Goal: Task Accomplishment & Management: Use online tool/utility

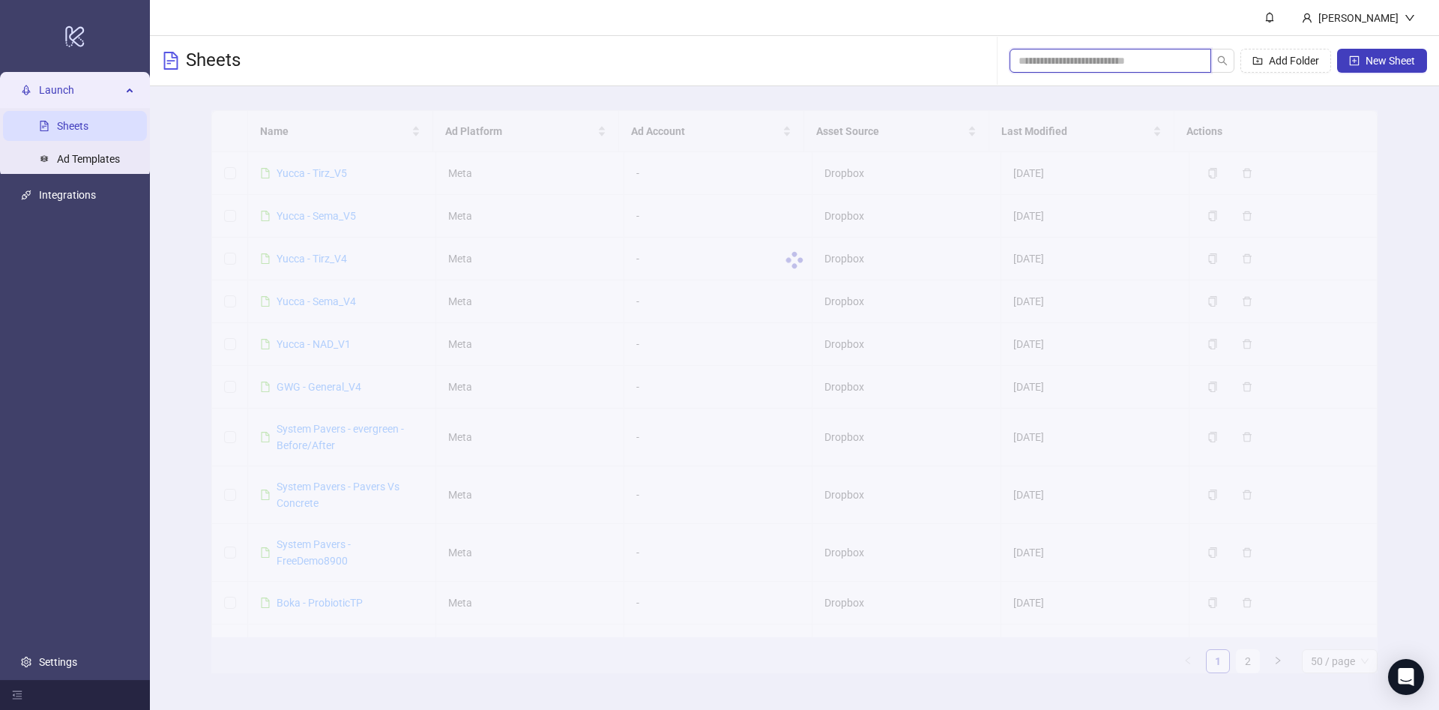
click at [1130, 60] on input "search" at bounding box center [1105, 60] width 172 height 16
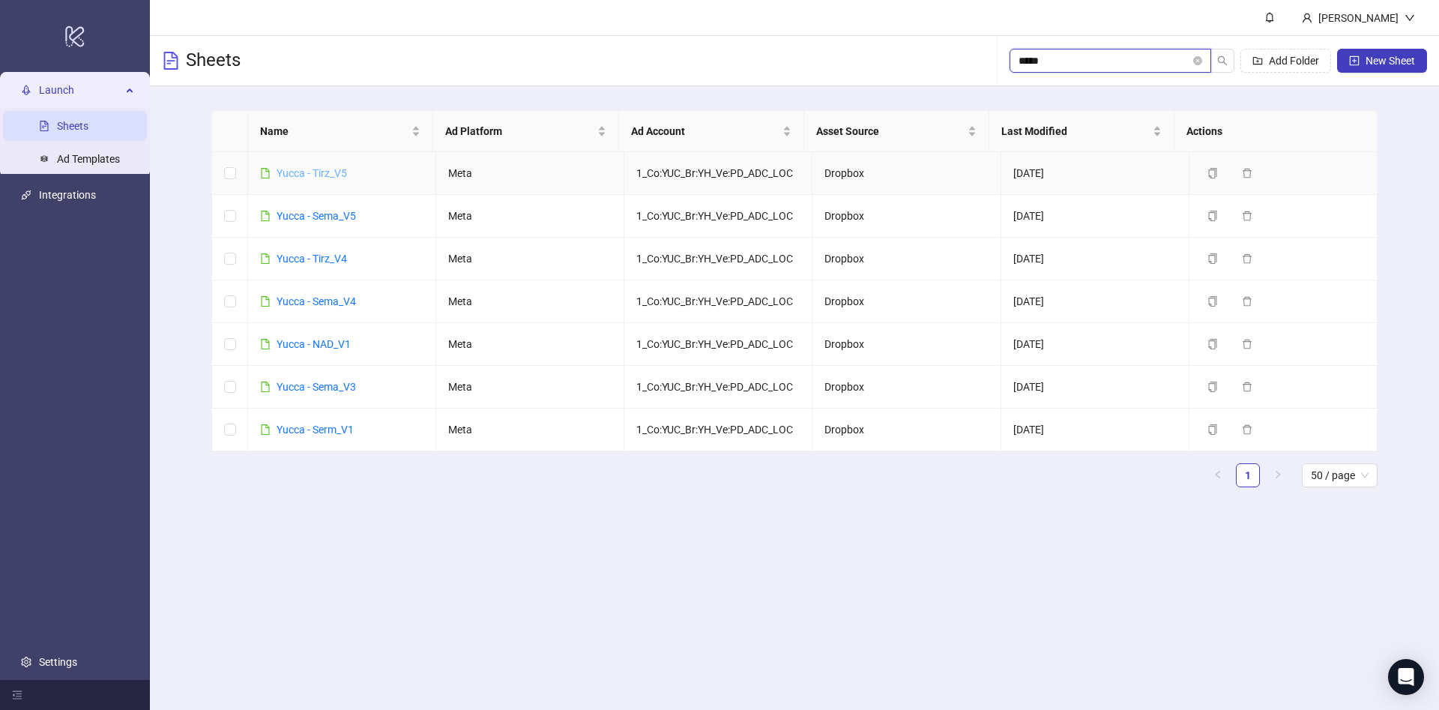
type input "*****"
click at [350, 425] on link "Yucca - Serm_V1" at bounding box center [315, 430] width 77 height 12
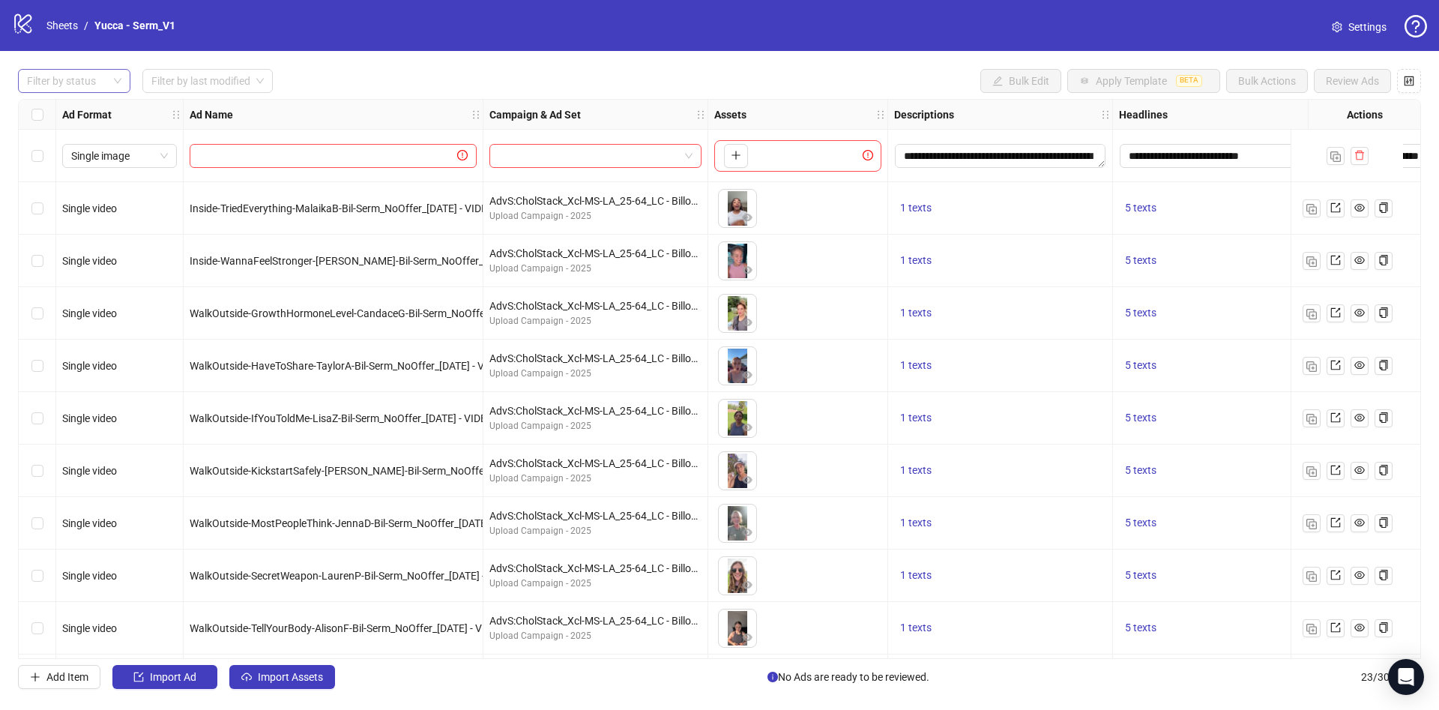
click at [76, 75] on div at bounding box center [66, 80] width 91 height 21
click at [79, 109] on div "Draft" at bounding box center [74, 111] width 88 height 16
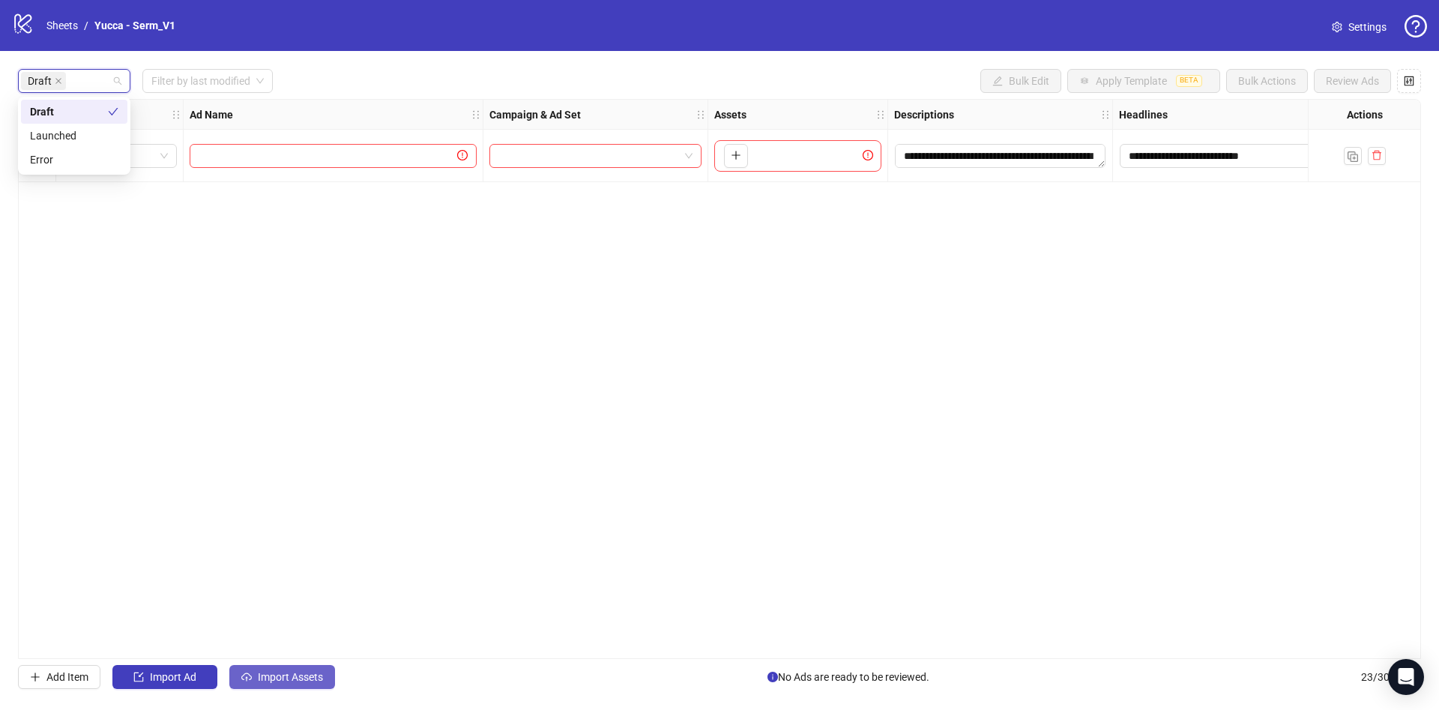
drag, startPoint x: 261, startPoint y: 582, endPoint x: 292, endPoint y: 665, distance: 88.7
click at [261, 585] on div "**********" at bounding box center [719, 379] width 1403 height 560
click at [292, 683] on span "Import Assets" at bounding box center [290, 677] width 65 height 12
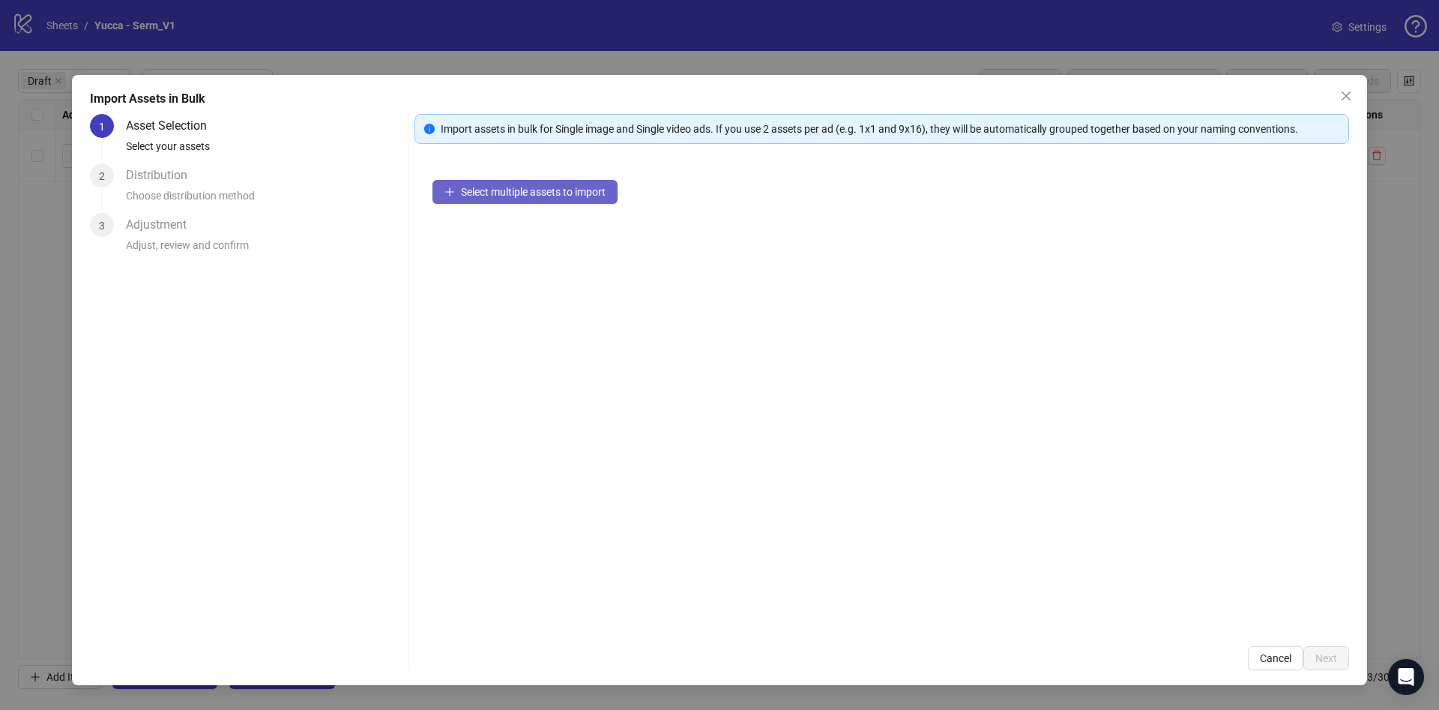
click at [482, 192] on span "Select multiple assets to import" at bounding box center [533, 192] width 145 height 12
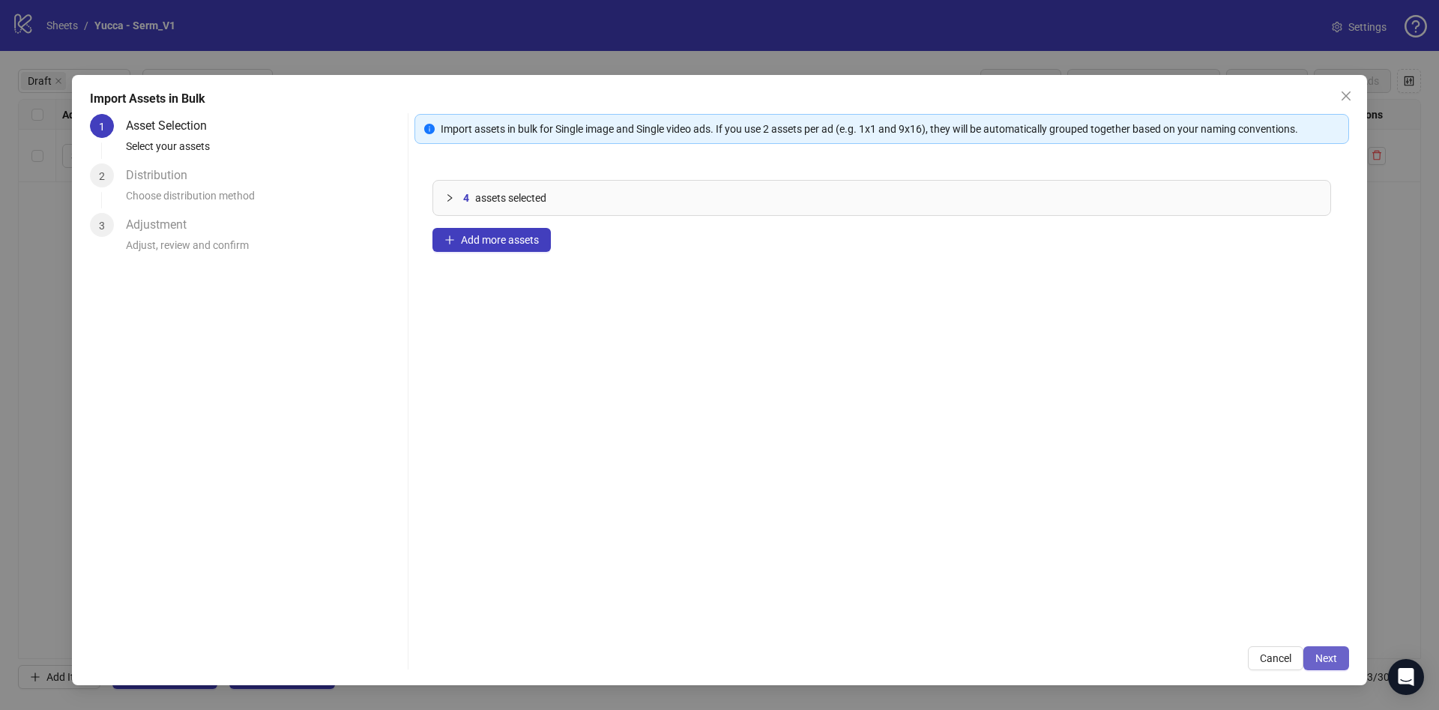
click at [1338, 647] on button "Next" at bounding box center [1326, 658] width 46 height 24
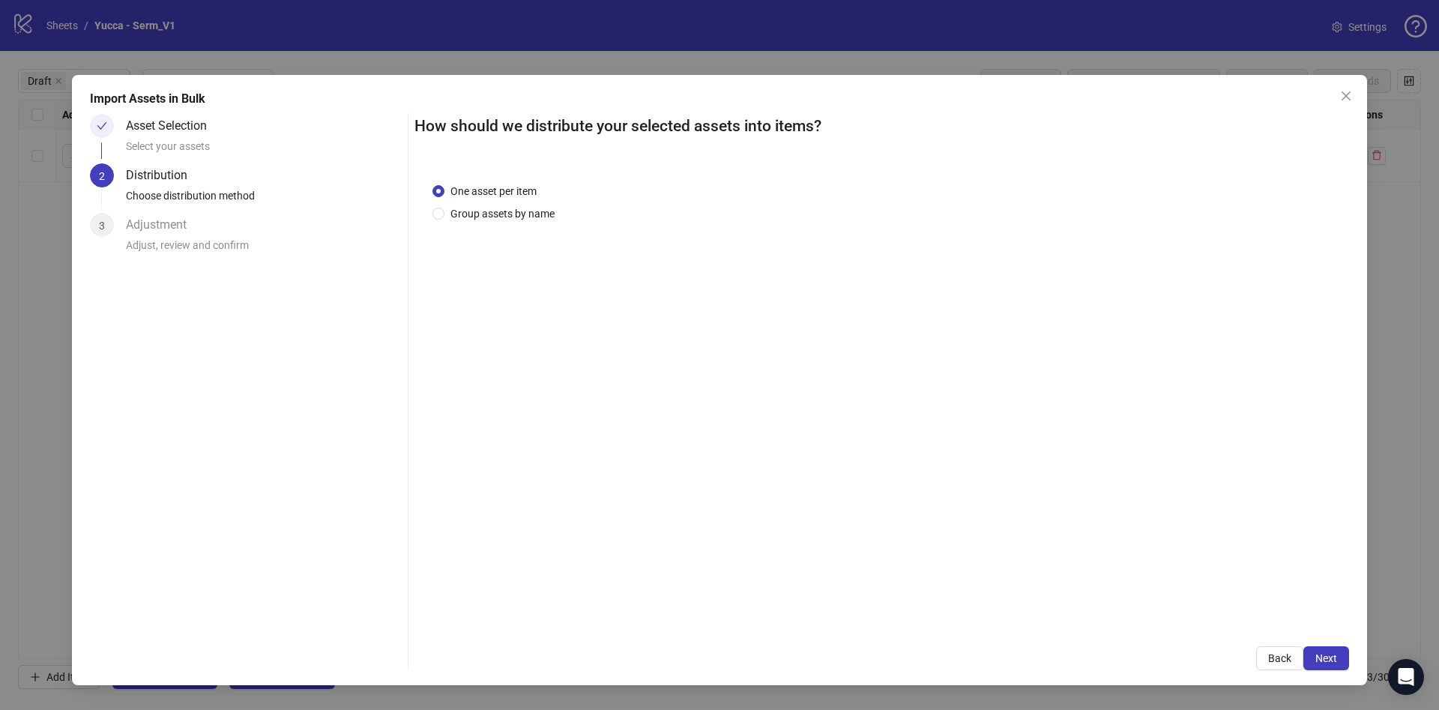
click at [517, 222] on div "One asset per item Group assets by name" at bounding box center [882, 397] width 935 height 464
click at [519, 217] on span "Group assets by name" at bounding box center [502, 213] width 116 height 16
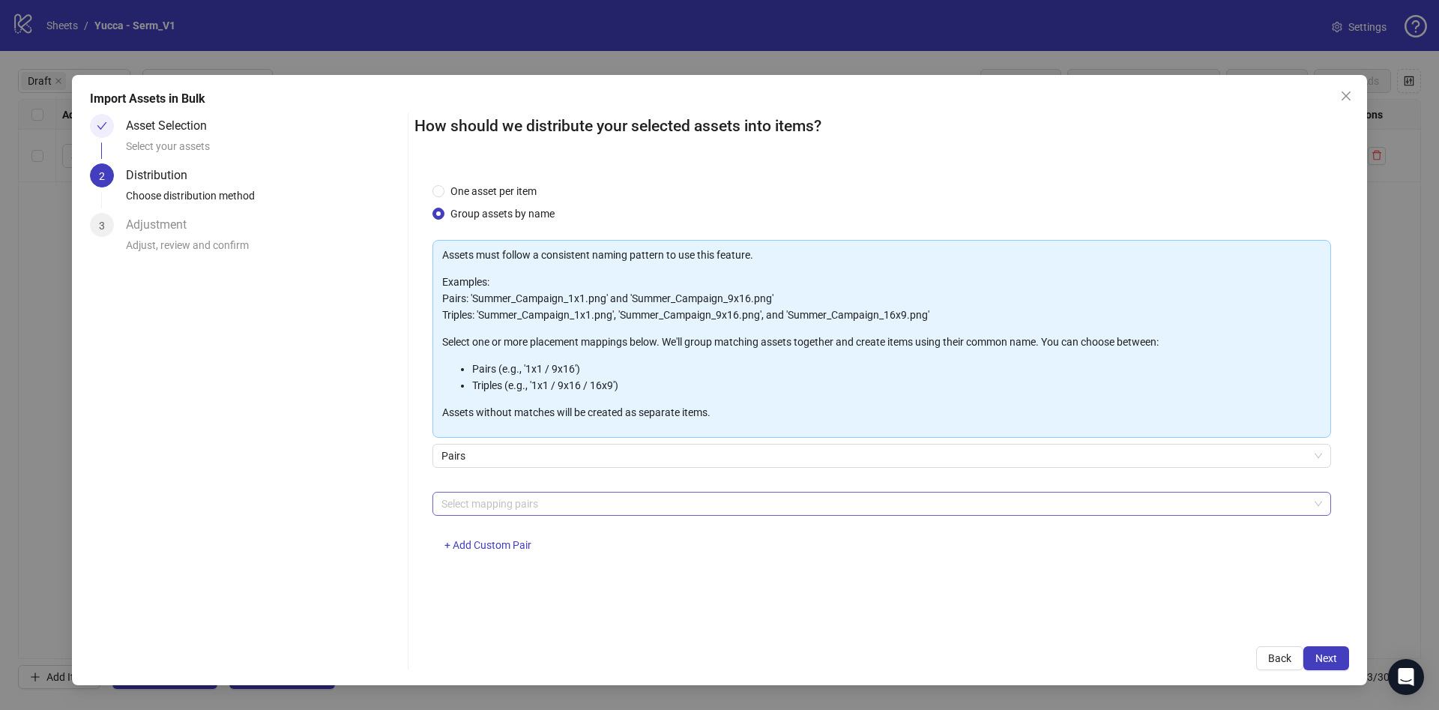
click at [597, 500] on div at bounding box center [873, 503] width 877 height 21
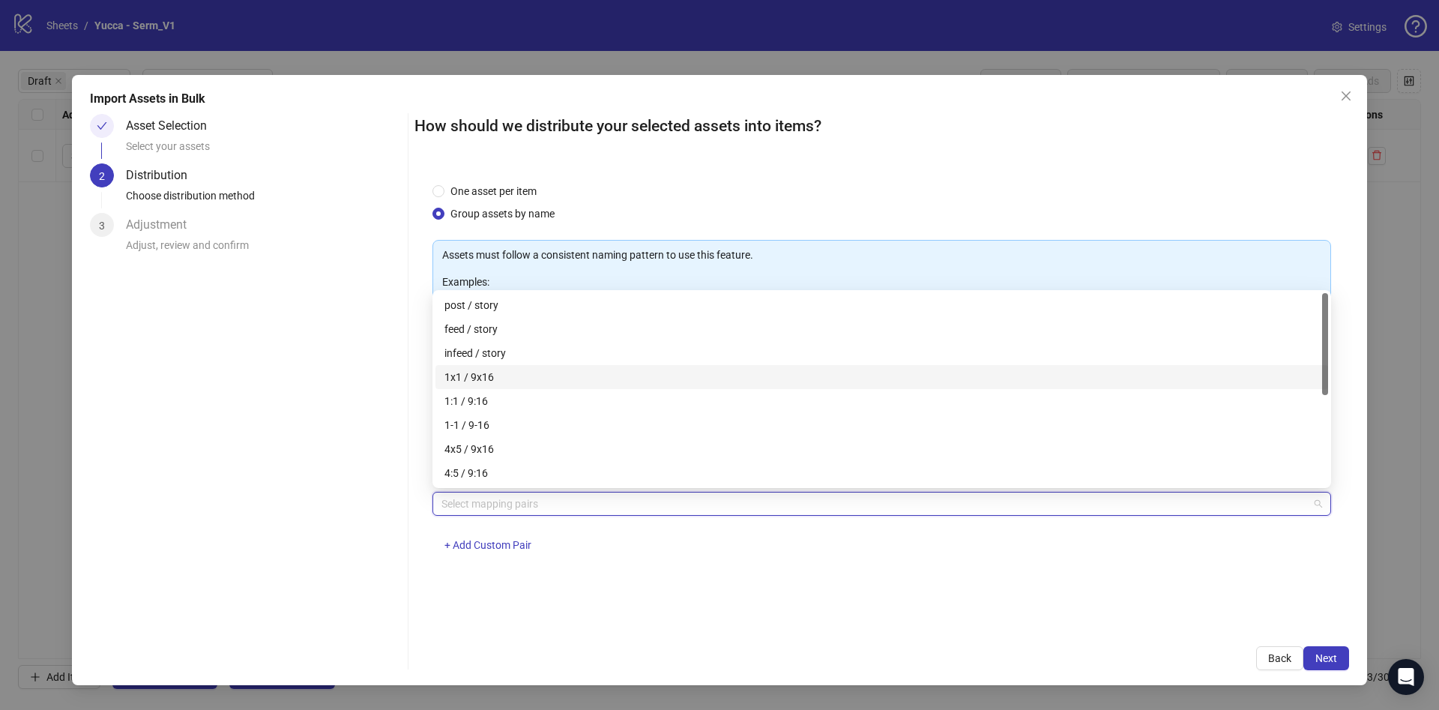
click at [574, 373] on div "1x1 / 9x16" at bounding box center [881, 377] width 875 height 16
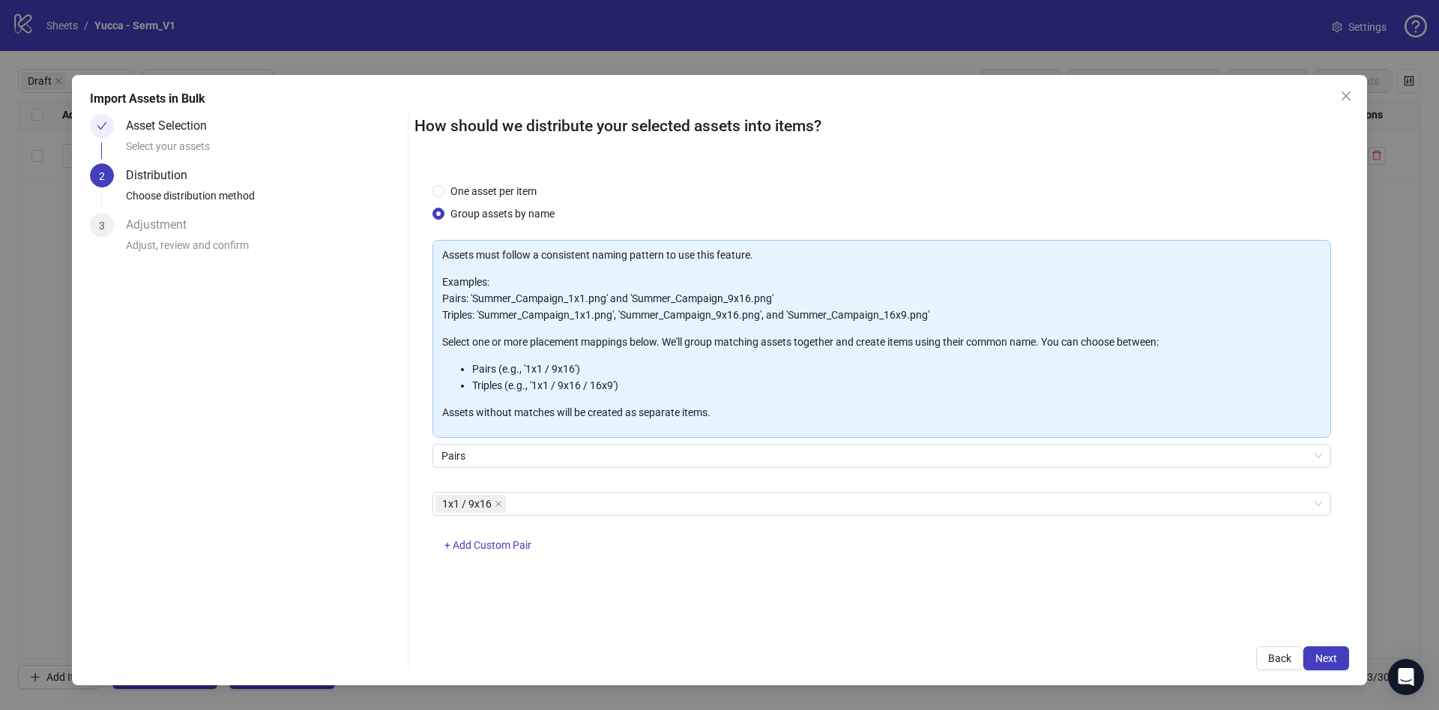
click at [1052, 609] on div "One asset per item Group assets by name Assets must follow a consistent naming …" at bounding box center [882, 397] width 935 height 464
click at [1324, 654] on span "Next" at bounding box center [1326, 658] width 22 height 12
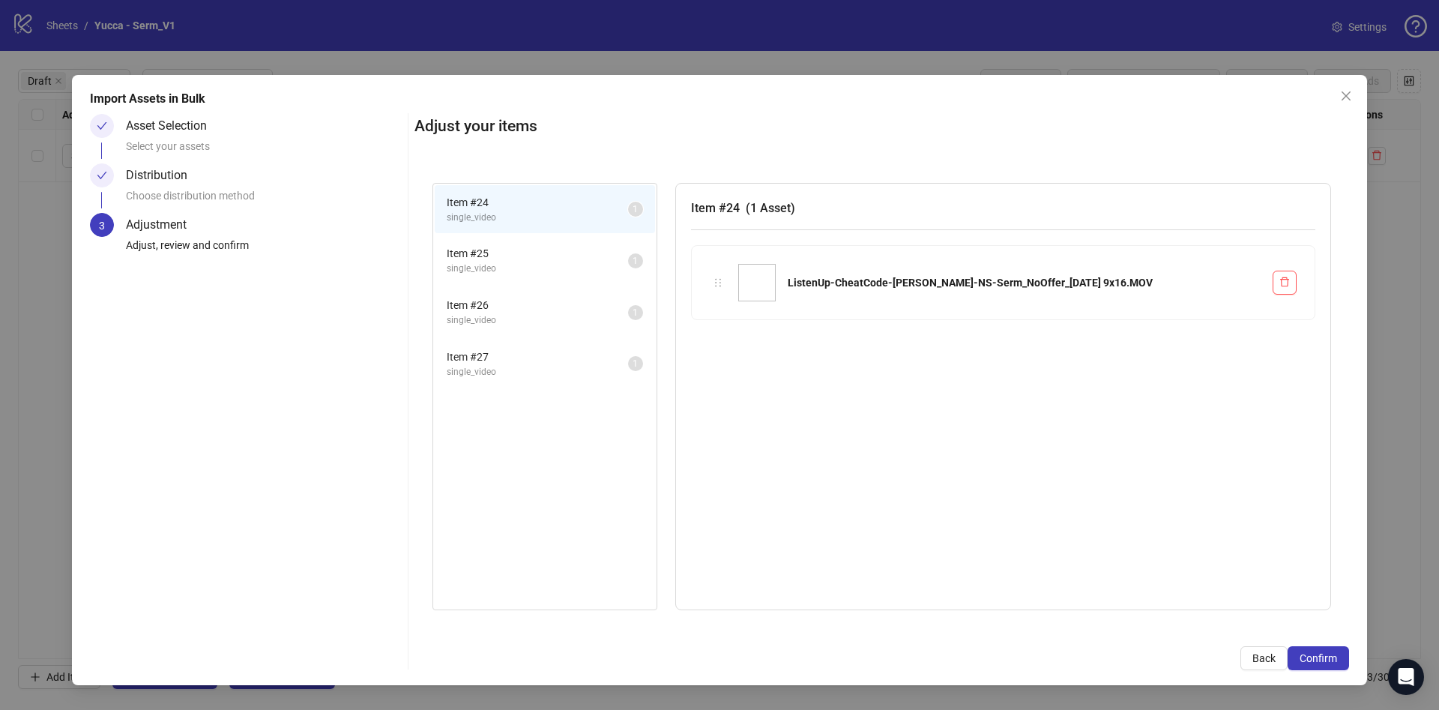
click at [1324, 654] on span "Confirm" at bounding box center [1318, 658] width 37 height 12
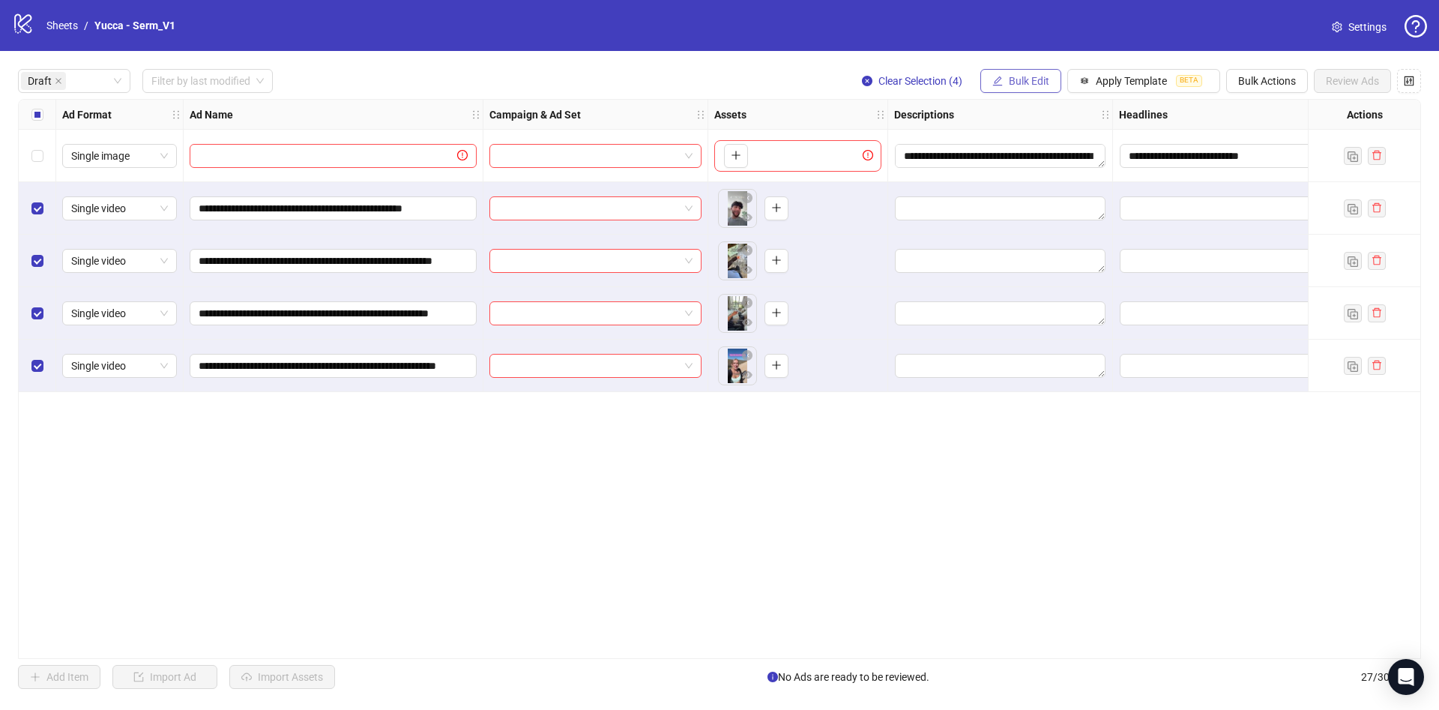
click at [1025, 73] on button "Bulk Edit" at bounding box center [1020, 81] width 81 height 24
click at [1035, 154] on span "Campaign & Ad Set" at bounding box center [1035, 159] width 89 height 16
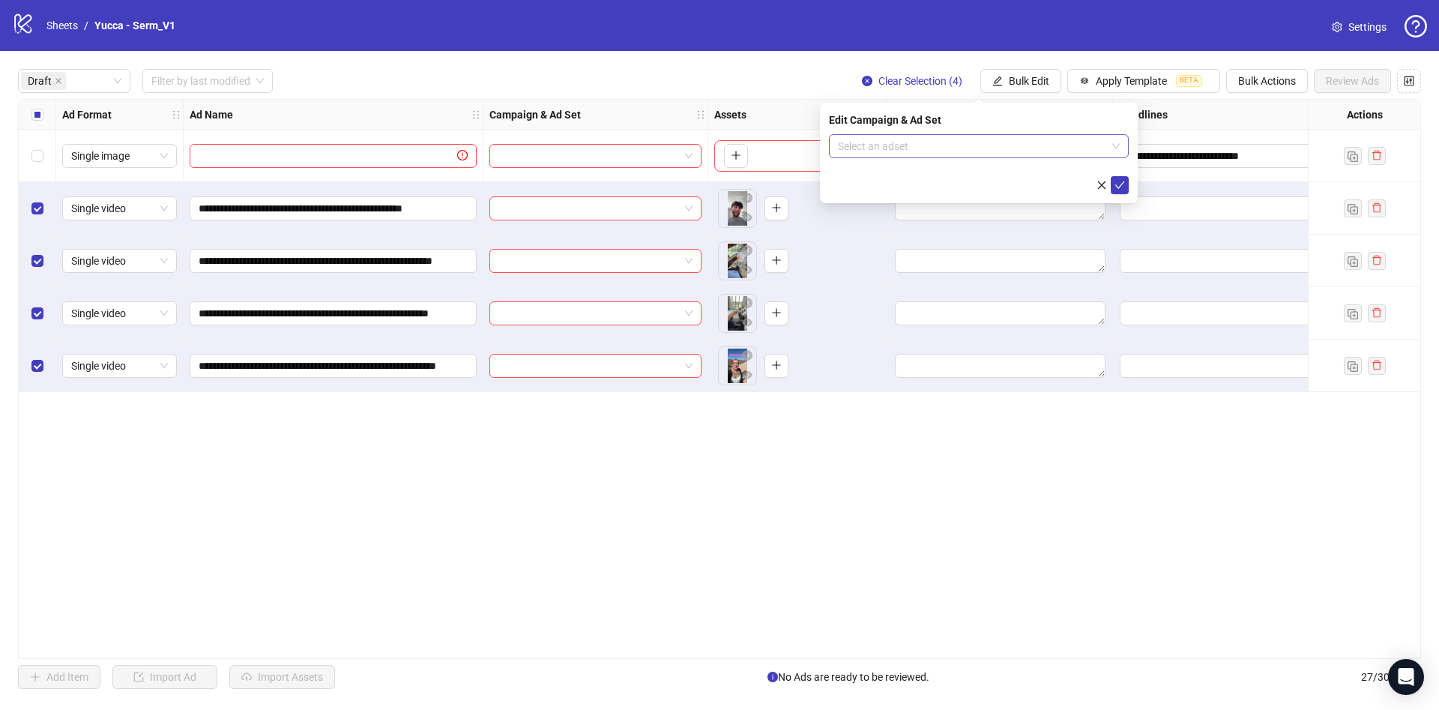
click at [988, 152] on input "search" at bounding box center [972, 146] width 268 height 22
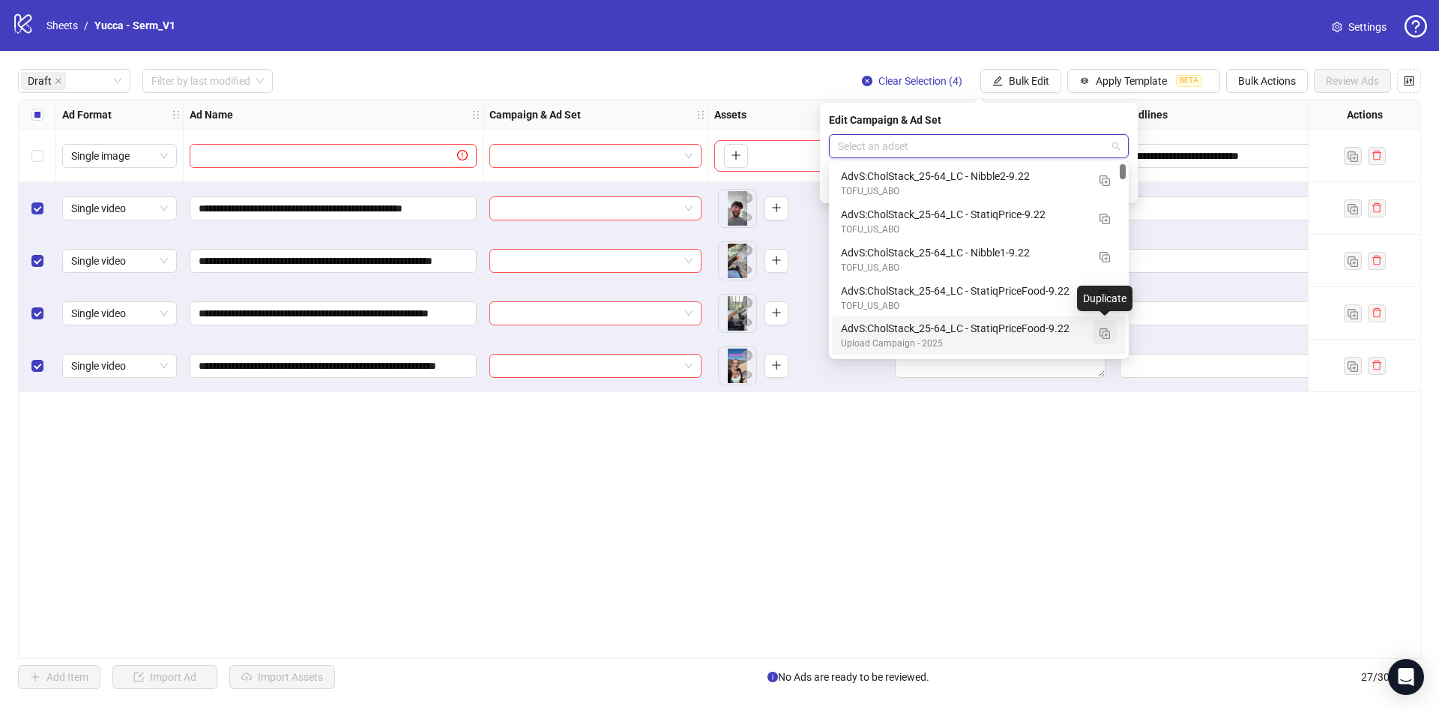
click at [1109, 326] on span "button" at bounding box center [1105, 332] width 10 height 12
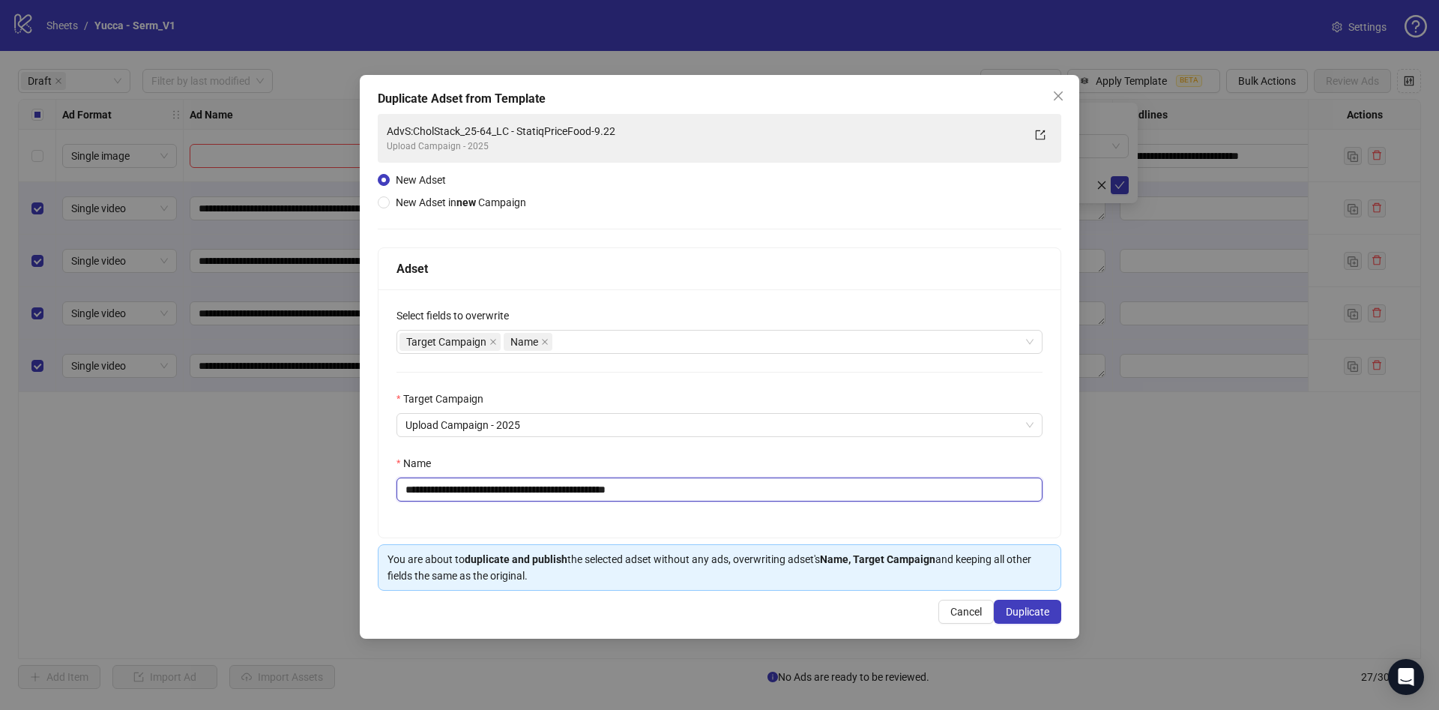
drag, startPoint x: 565, startPoint y: 490, endPoint x: 972, endPoint y: 527, distance: 408.7
click at [925, 506] on div "**********" at bounding box center [720, 413] width 682 height 248
type input "**********"
click at [1034, 615] on span "Duplicate" at bounding box center [1027, 612] width 43 height 12
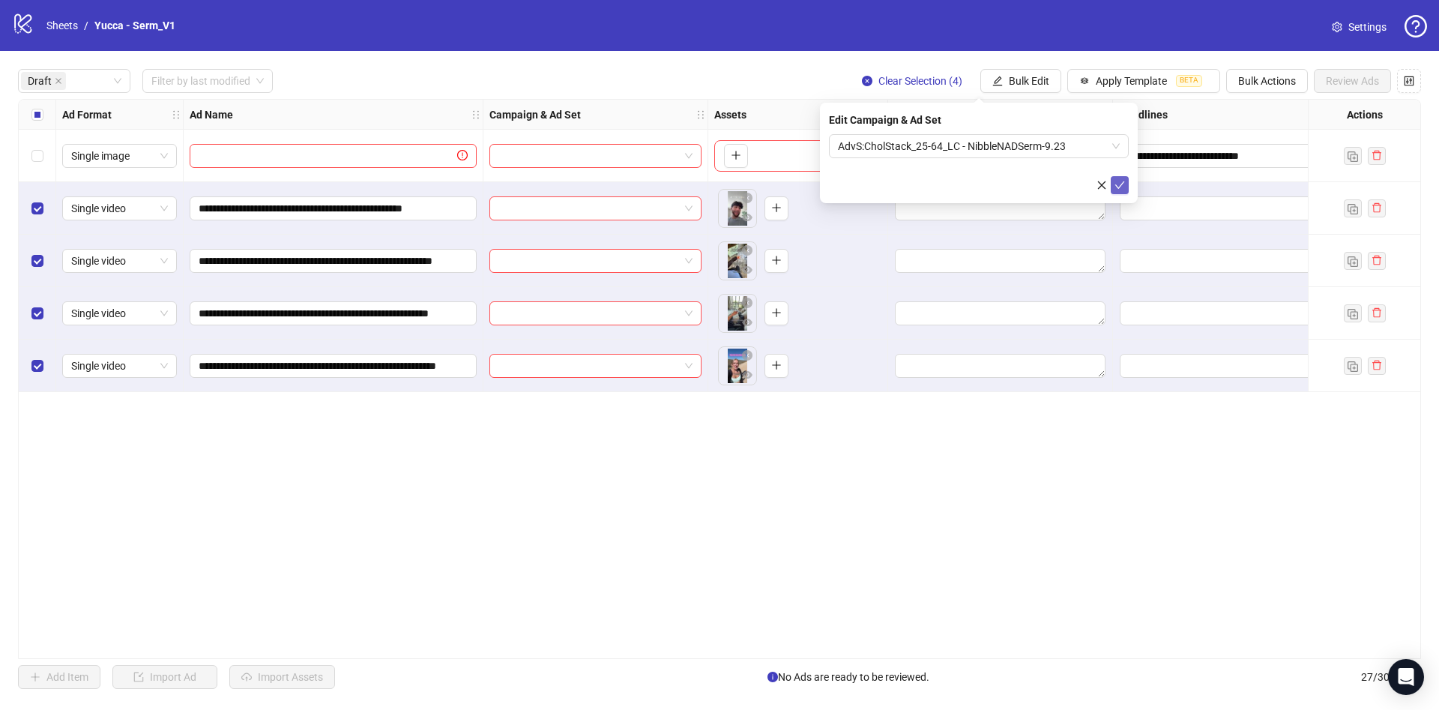
drag, startPoint x: 1115, startPoint y: 187, endPoint x: 1103, endPoint y: 178, distance: 14.9
click at [1115, 182] on icon "check" at bounding box center [1120, 185] width 10 height 10
click at [1019, 62] on div "**********" at bounding box center [719, 379] width 1439 height 656
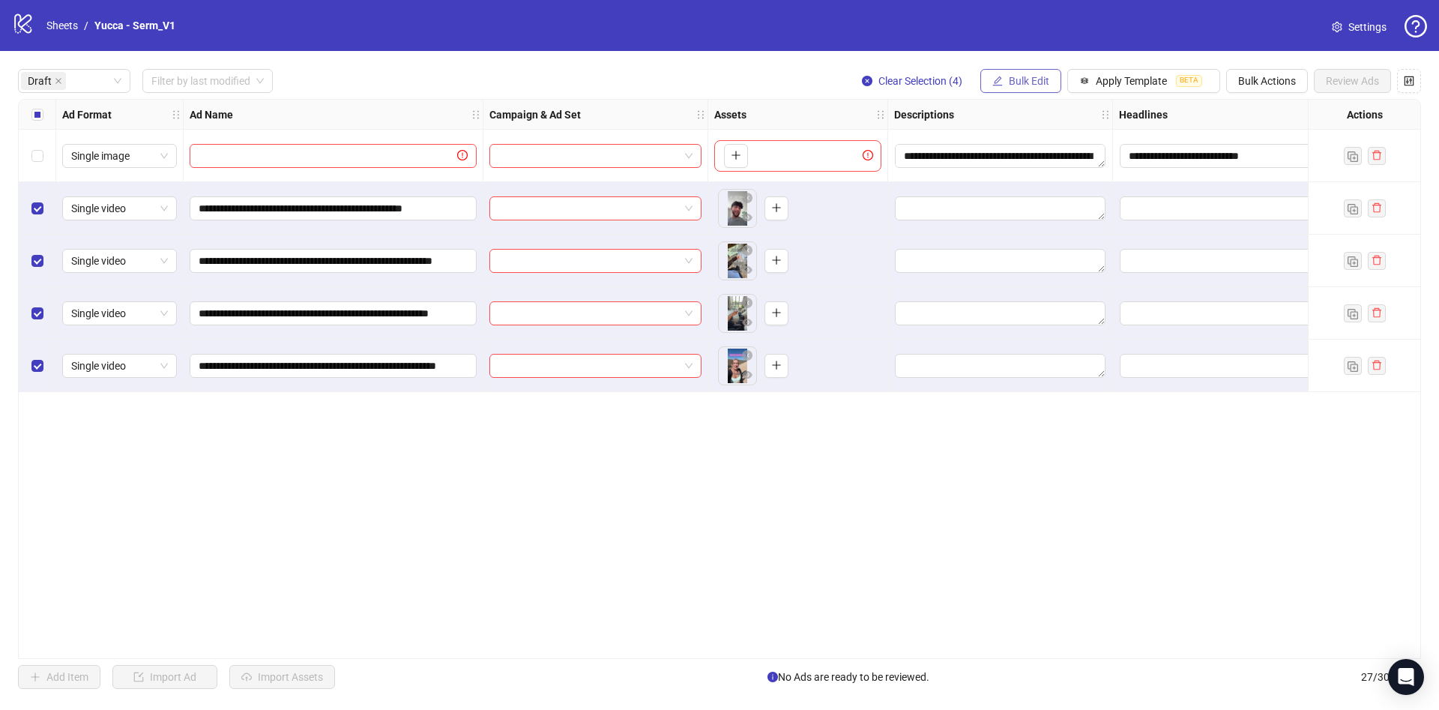
click at [1017, 82] on span "Bulk Edit" at bounding box center [1029, 81] width 40 height 12
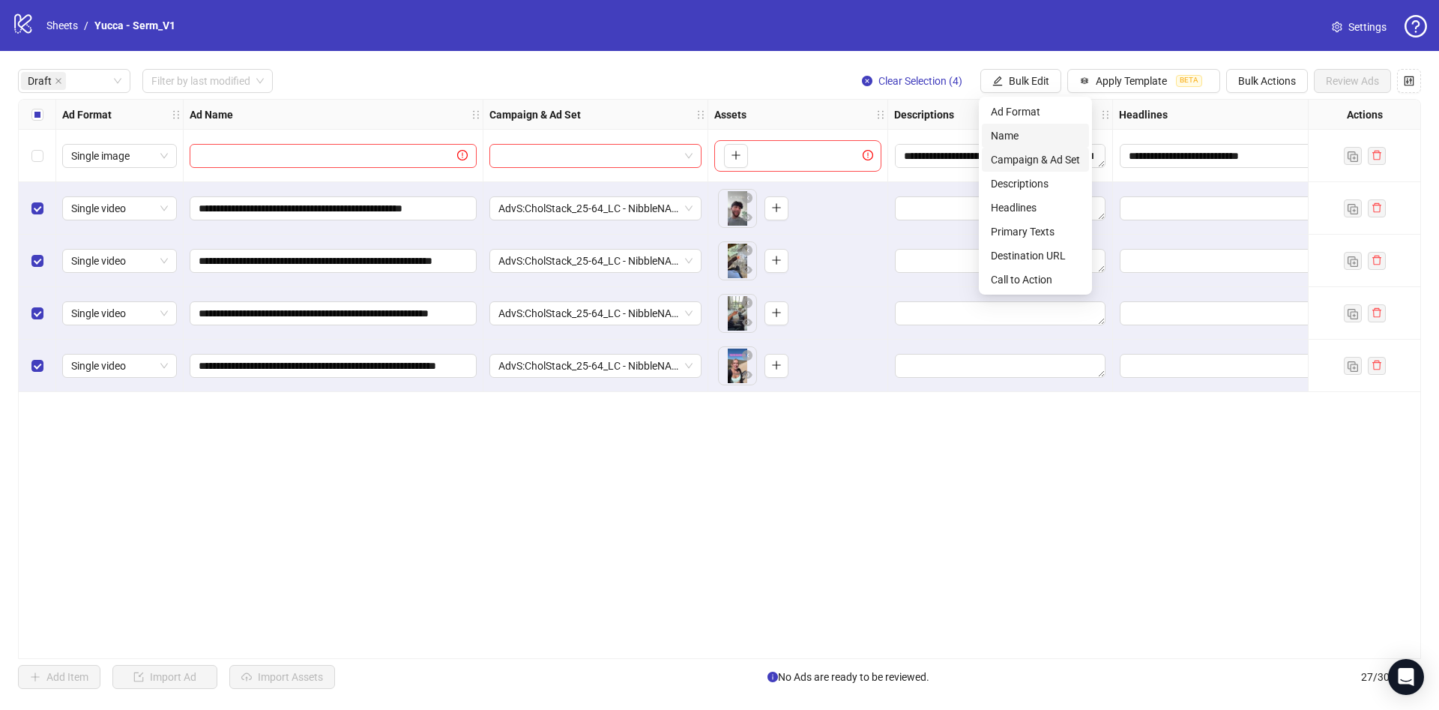
click at [1024, 134] on span "Name" at bounding box center [1035, 135] width 89 height 16
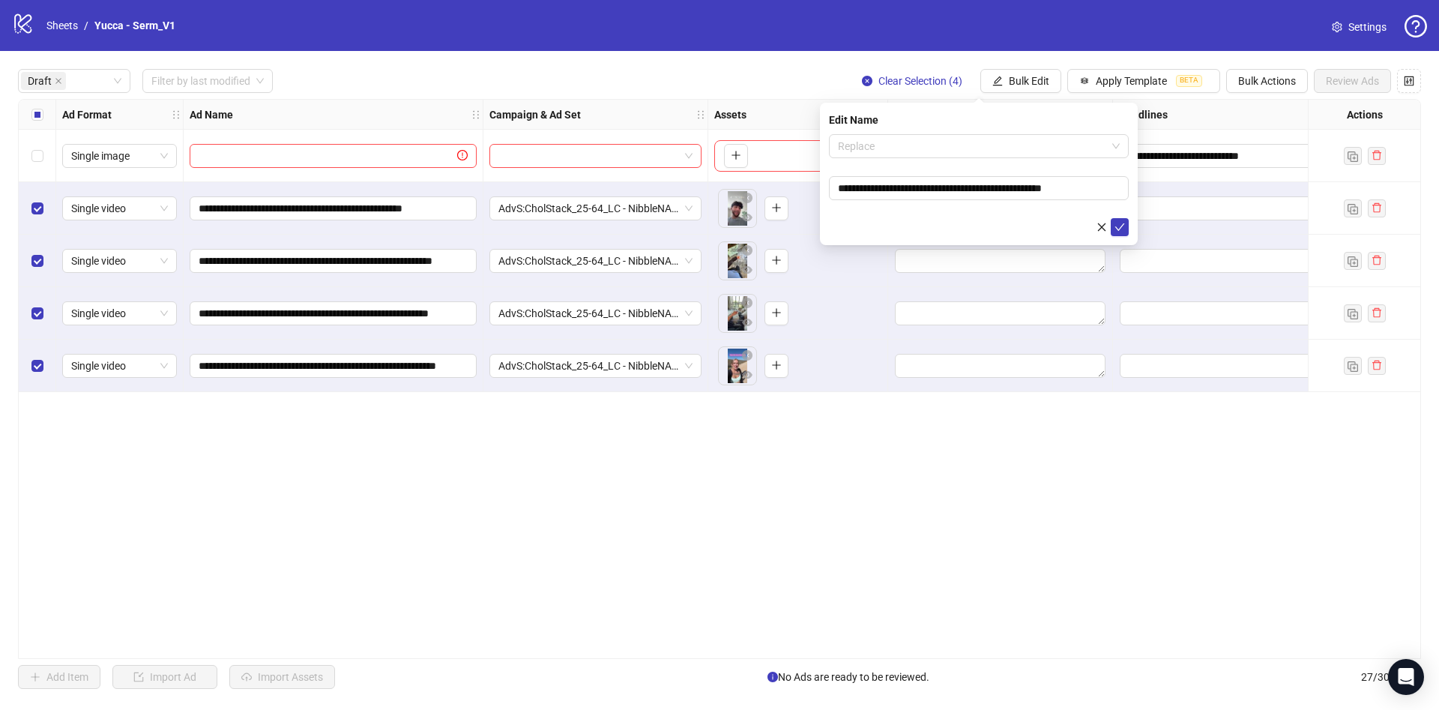
drag, startPoint x: 1007, startPoint y: 148, endPoint x: 1008, endPoint y: 162, distance: 13.5
click at [1007, 146] on span "Replace" at bounding box center [979, 146] width 282 height 22
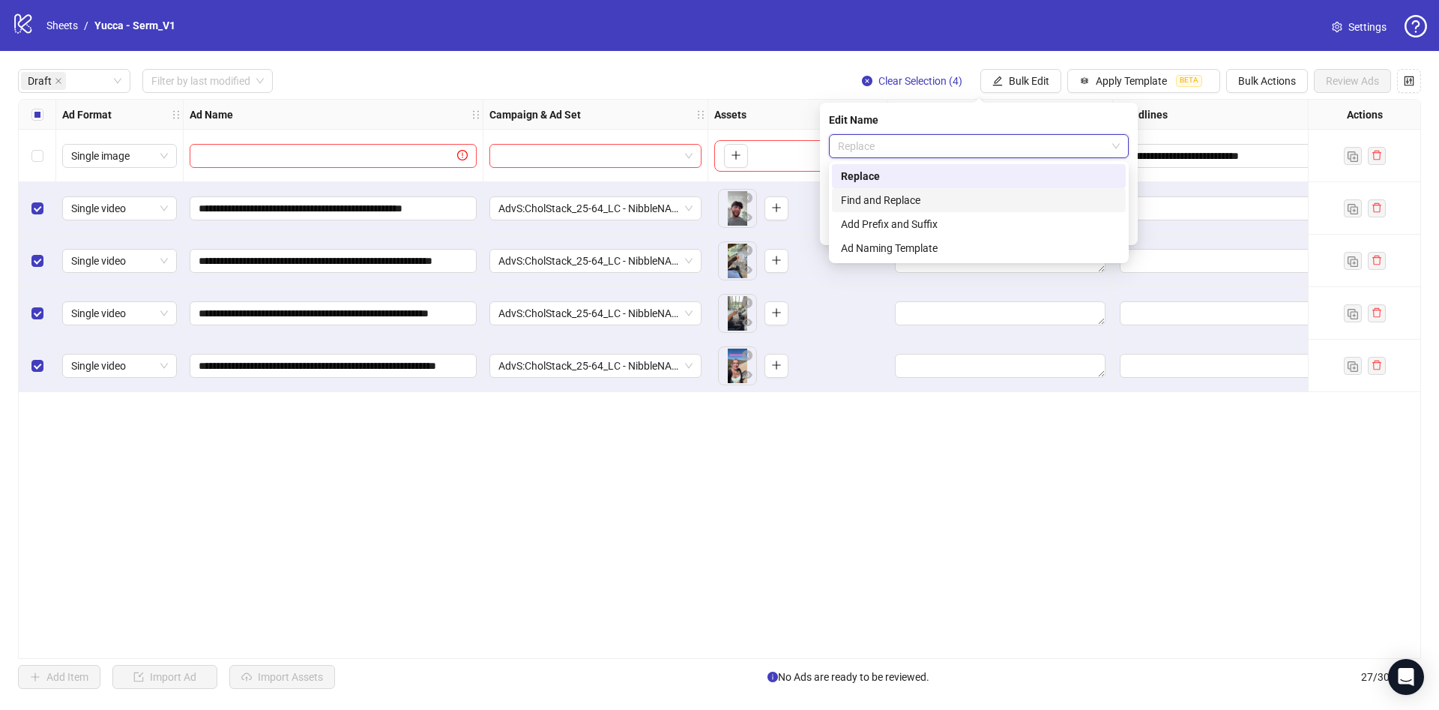
click at [984, 200] on div "Find and Replace" at bounding box center [979, 200] width 276 height 16
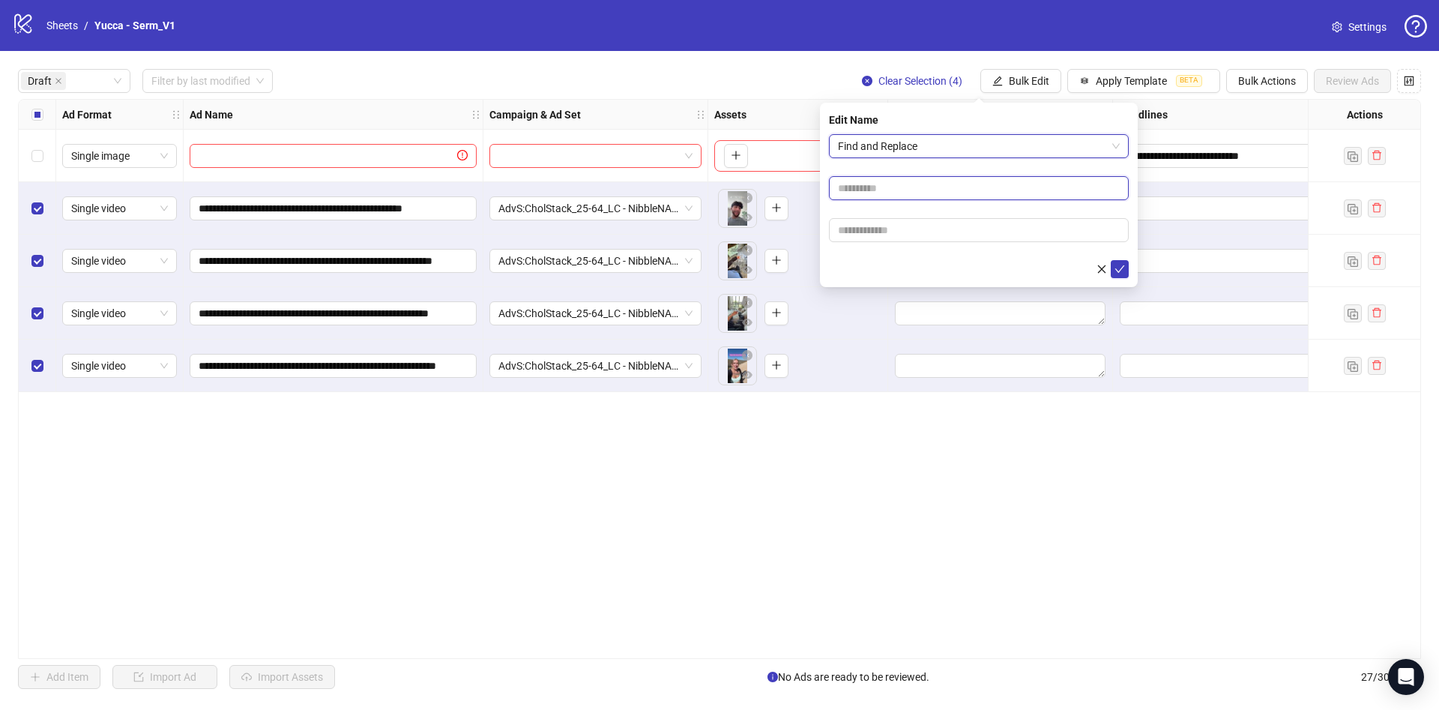
click at [924, 193] on input "text" at bounding box center [979, 188] width 300 height 24
type input "****"
click at [902, 233] on input "text" at bounding box center [979, 230] width 300 height 24
paste input "**********"
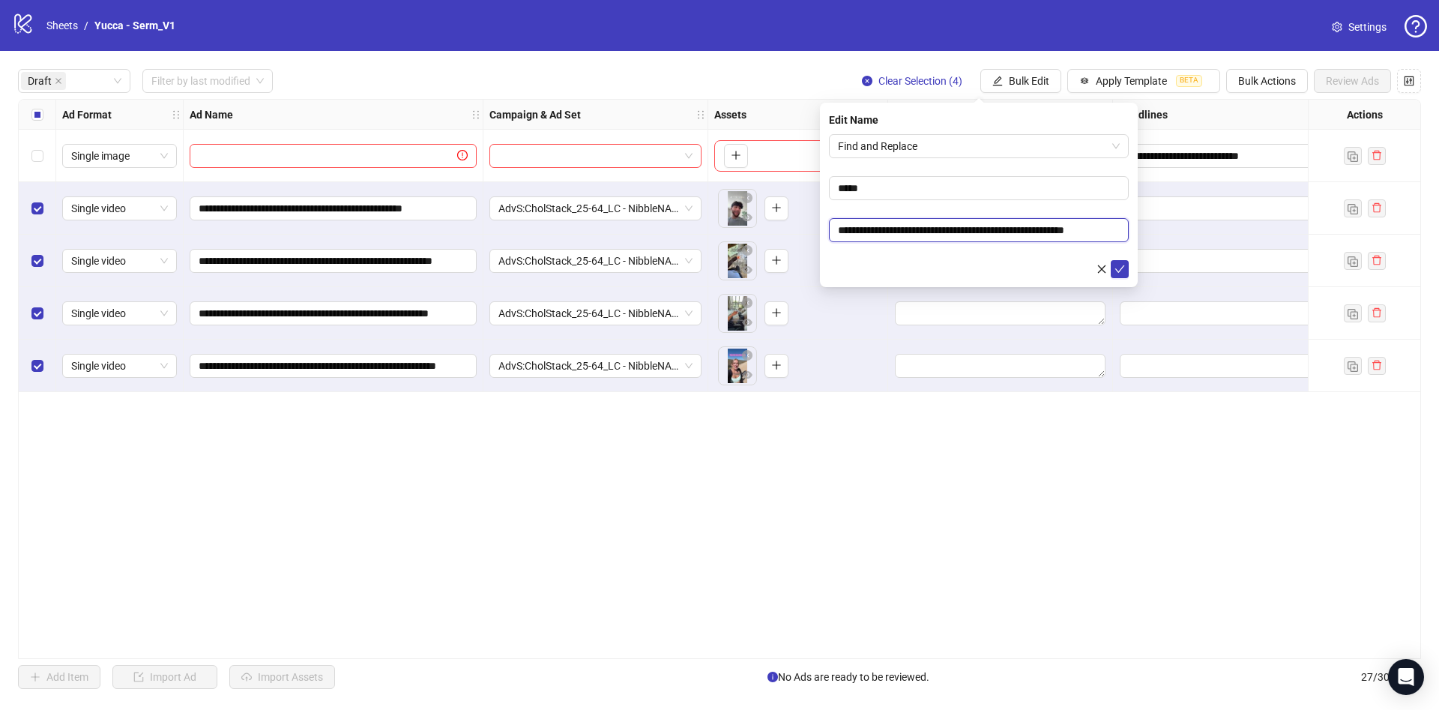
type input "**********"
drag, startPoint x: 905, startPoint y: 262, endPoint x: 1118, endPoint y: 289, distance: 213.8
click at [906, 262] on div at bounding box center [979, 269] width 300 height 18
click at [1124, 267] on icon "check" at bounding box center [1120, 269] width 10 height 10
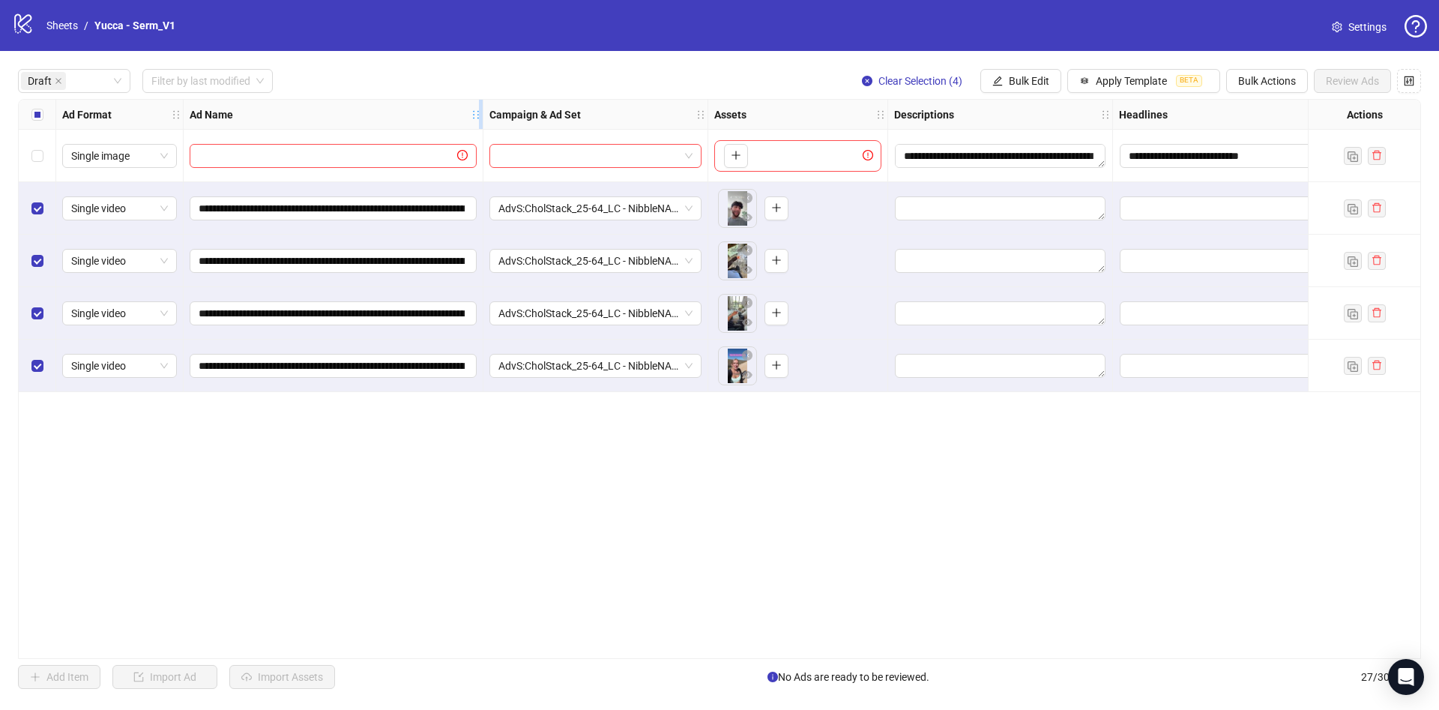
click at [477, 112] on icon "holder" at bounding box center [476, 114] width 10 height 10
drag, startPoint x: 477, startPoint y: 112, endPoint x: 486, endPoint y: 179, distance: 67.3
click at [486, 179] on div "**********" at bounding box center [868, 246] width 1698 height 292
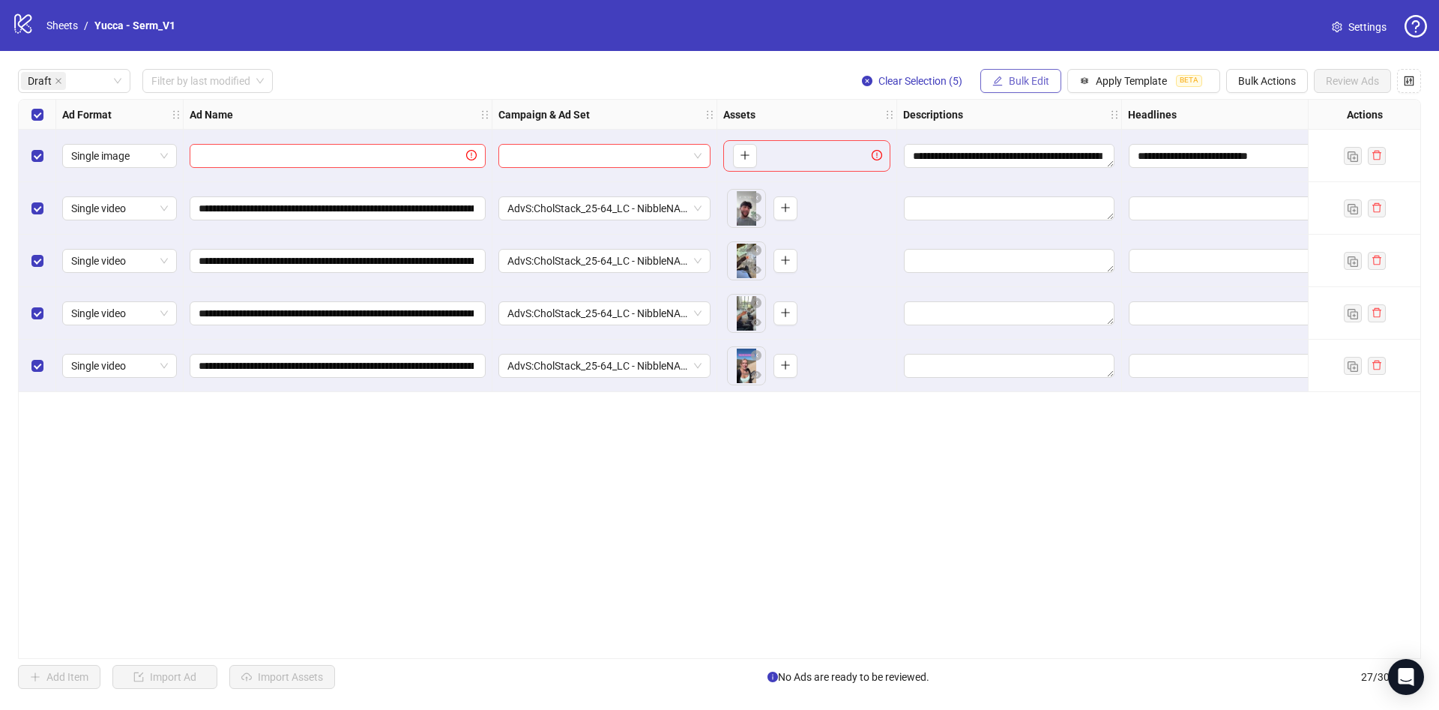
drag, startPoint x: 1024, startPoint y: 90, endPoint x: 1013, endPoint y: 92, distance: 11.5
click at [1024, 87] on button "Bulk Edit" at bounding box center [1020, 81] width 81 height 24
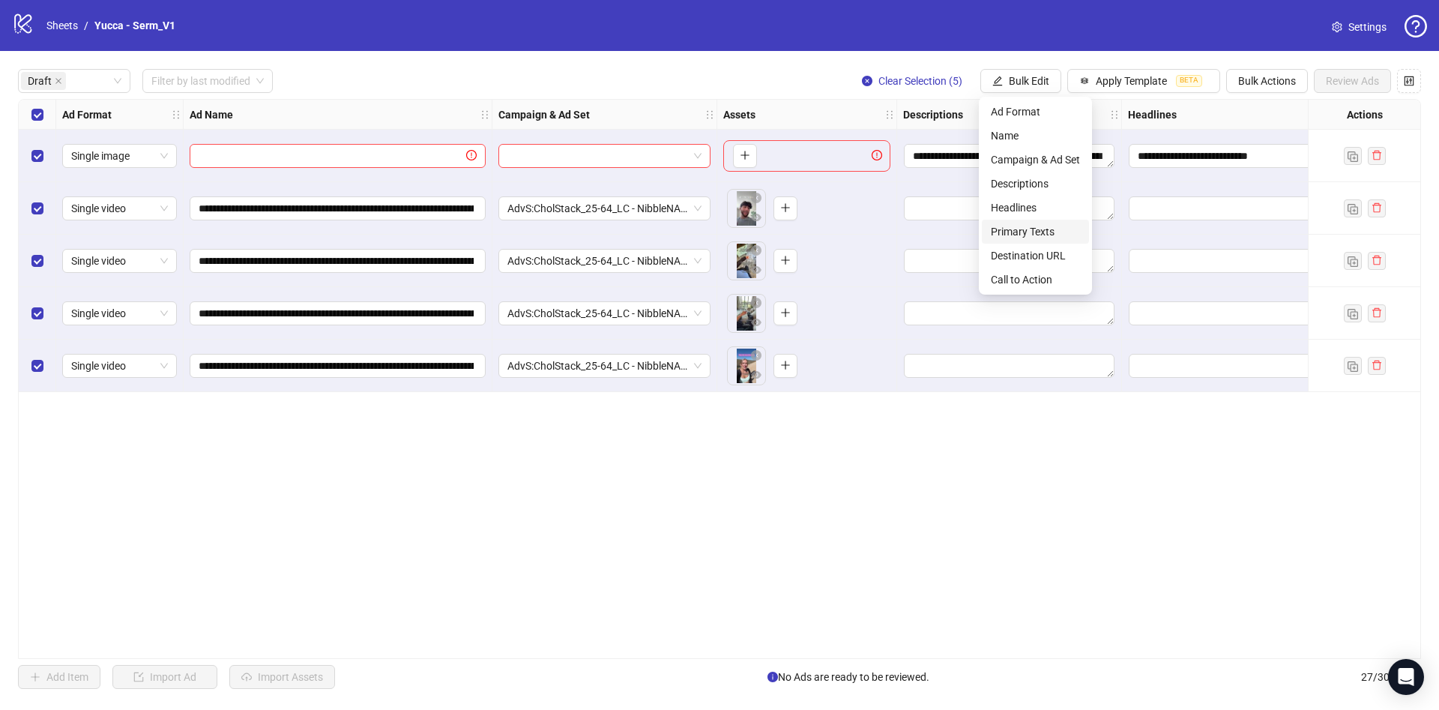
click at [1019, 231] on span "Primary Texts" at bounding box center [1035, 231] width 89 height 16
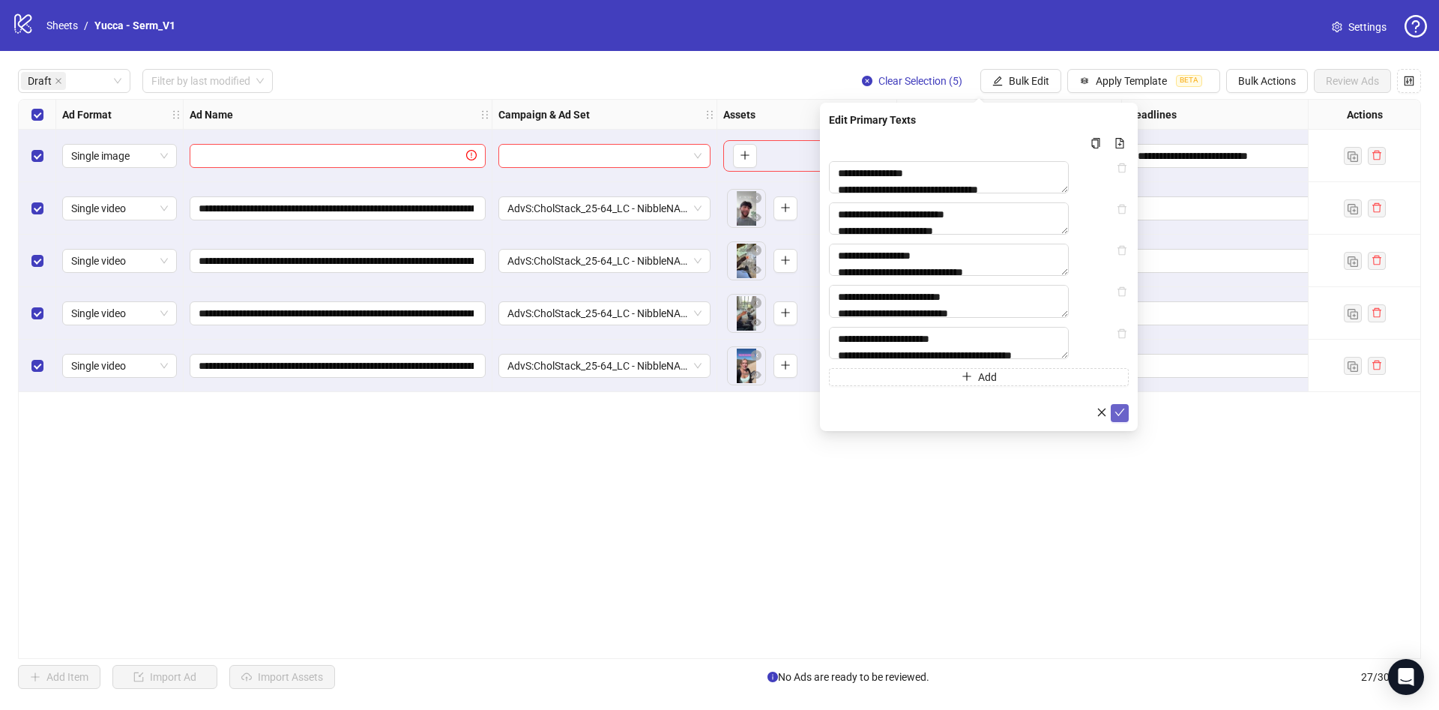
click at [1124, 418] on icon "check" at bounding box center [1120, 412] width 10 height 10
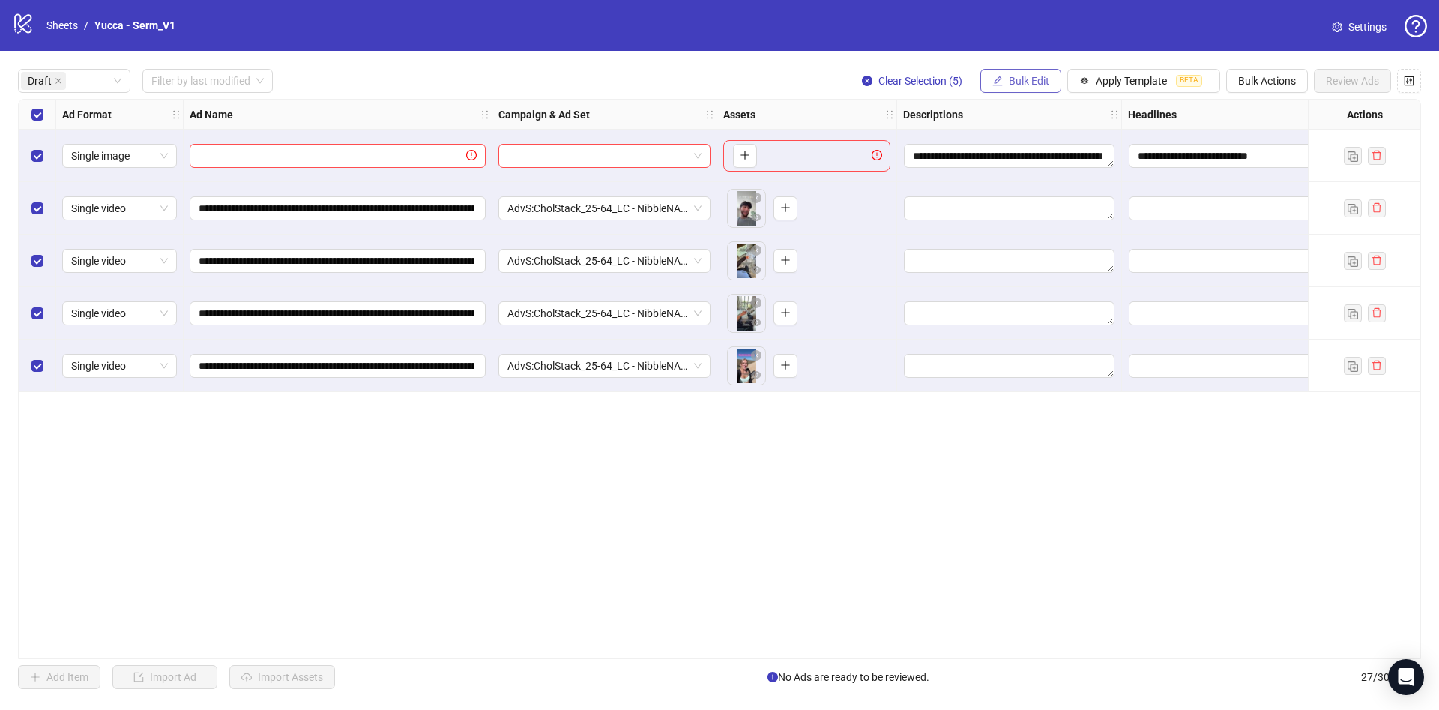
click at [1033, 79] on span "Bulk Edit" at bounding box center [1029, 81] width 40 height 12
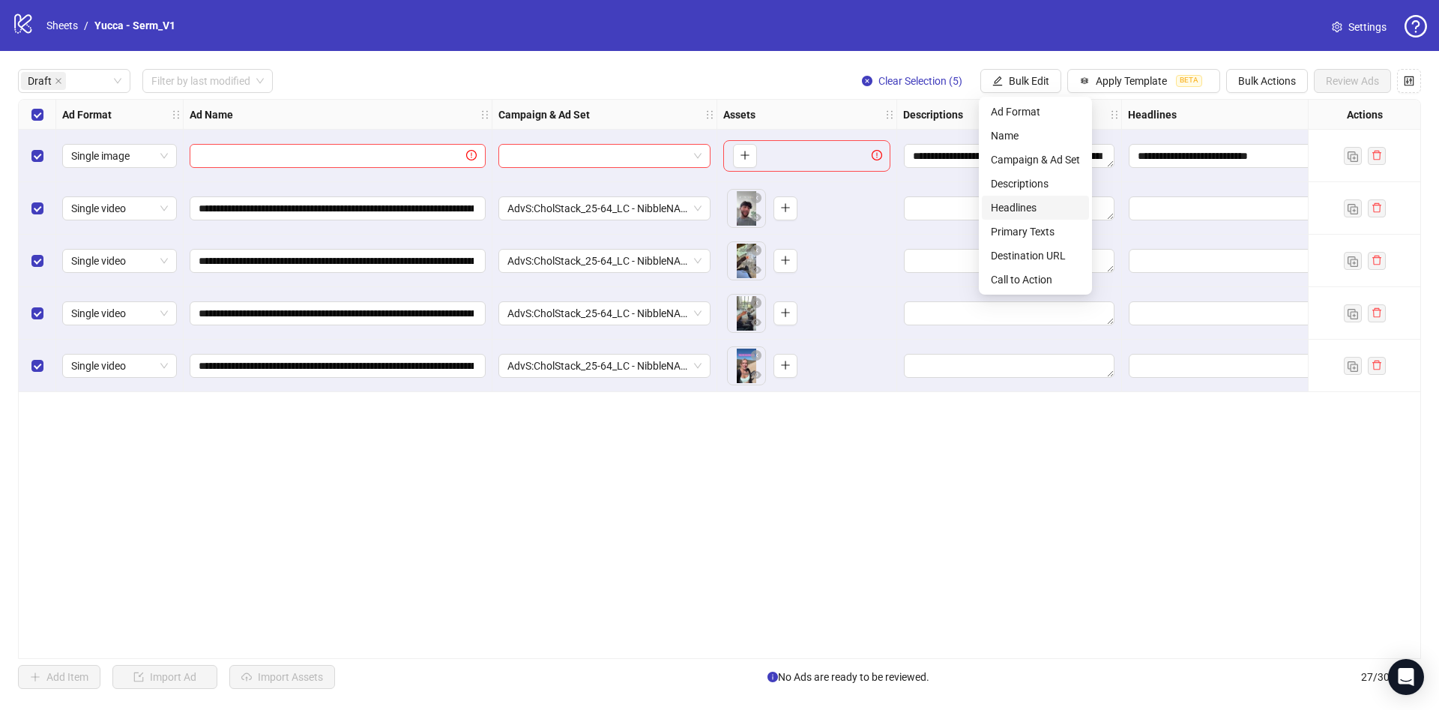
click at [1060, 207] on span "Headlines" at bounding box center [1035, 207] width 89 height 16
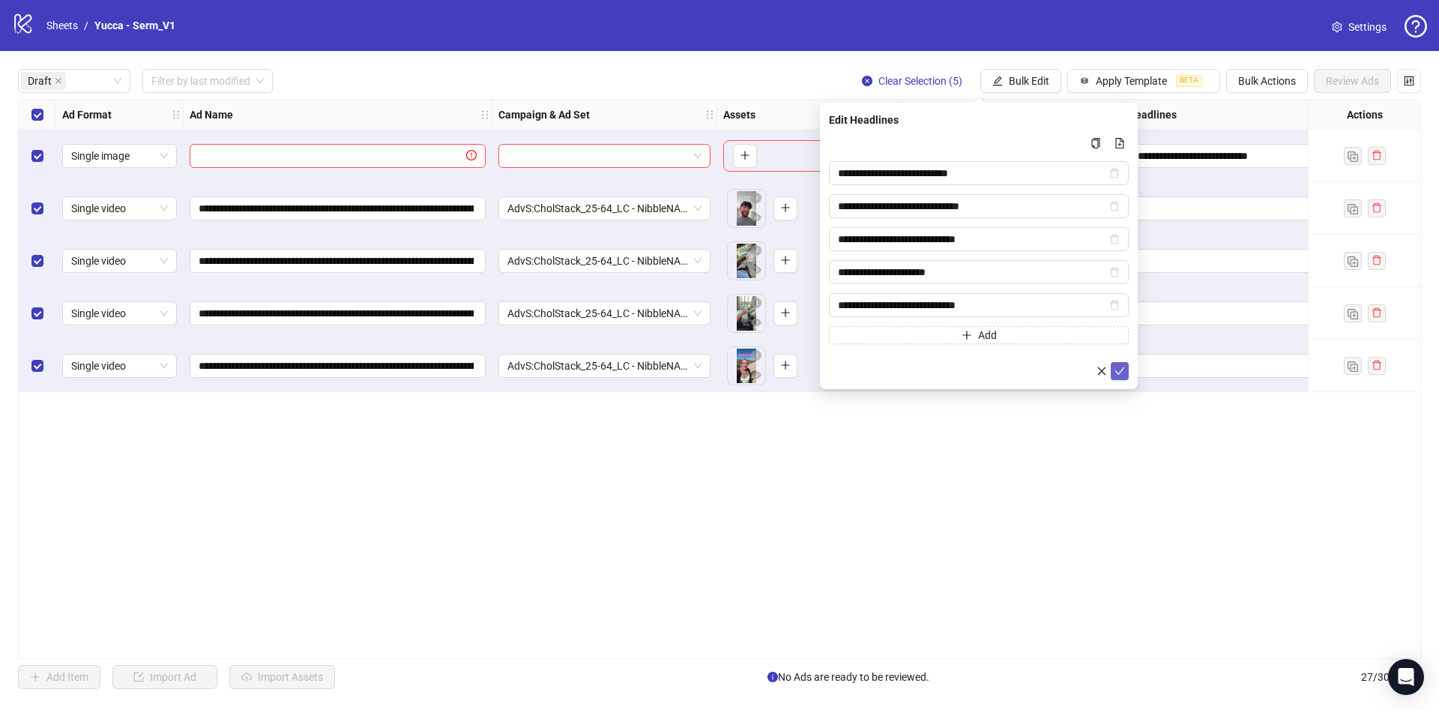
click at [1115, 373] on icon "check" at bounding box center [1120, 371] width 10 height 10
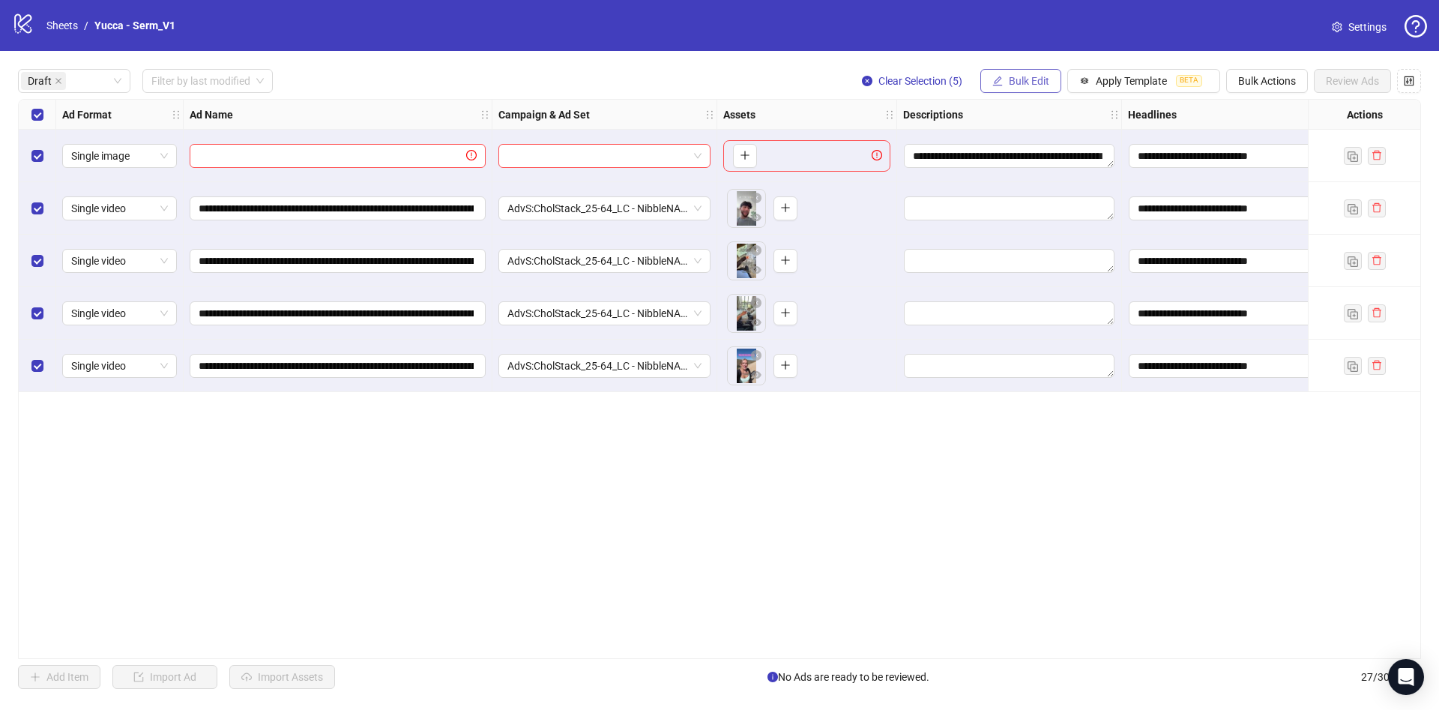
click at [1033, 77] on span "Bulk Edit" at bounding box center [1029, 81] width 40 height 12
click at [1040, 181] on span "Descriptions" at bounding box center [1035, 183] width 89 height 16
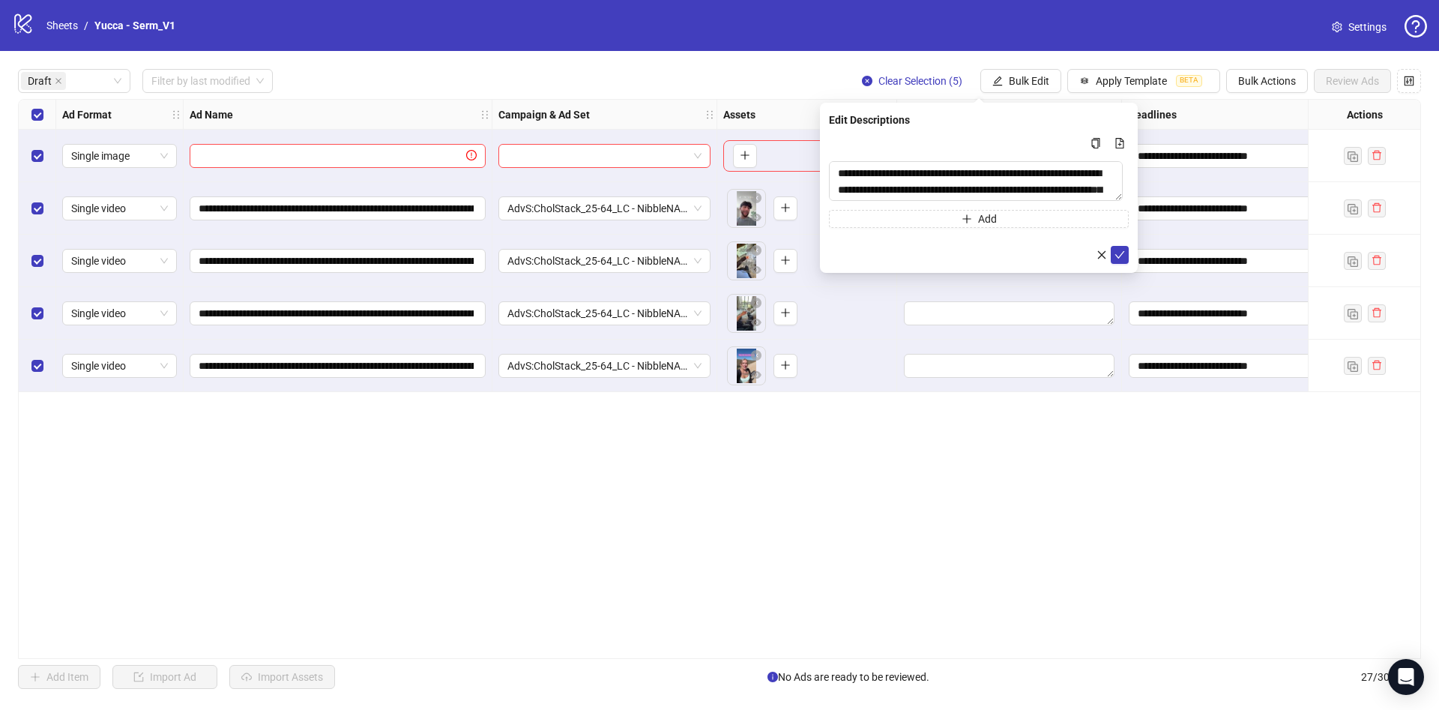
click at [1115, 244] on form "**********" at bounding box center [979, 199] width 300 height 130
click at [1118, 251] on icon "check" at bounding box center [1120, 255] width 10 height 10
click at [1027, 88] on button "Bulk Edit" at bounding box center [1020, 81] width 81 height 24
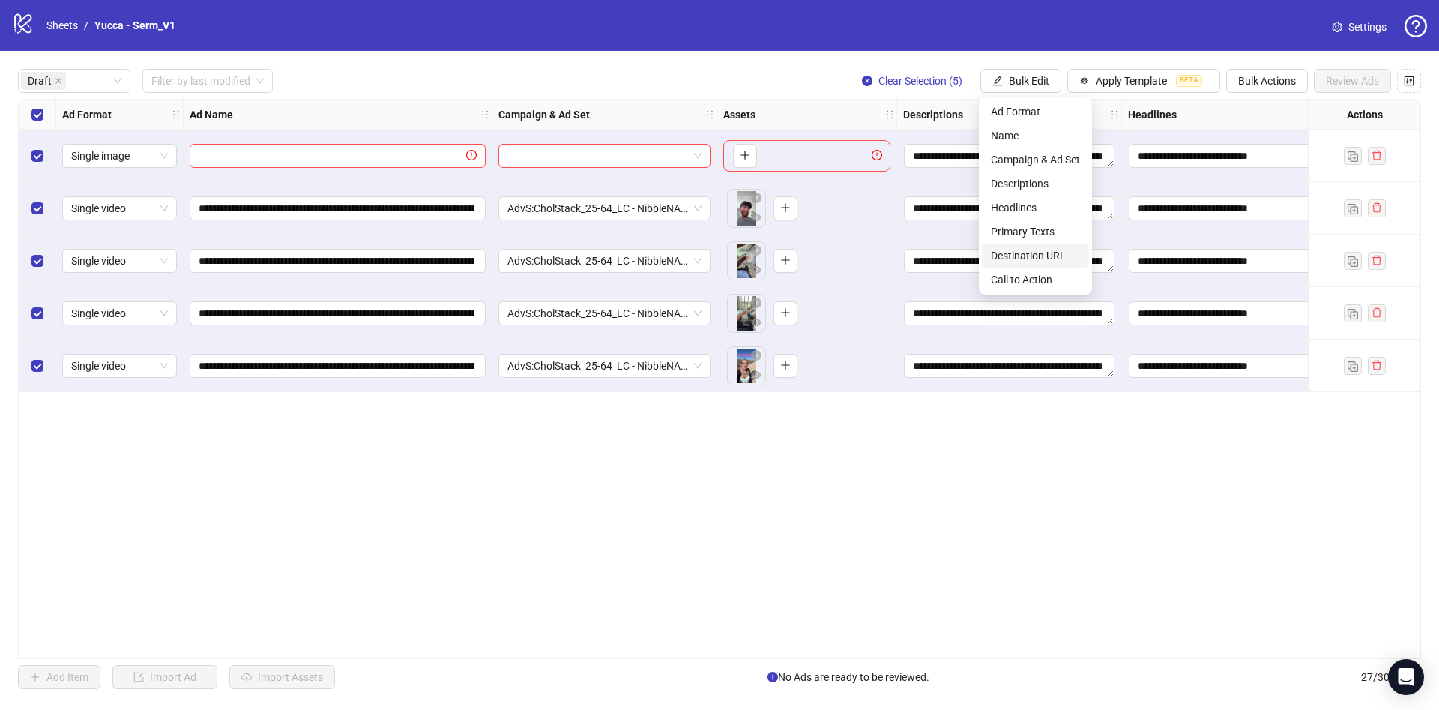
click at [1034, 256] on span "Destination URL" at bounding box center [1035, 255] width 89 height 16
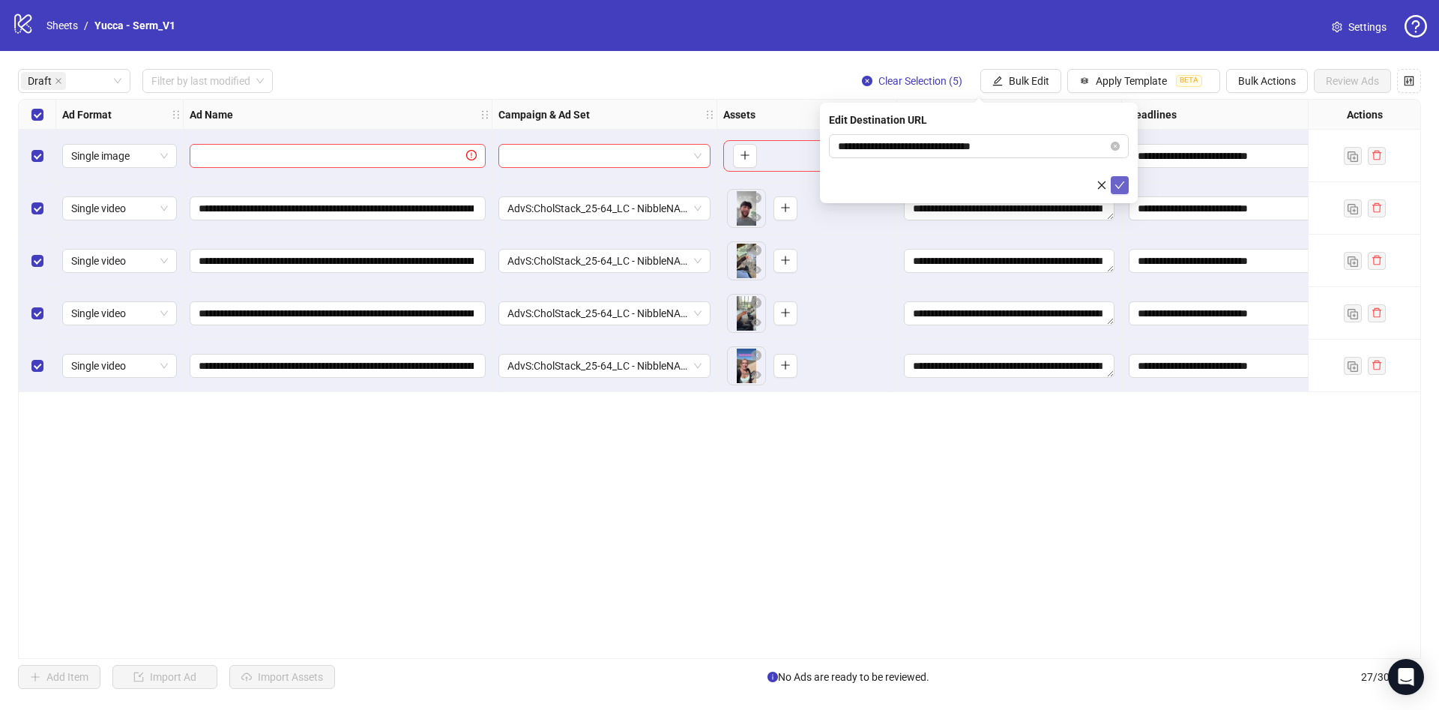
click at [1112, 189] on button "submit" at bounding box center [1120, 185] width 18 height 18
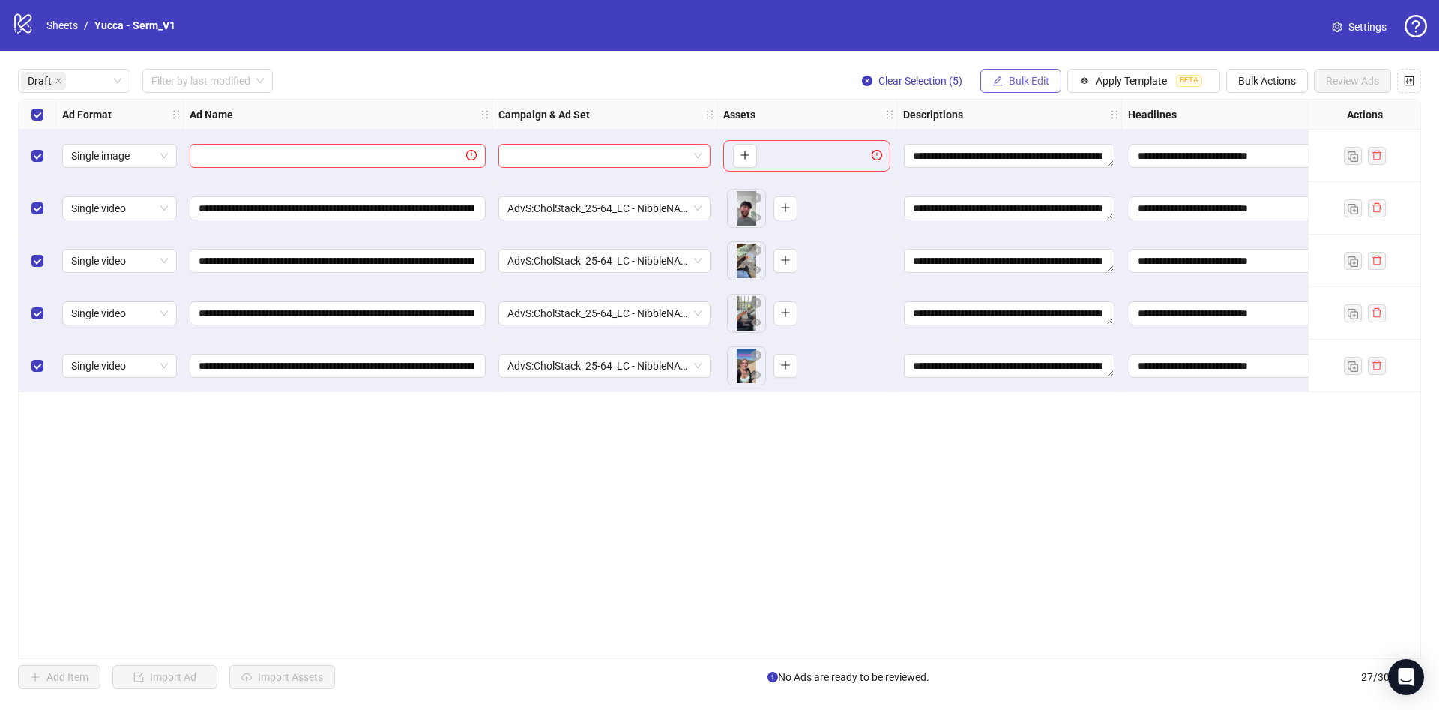
click at [1026, 81] on span "Bulk Edit" at bounding box center [1029, 81] width 40 height 12
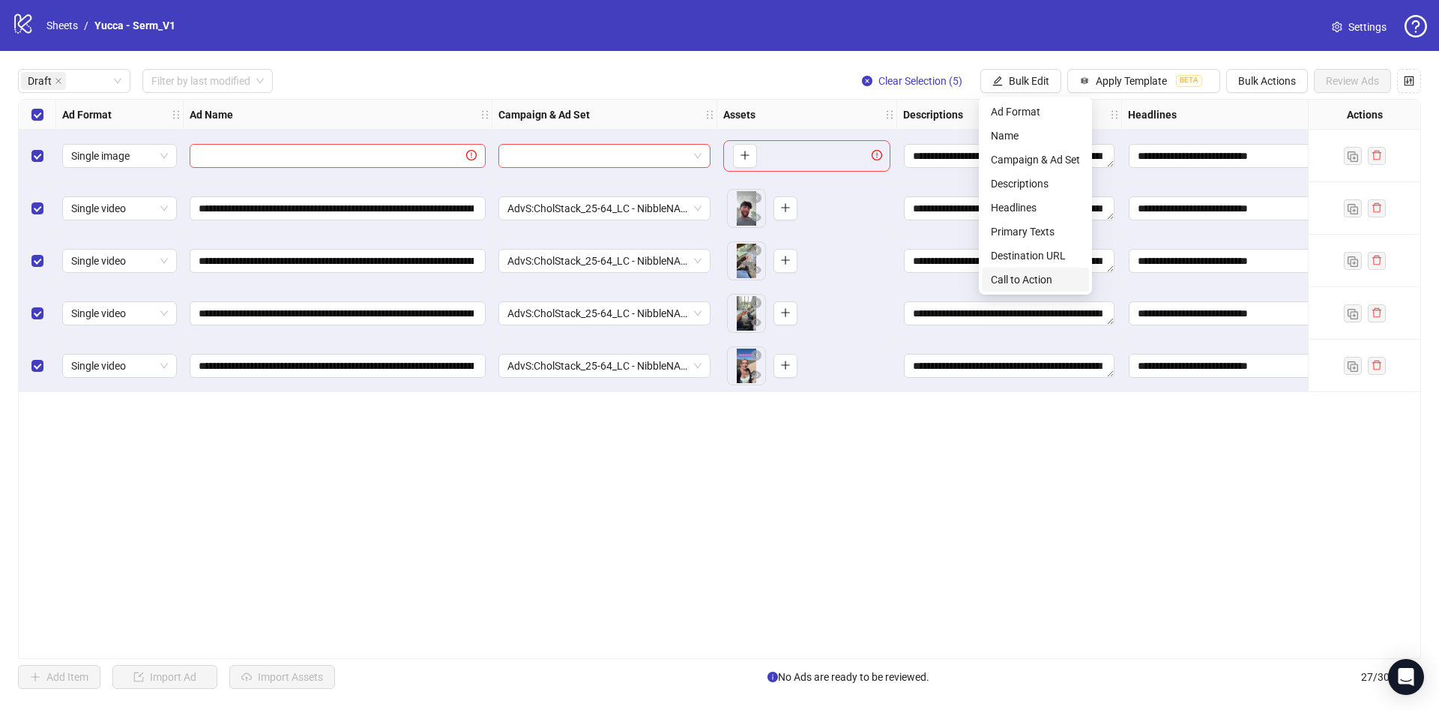
click at [1028, 280] on span "Call to Action" at bounding box center [1035, 279] width 89 height 16
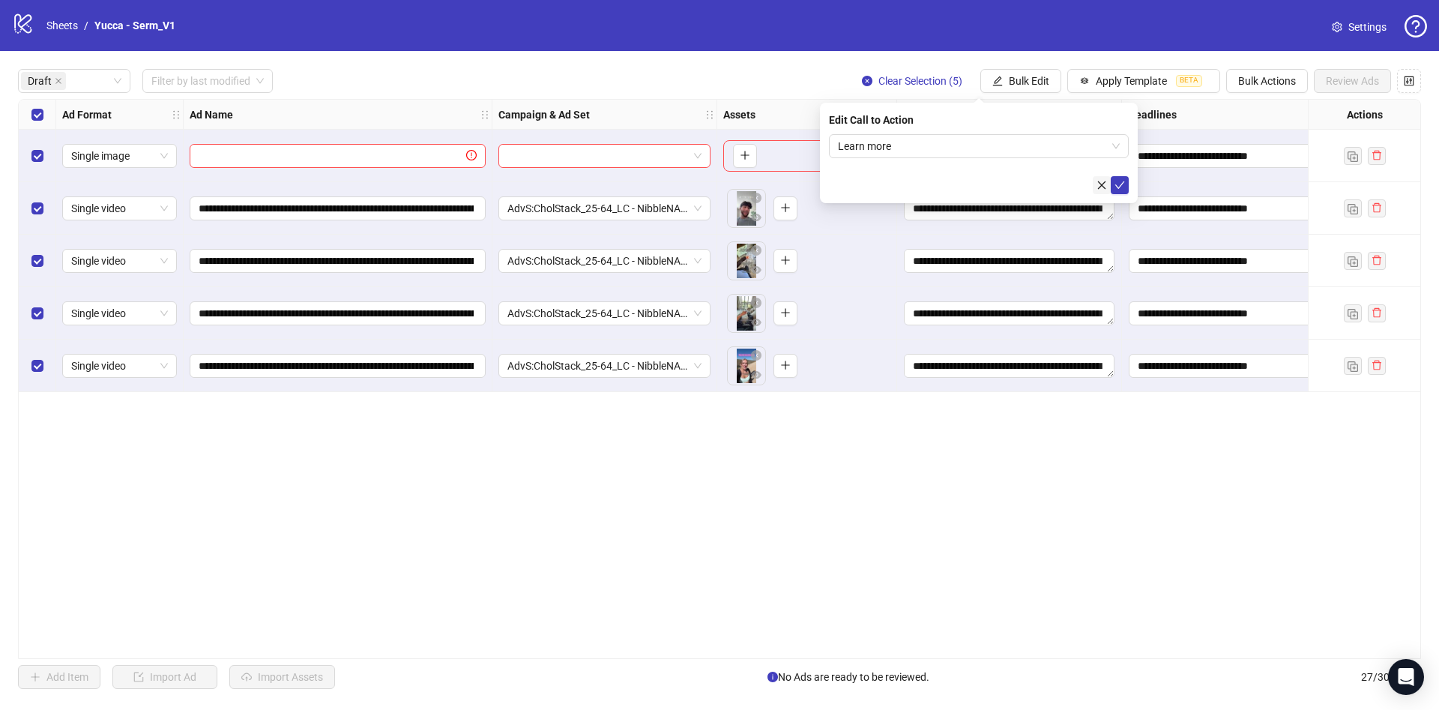
click at [1110, 184] on button "button" at bounding box center [1102, 185] width 18 height 18
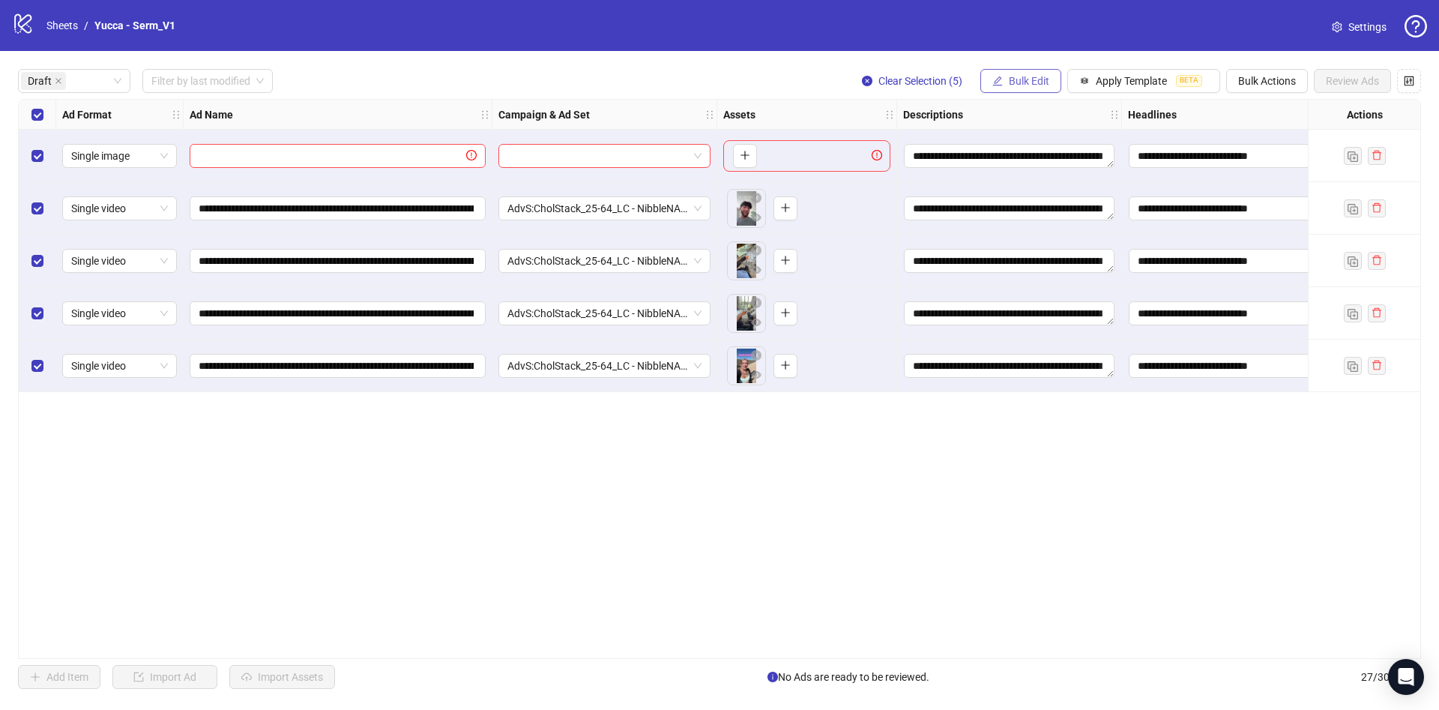
click at [1033, 80] on span "Bulk Edit" at bounding box center [1029, 81] width 40 height 12
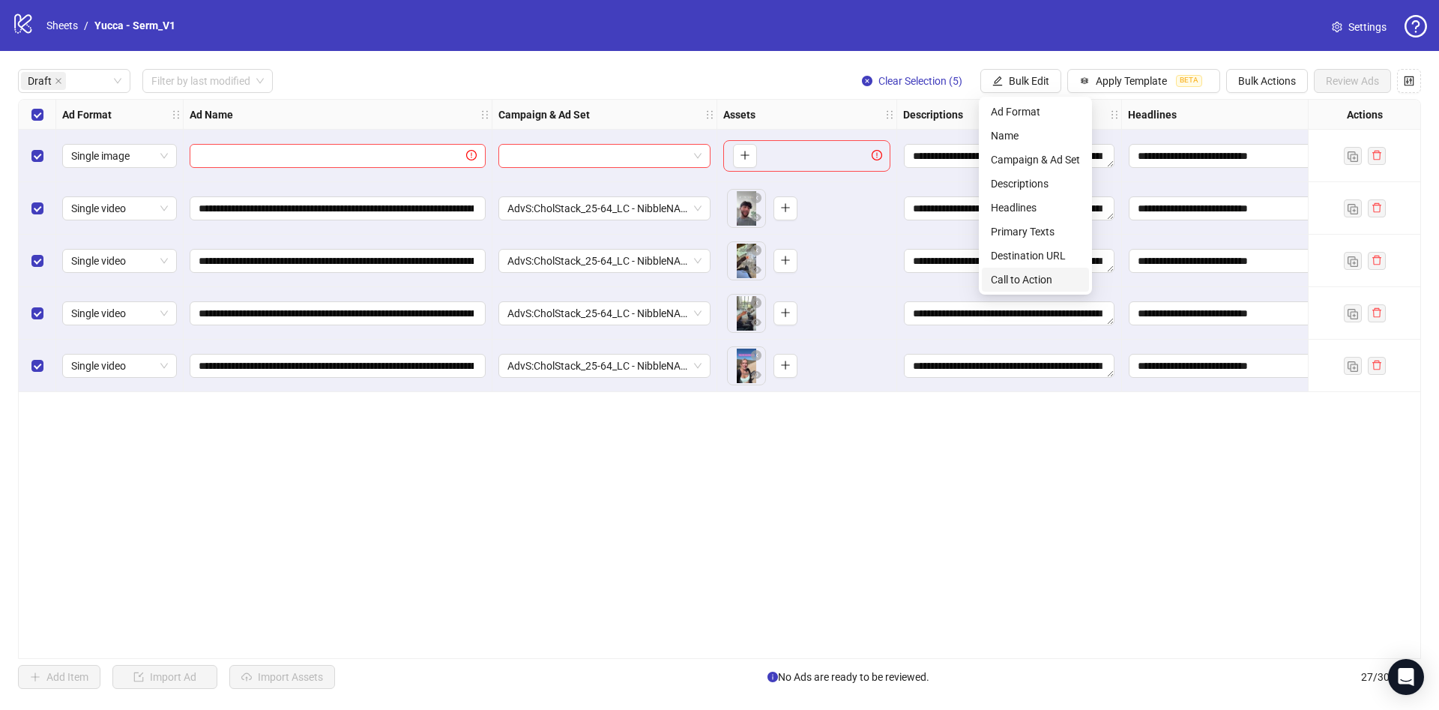
click at [1036, 289] on li "Call to Action" at bounding box center [1035, 280] width 107 height 24
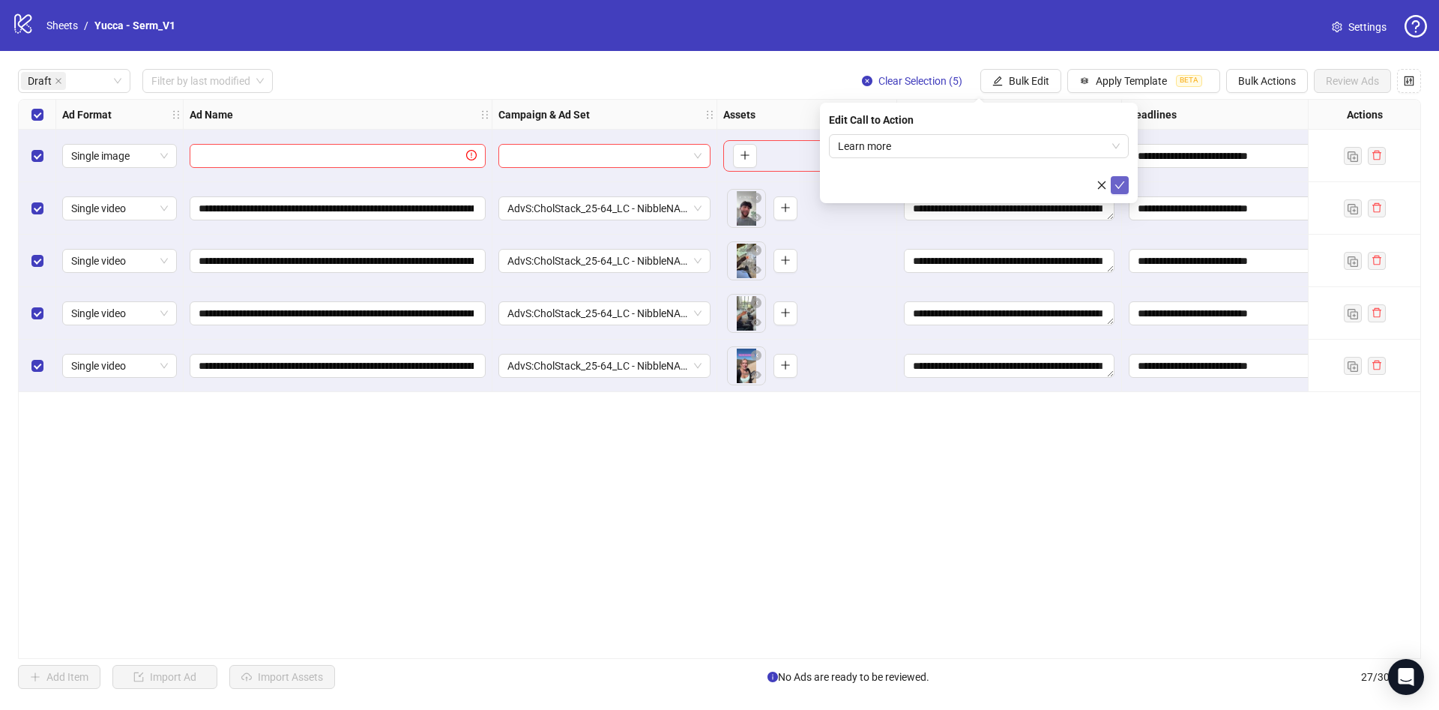
click at [1126, 186] on button "submit" at bounding box center [1120, 185] width 18 height 18
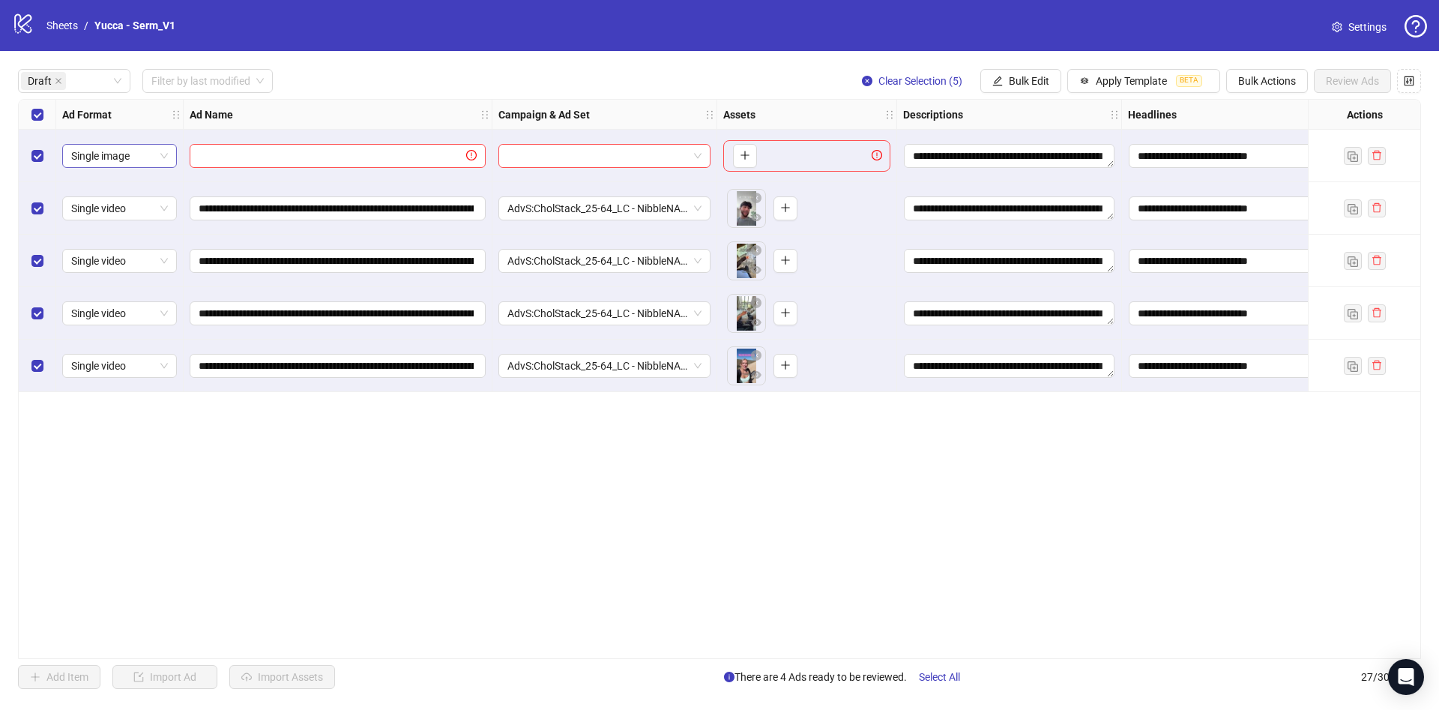
drag, startPoint x: 16, startPoint y: 150, endPoint x: 108, endPoint y: 167, distance: 93.8
click at [18, 150] on div "**********" at bounding box center [719, 379] width 1439 height 656
click at [28, 154] on div "Select row 1" at bounding box center [37, 156] width 37 height 52
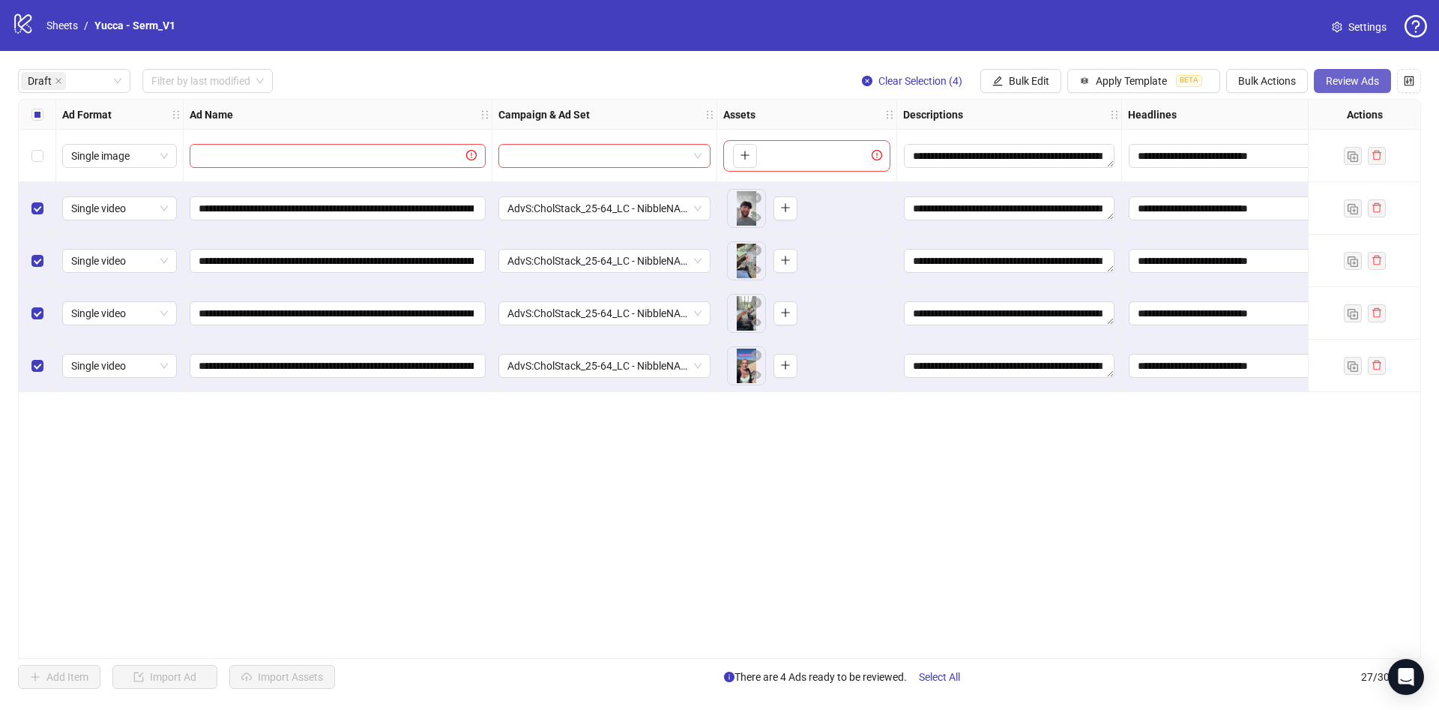
click at [1330, 80] on span "Review Ads" at bounding box center [1352, 81] width 53 height 12
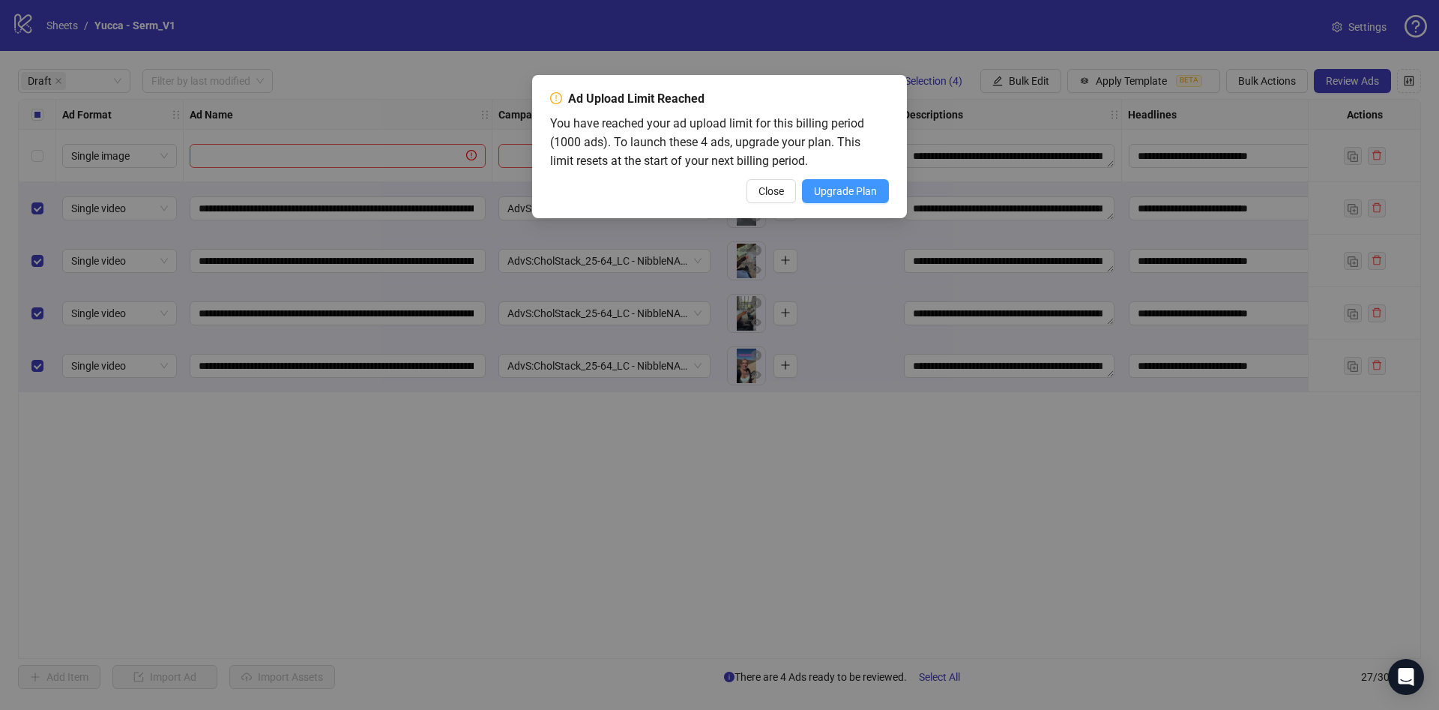
click at [852, 202] on button "Upgrade Plan" at bounding box center [845, 191] width 87 height 24
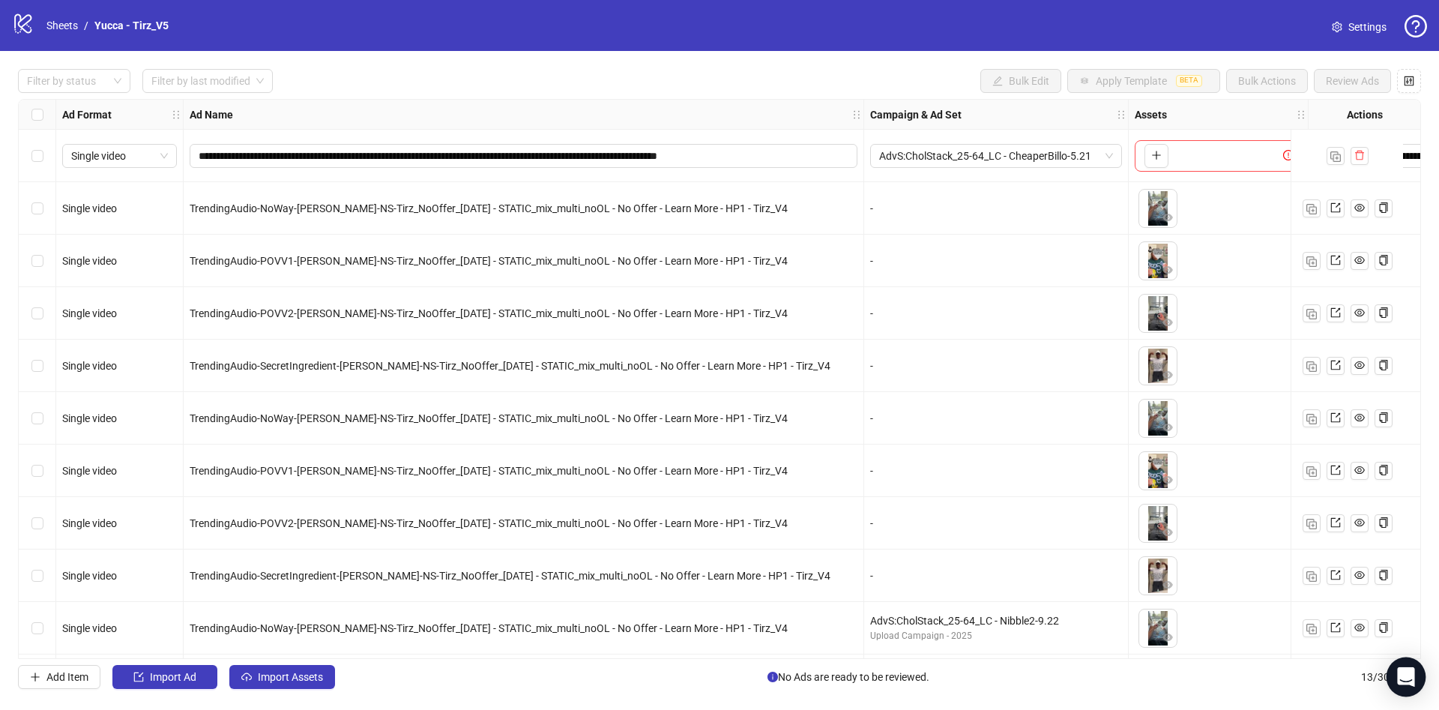
click at [1405, 680] on icon "Open Intercom Messenger" at bounding box center [1405, 676] width 19 height 19
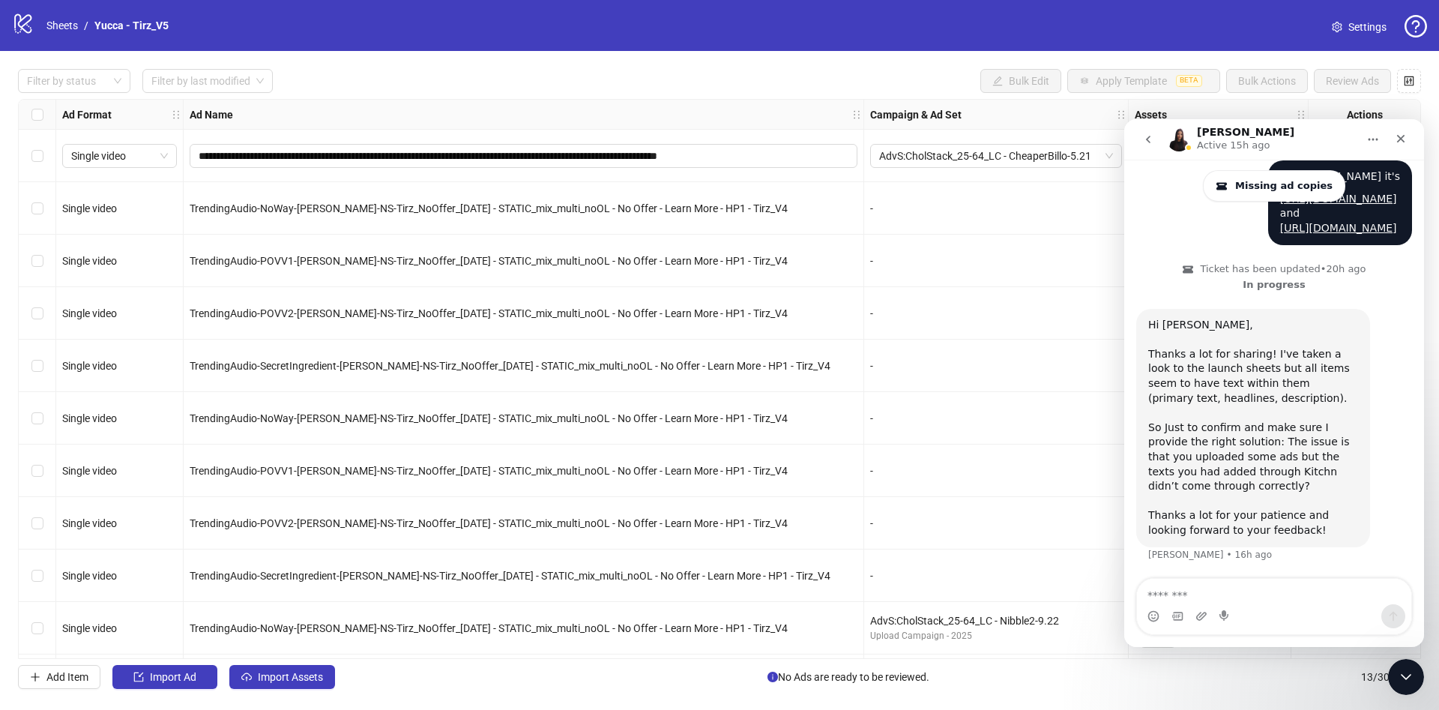
scroll to position [600, 0]
click at [1157, 427] on div "Hi Ethel, Thanks a lot for sharing! I've taken a look to the launch sheets but …" at bounding box center [1253, 428] width 210 height 220
click at [1247, 432] on div "Hi Ethel, Thanks a lot for sharing! I've taken a look to the launch sheets but …" at bounding box center [1253, 428] width 210 height 220
click at [1229, 467] on div "Hi Ethel, Thanks a lot for sharing! I've taken a look to the launch sheets but …" at bounding box center [1253, 428] width 210 height 220
click at [1241, 447] on div "Hi Ethel, Thanks a lot for sharing! I've taken a look to the launch sheets but …" at bounding box center [1253, 428] width 210 height 220
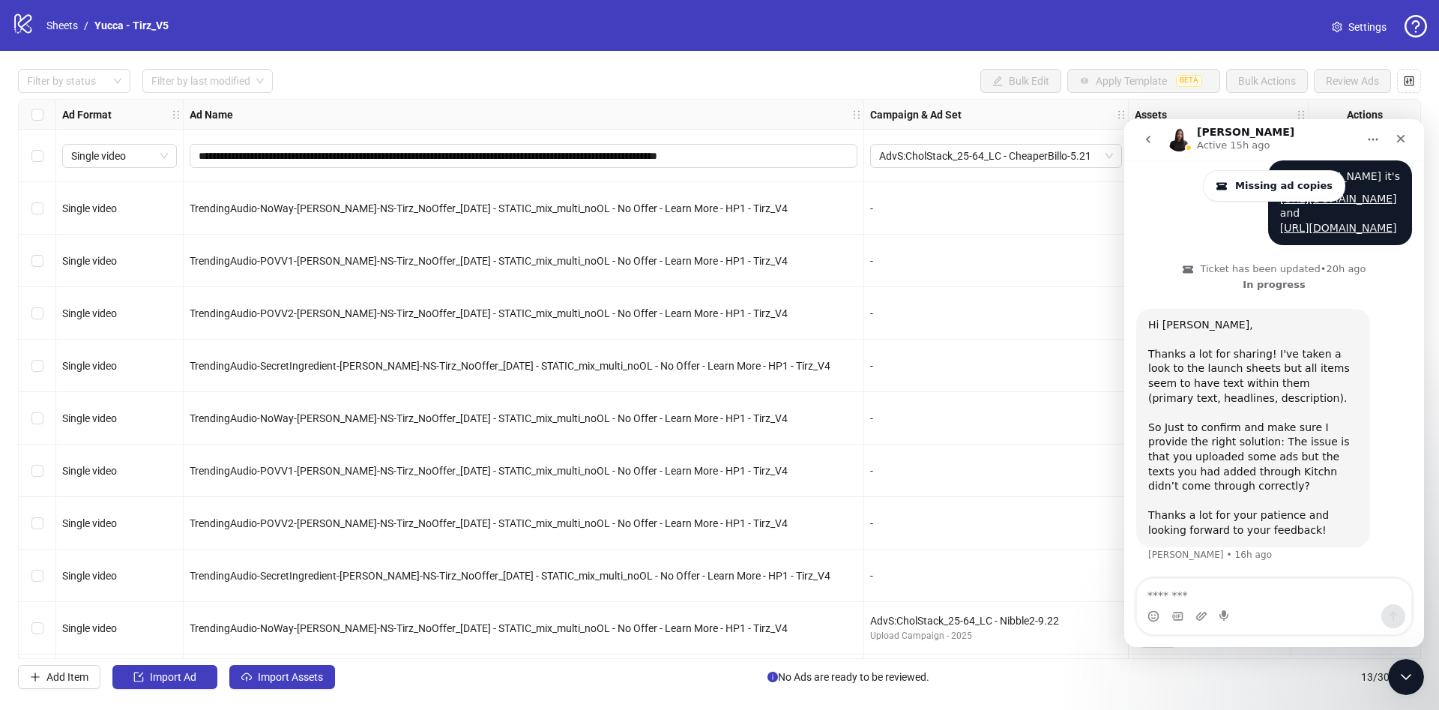
click at [1253, 474] on div "Hi Ethel, Thanks a lot for sharing! I've taken a look to the launch sheets but …" at bounding box center [1253, 428] width 210 height 220
click at [1224, 461] on div "Hi Ethel, Thanks a lot for sharing! I've taken a look to the launch sheets but …" at bounding box center [1253, 428] width 210 height 220
click at [1270, 489] on div "Hi Ethel, Thanks a lot for sharing! I've taken a look to the launch sheets but …" at bounding box center [1253, 428] width 210 height 220
click at [1240, 493] on div "Hi Ethel, Thanks a lot for sharing! I've taken a look to the launch sheets but …" at bounding box center [1253, 428] width 210 height 220
click at [1253, 588] on textarea "Message…" at bounding box center [1274, 591] width 274 height 25
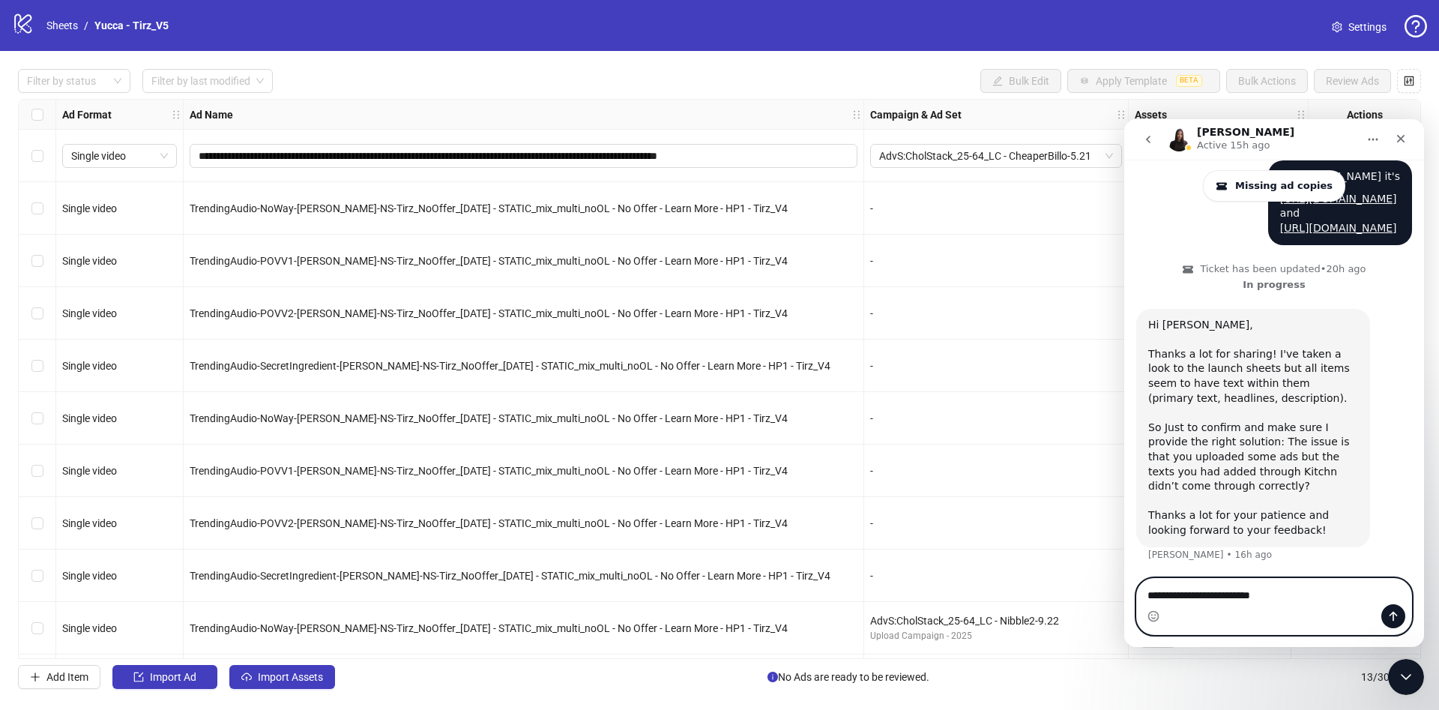
type textarea "**********"
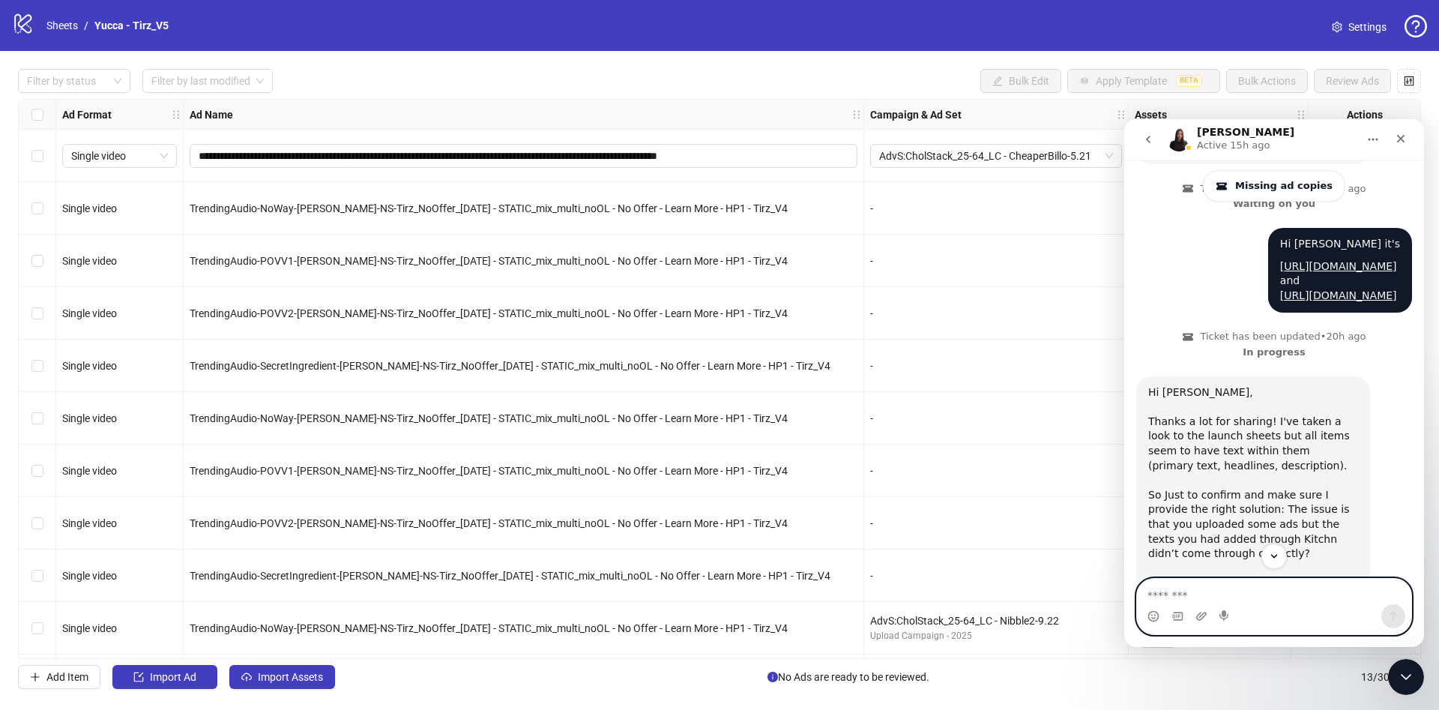
scroll to position [665, 0]
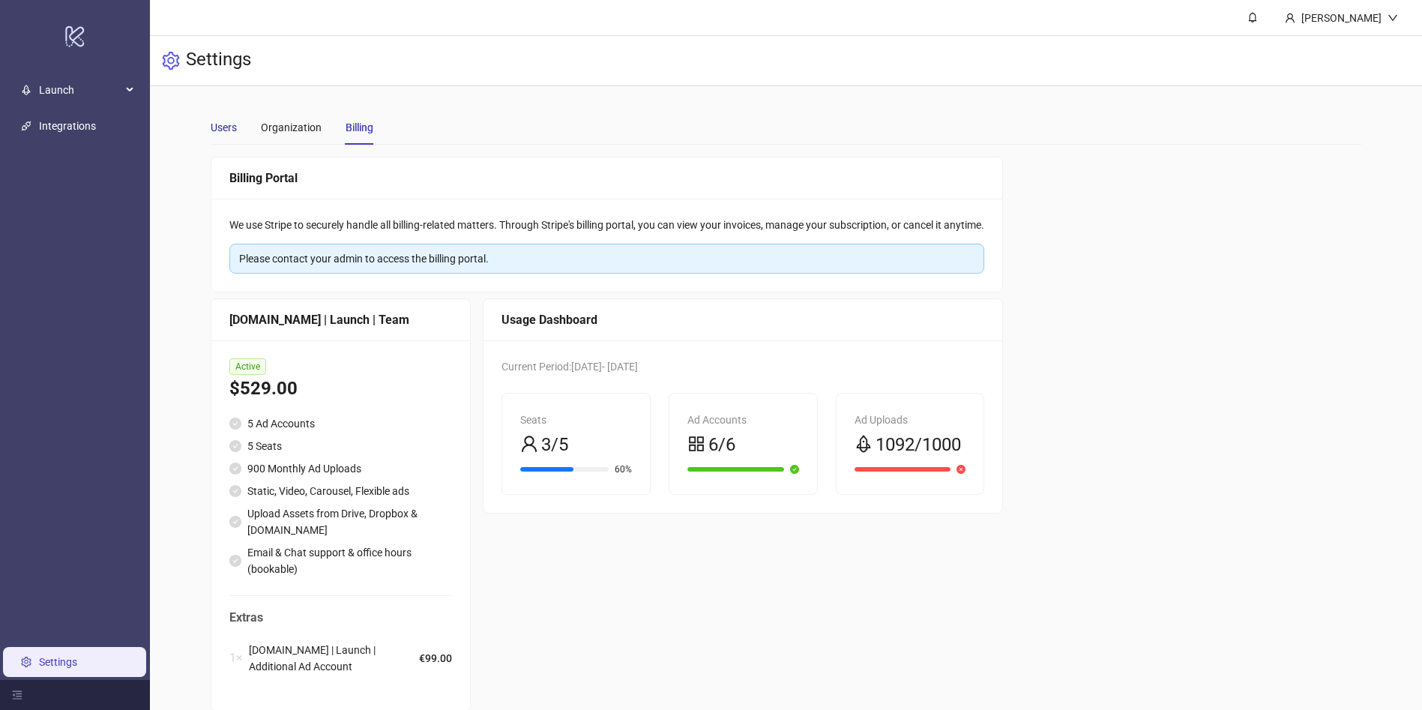
click at [228, 131] on div "Users" at bounding box center [224, 127] width 26 height 16
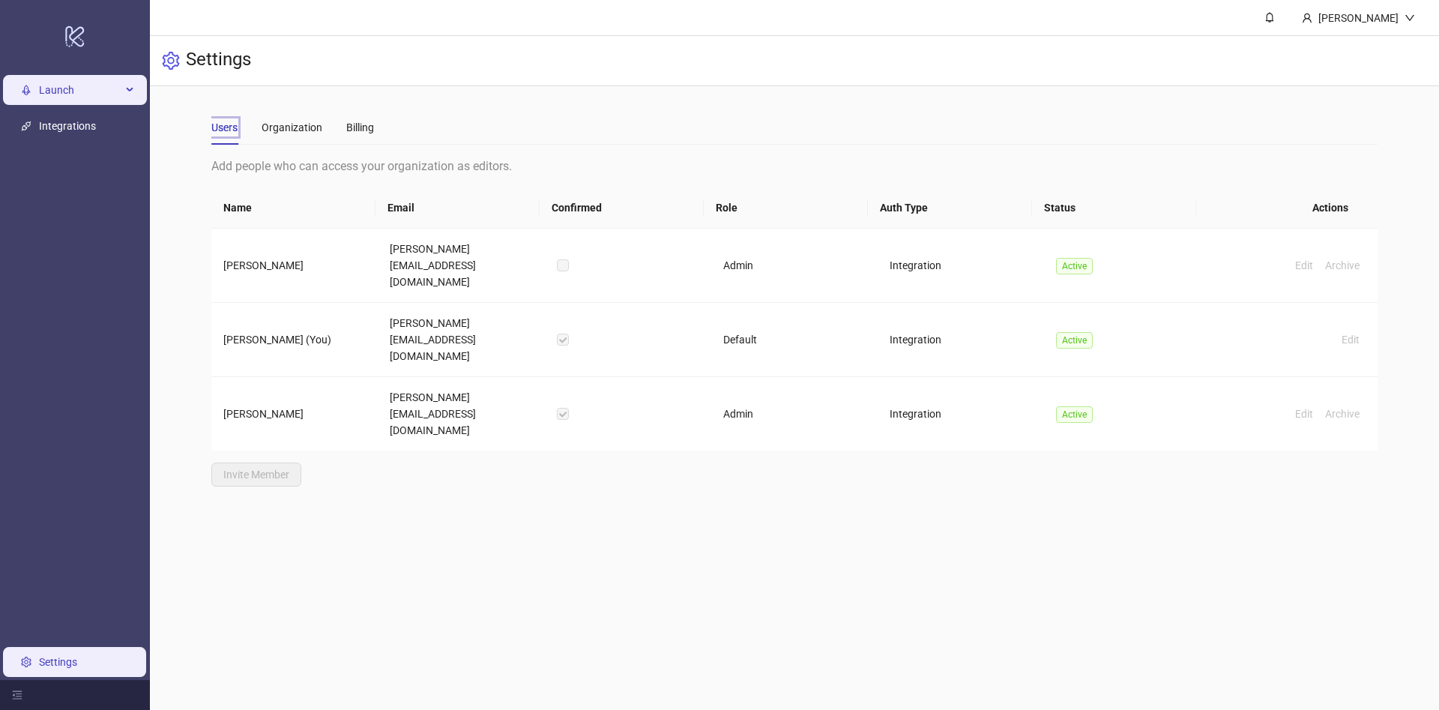
click at [121, 90] on div "Launch" at bounding box center [75, 90] width 144 height 30
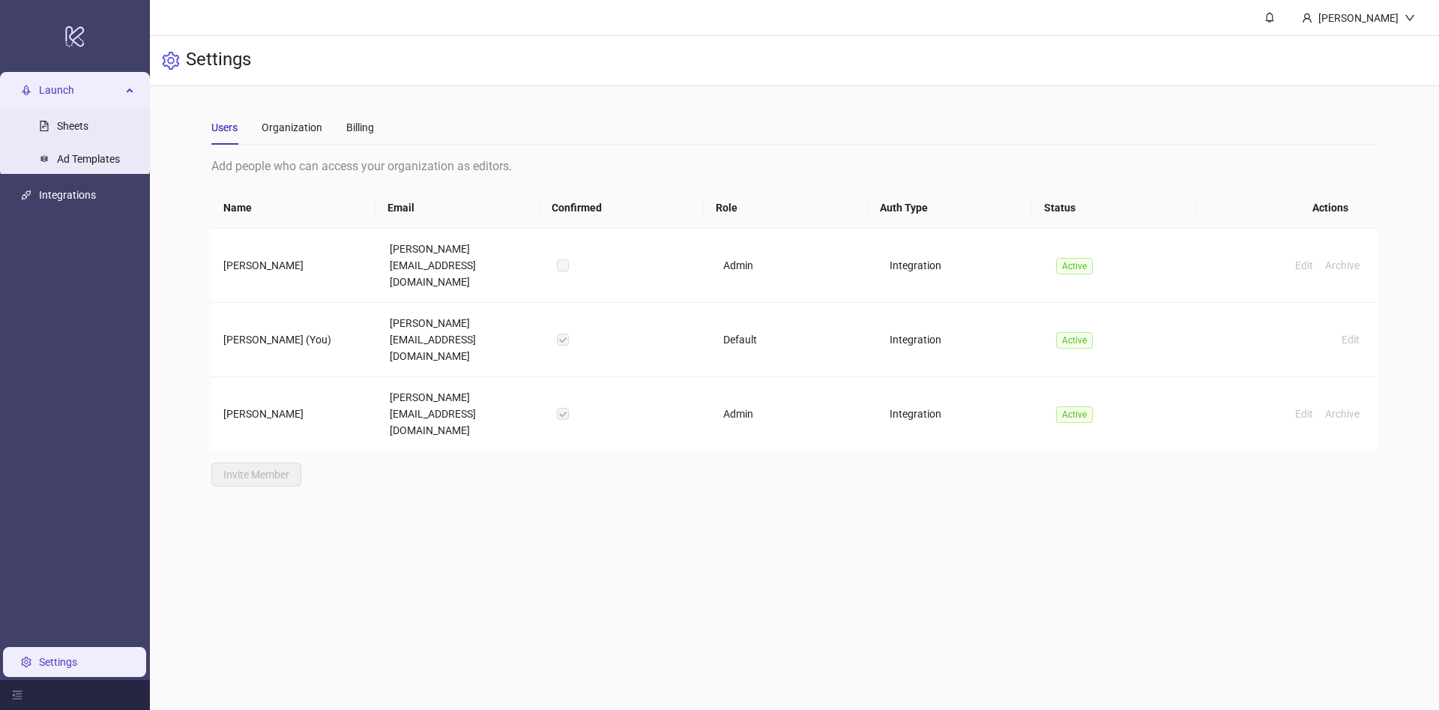
click at [121, 90] on div "Launch" at bounding box center [75, 90] width 144 height 30
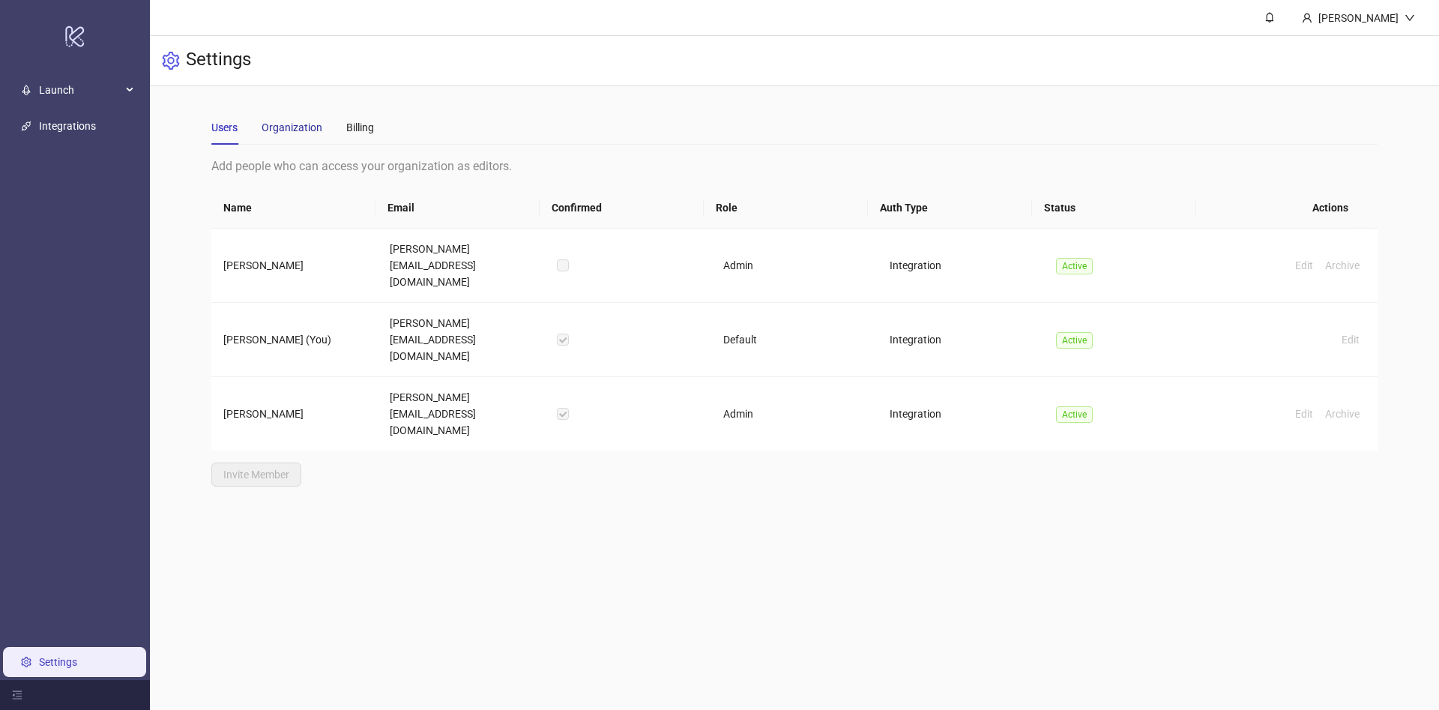
click at [305, 125] on div "Organization" at bounding box center [292, 127] width 61 height 16
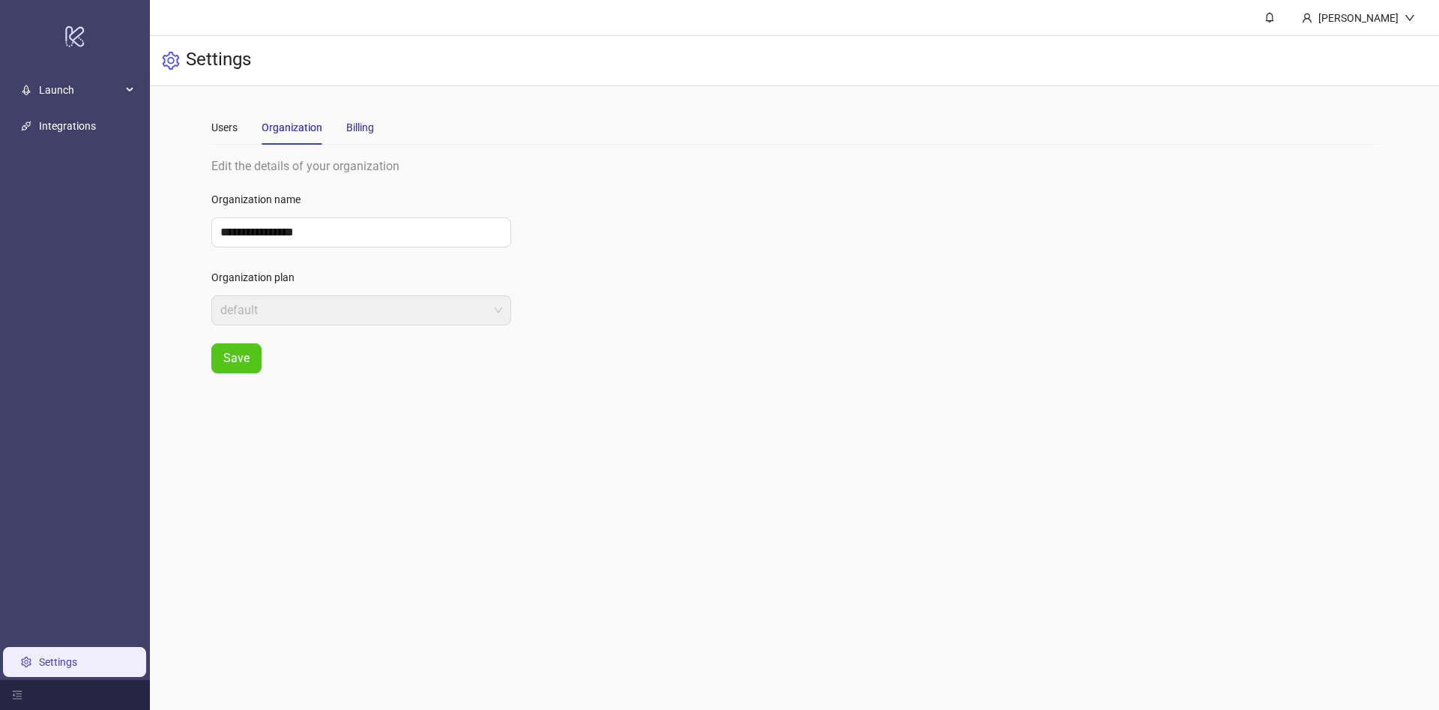
click at [364, 130] on div "Billing" at bounding box center [360, 127] width 28 height 16
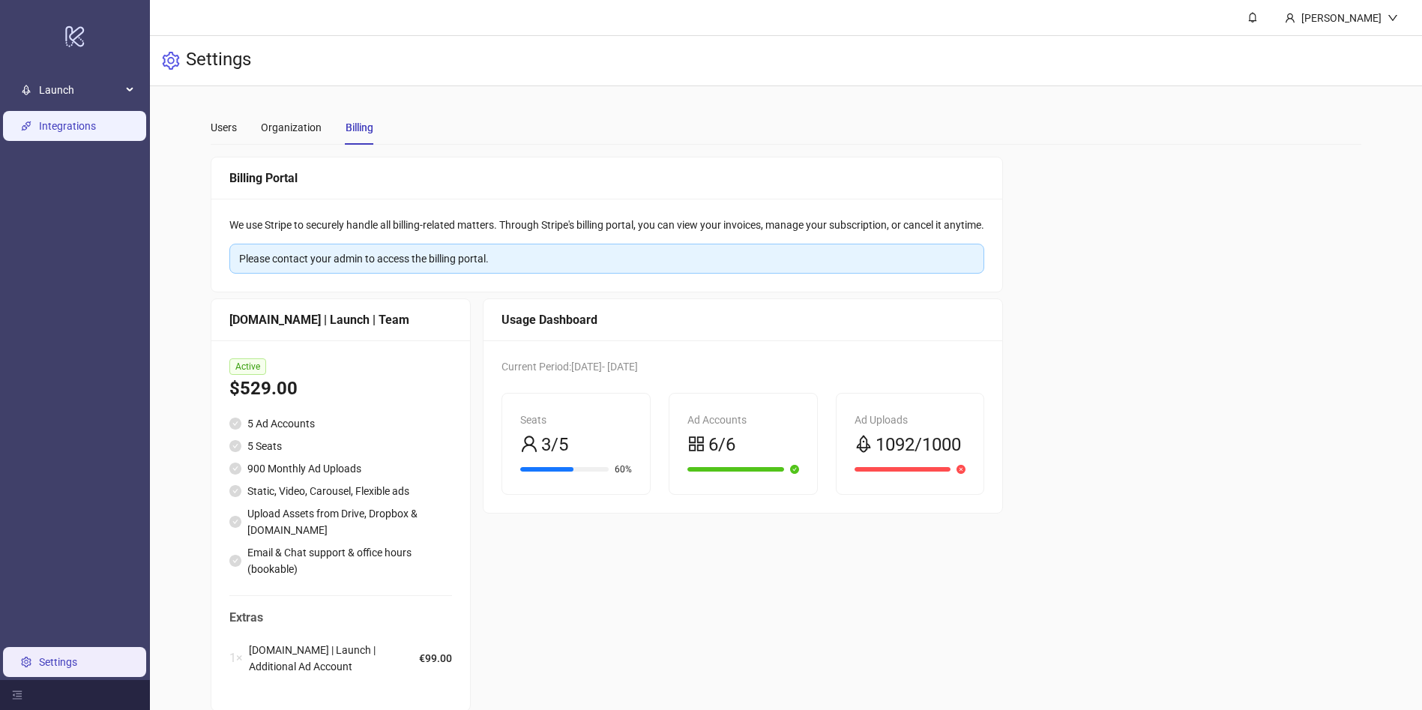
click at [74, 129] on link "Integrations" at bounding box center [67, 126] width 57 height 12
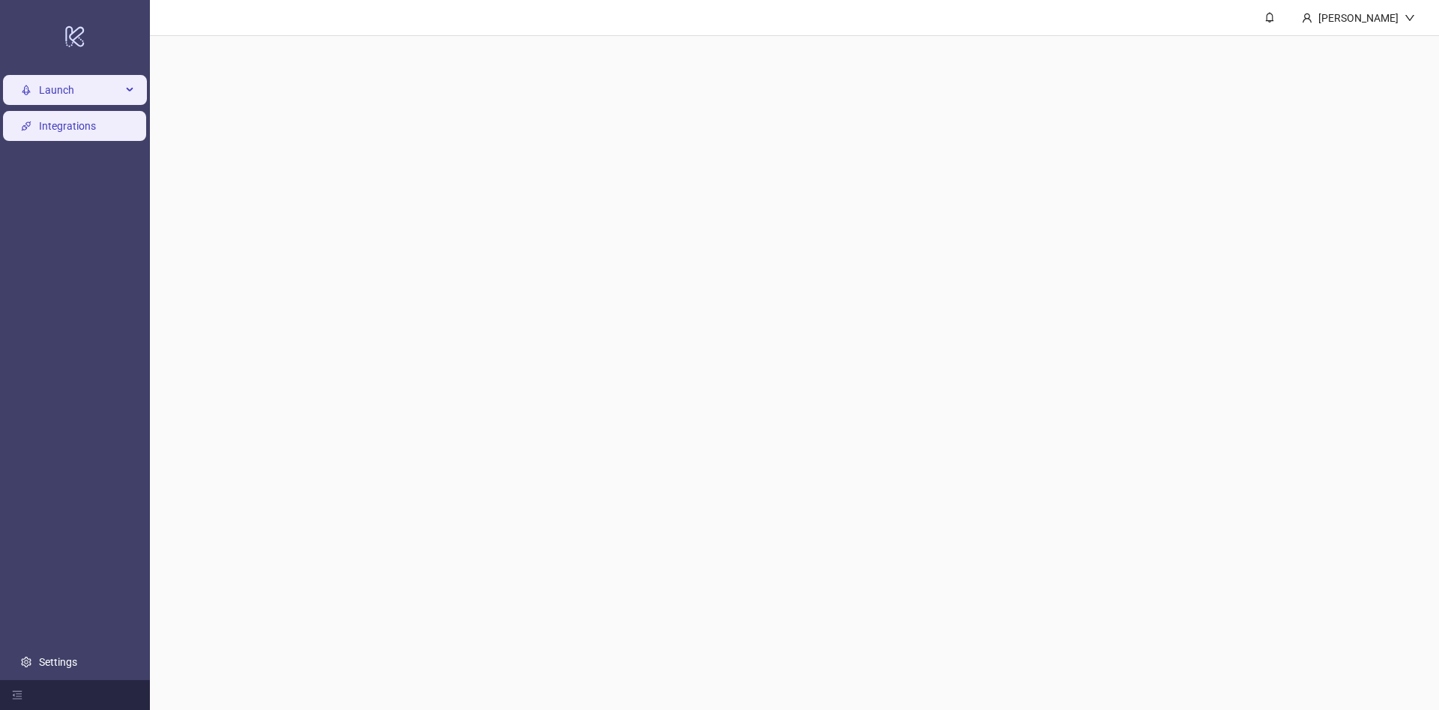
click at [81, 94] on span "Launch" at bounding box center [80, 90] width 82 height 30
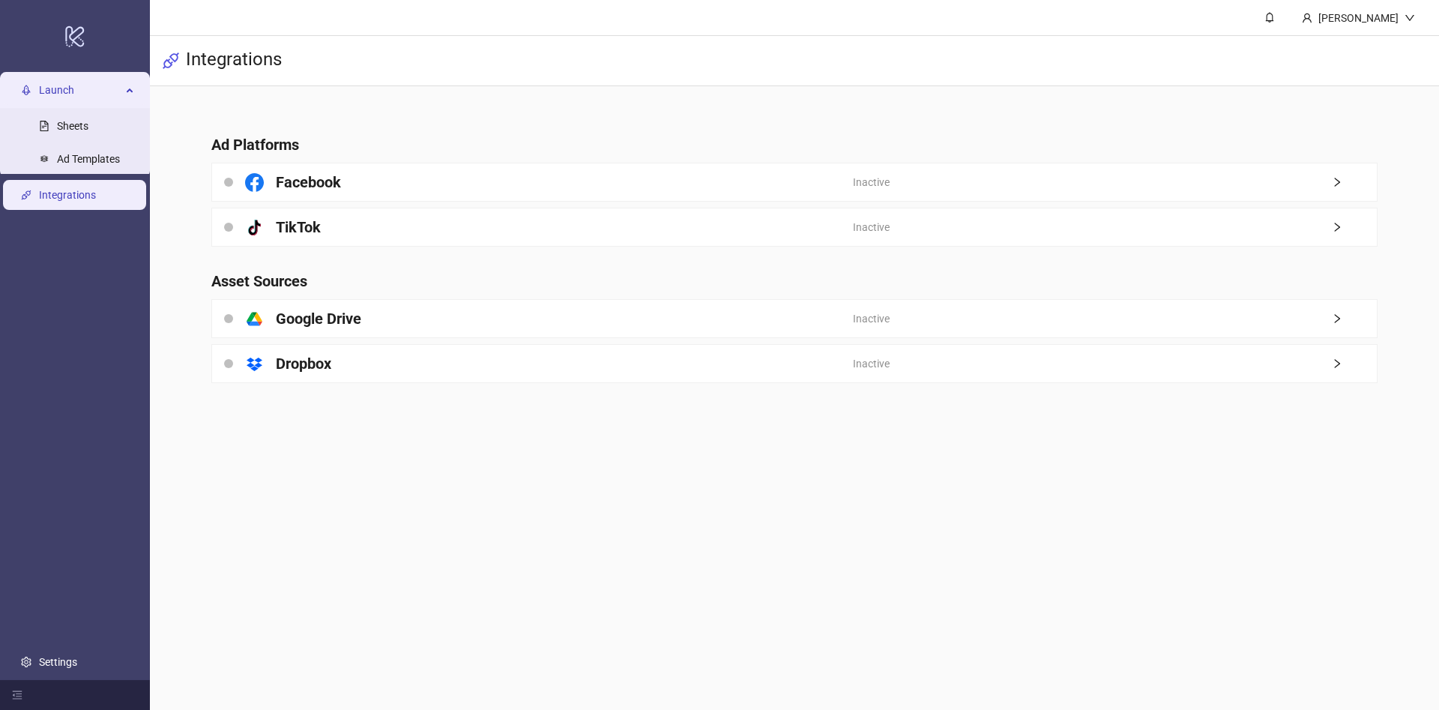
click at [772, 103] on main "Ad Platforms Facebook Inactive platform/tik_tok TikTok Inactive Asset Sources p…" at bounding box center [794, 249] width 1190 height 327
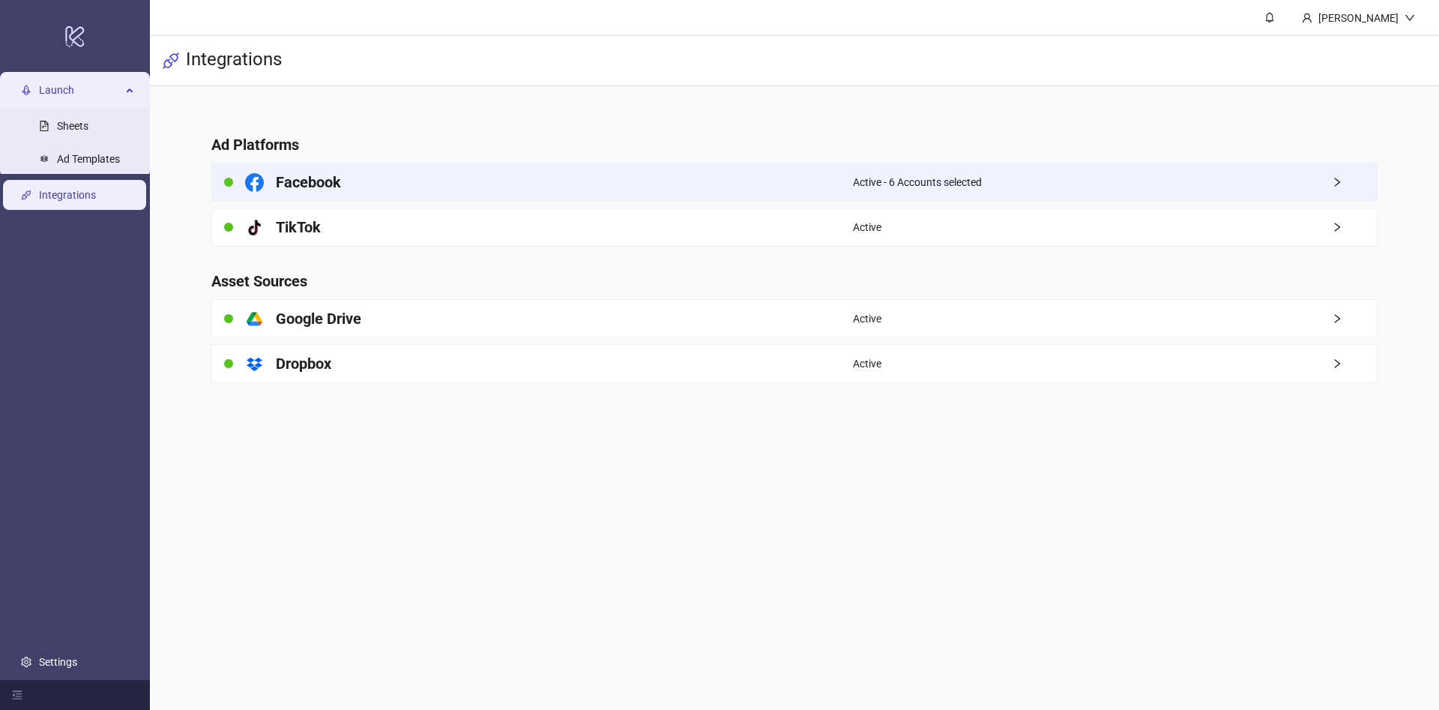
click at [1090, 190] on div "Active - 6 Accounts selected" at bounding box center [1115, 181] width 524 height 37
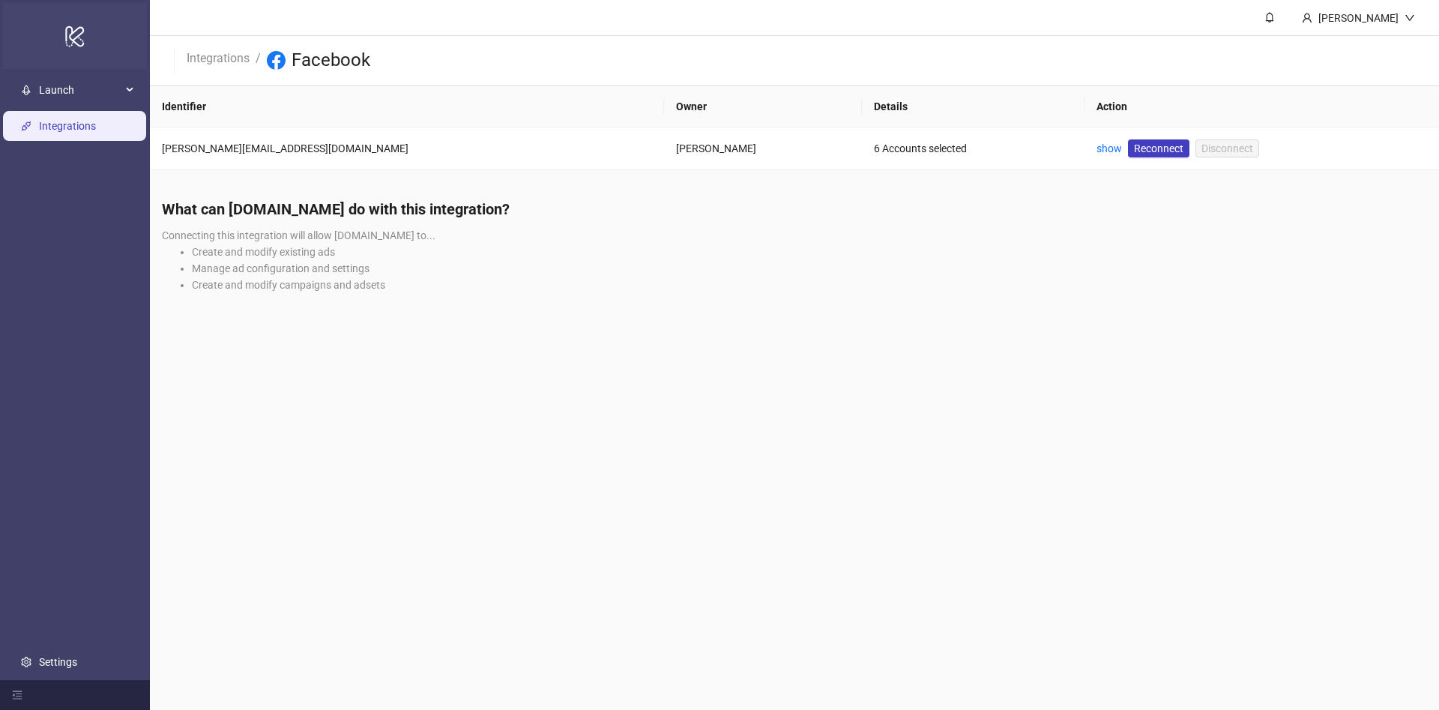
click at [96, 32] on div "logo/logo-mobile" at bounding box center [75, 36] width 144 height 66
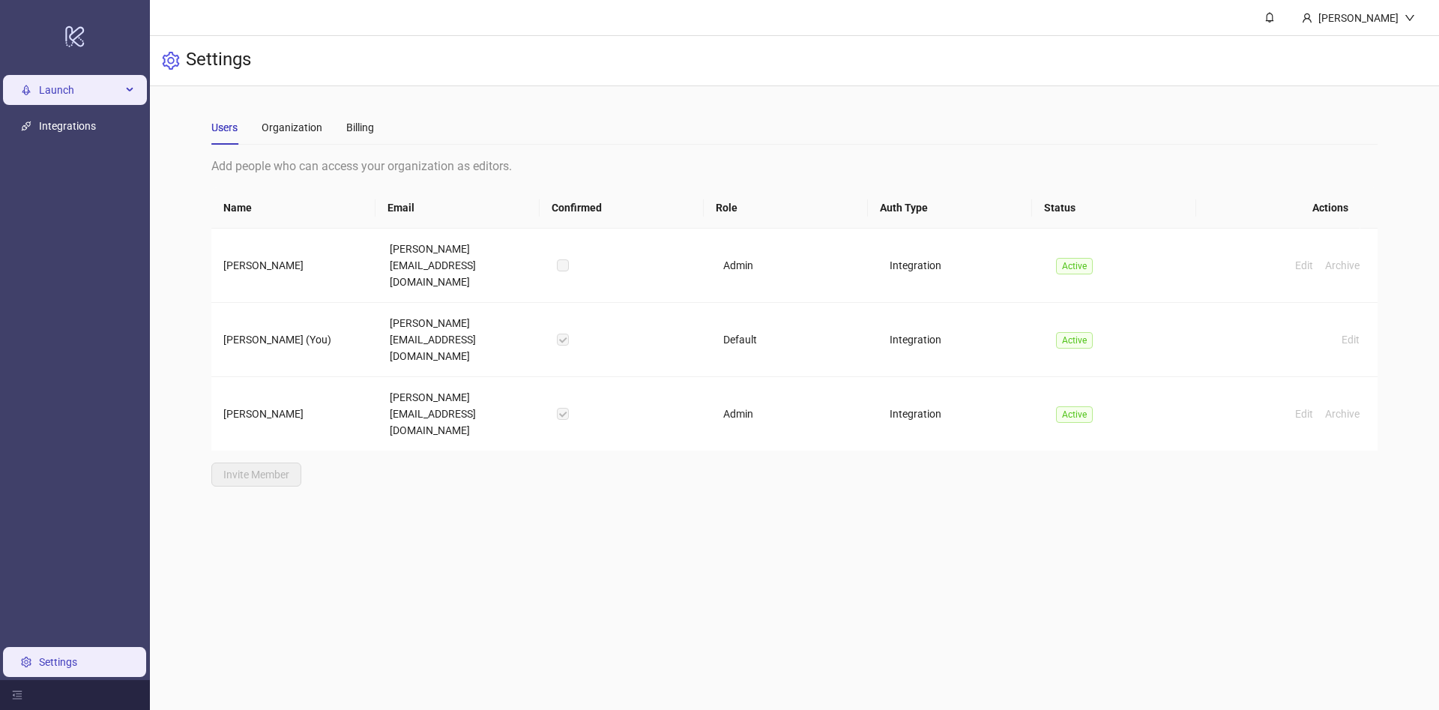
click at [64, 89] on span "Launch" at bounding box center [80, 90] width 82 height 30
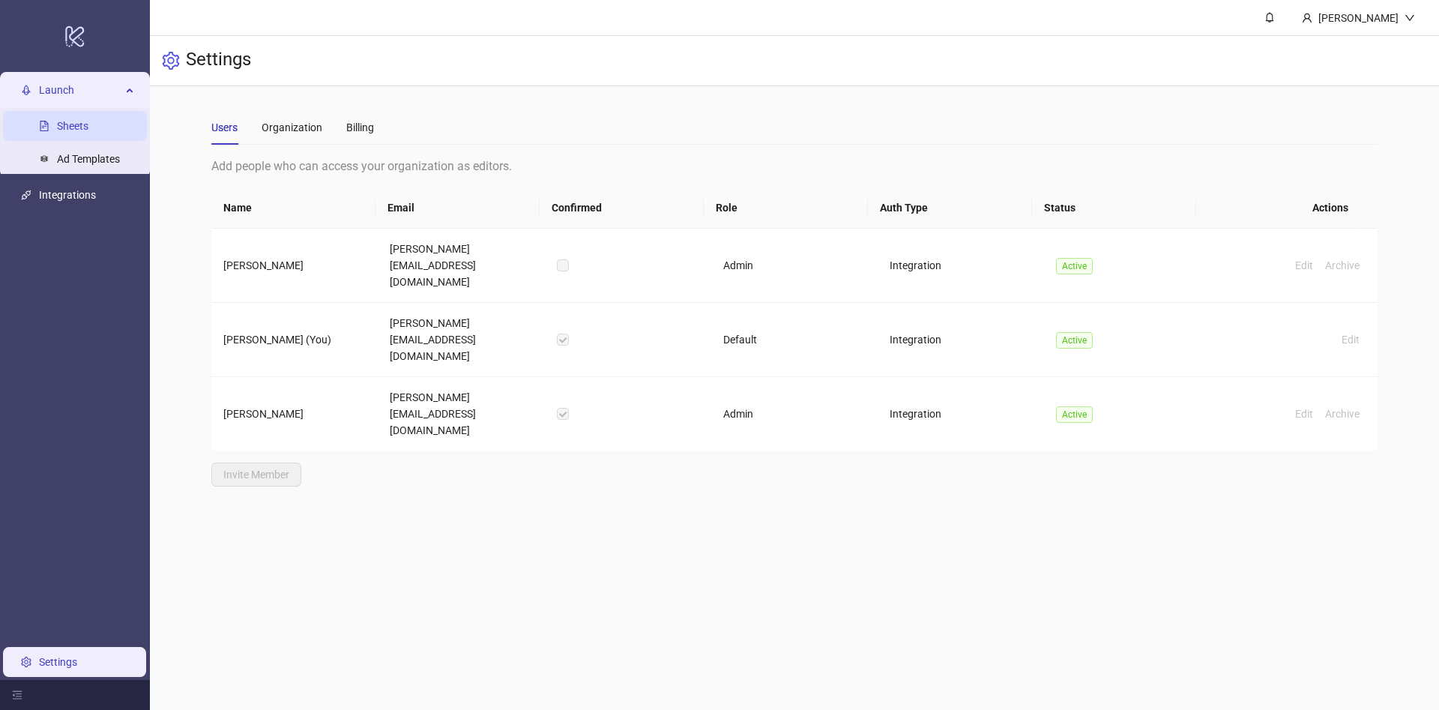
click at [88, 126] on link "Sheets" at bounding box center [72, 126] width 31 height 12
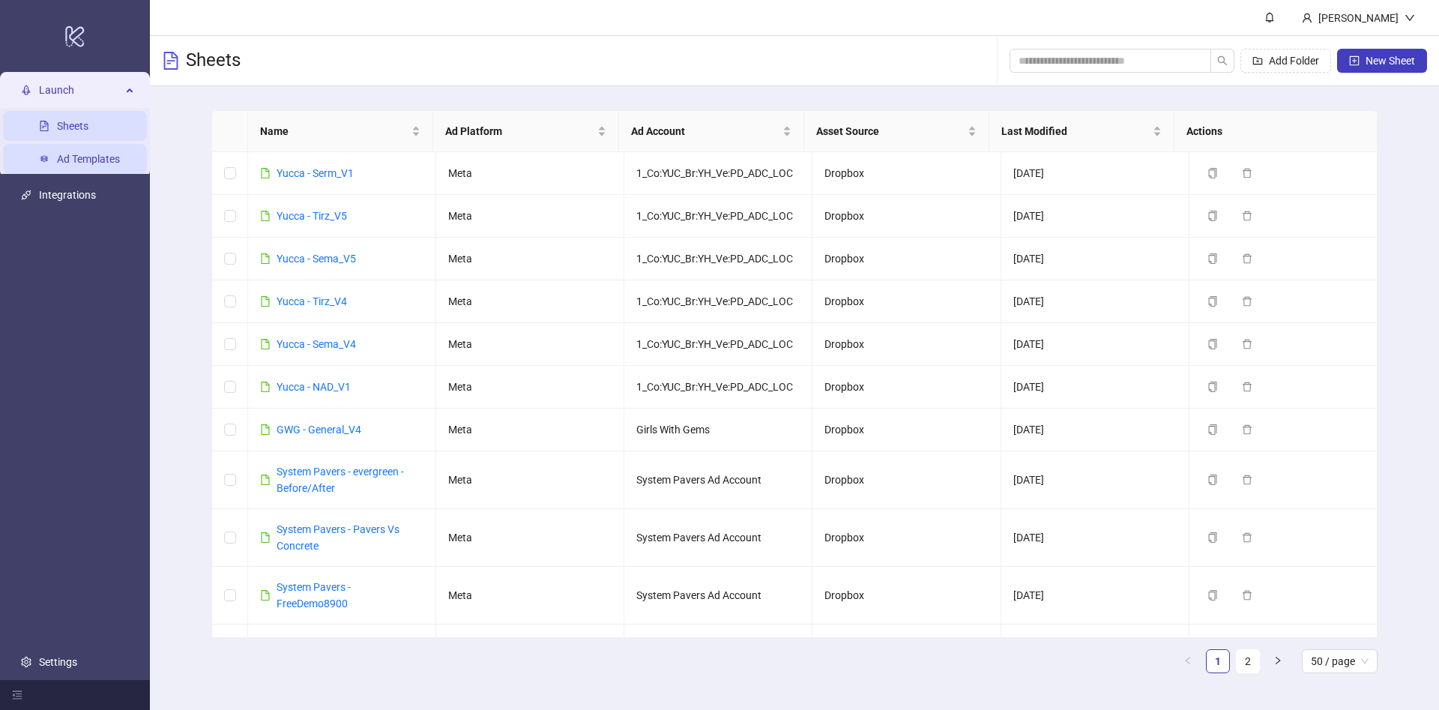
click at [118, 155] on link "Ad Templates" at bounding box center [88, 159] width 63 height 12
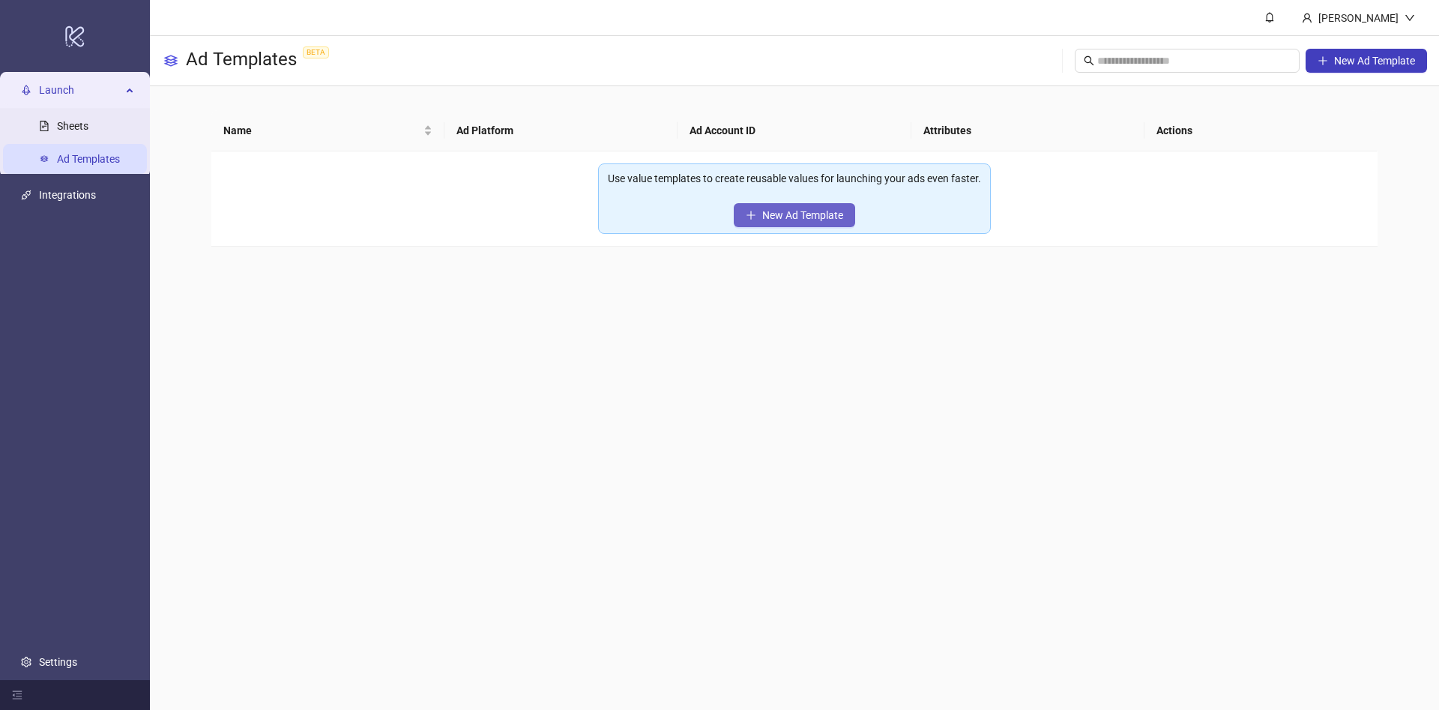
click at [807, 211] on span "New Ad Template" at bounding box center [802, 215] width 81 height 12
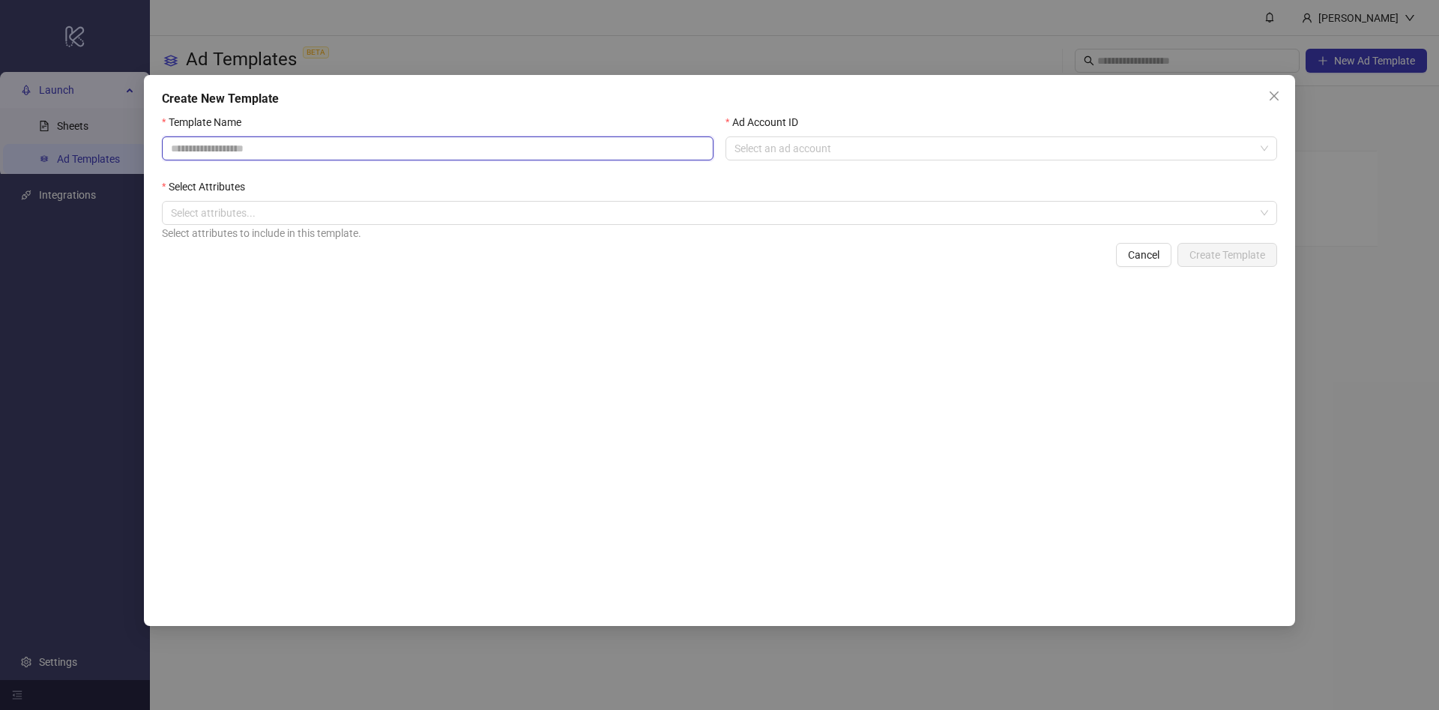
click at [356, 159] on input "Template Name" at bounding box center [438, 148] width 552 height 24
type input "**********"
click at [815, 153] on input "Ad Account ID" at bounding box center [995, 148] width 520 height 22
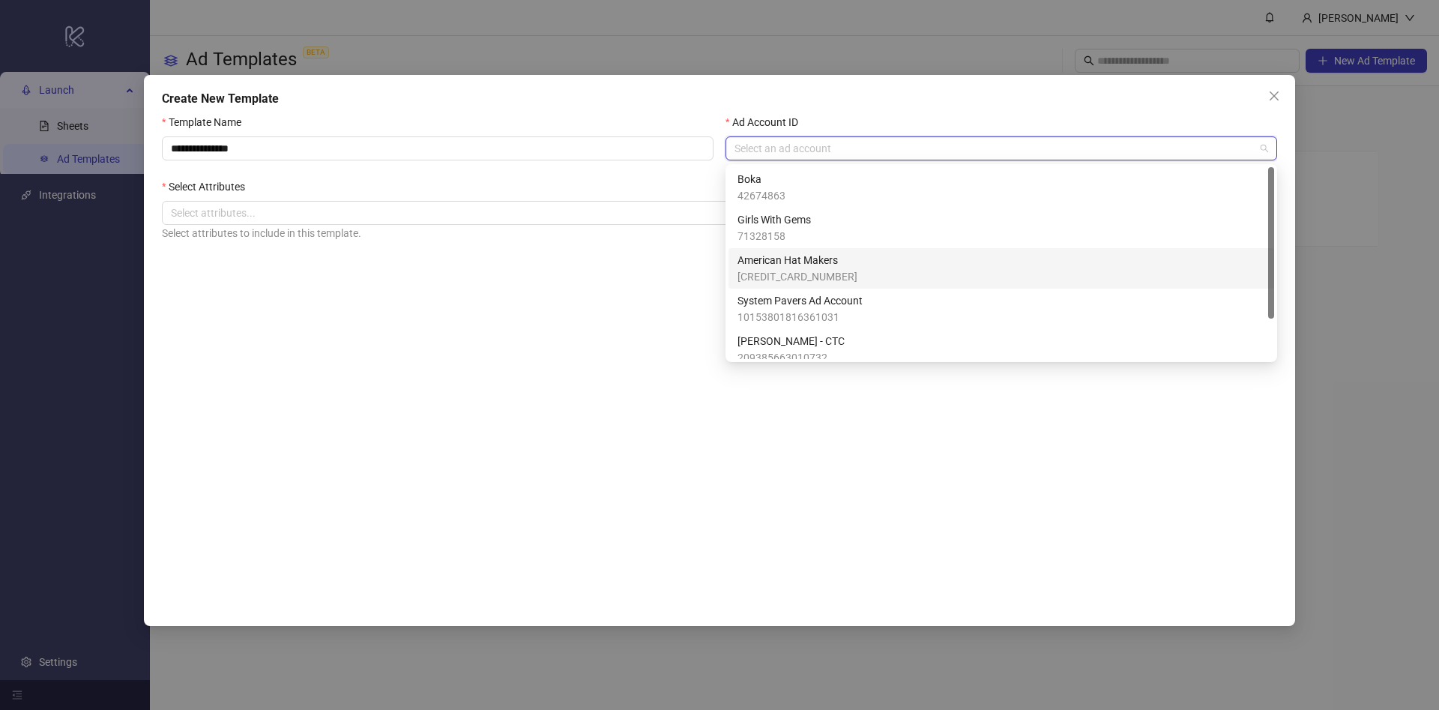
scroll to position [51, 0]
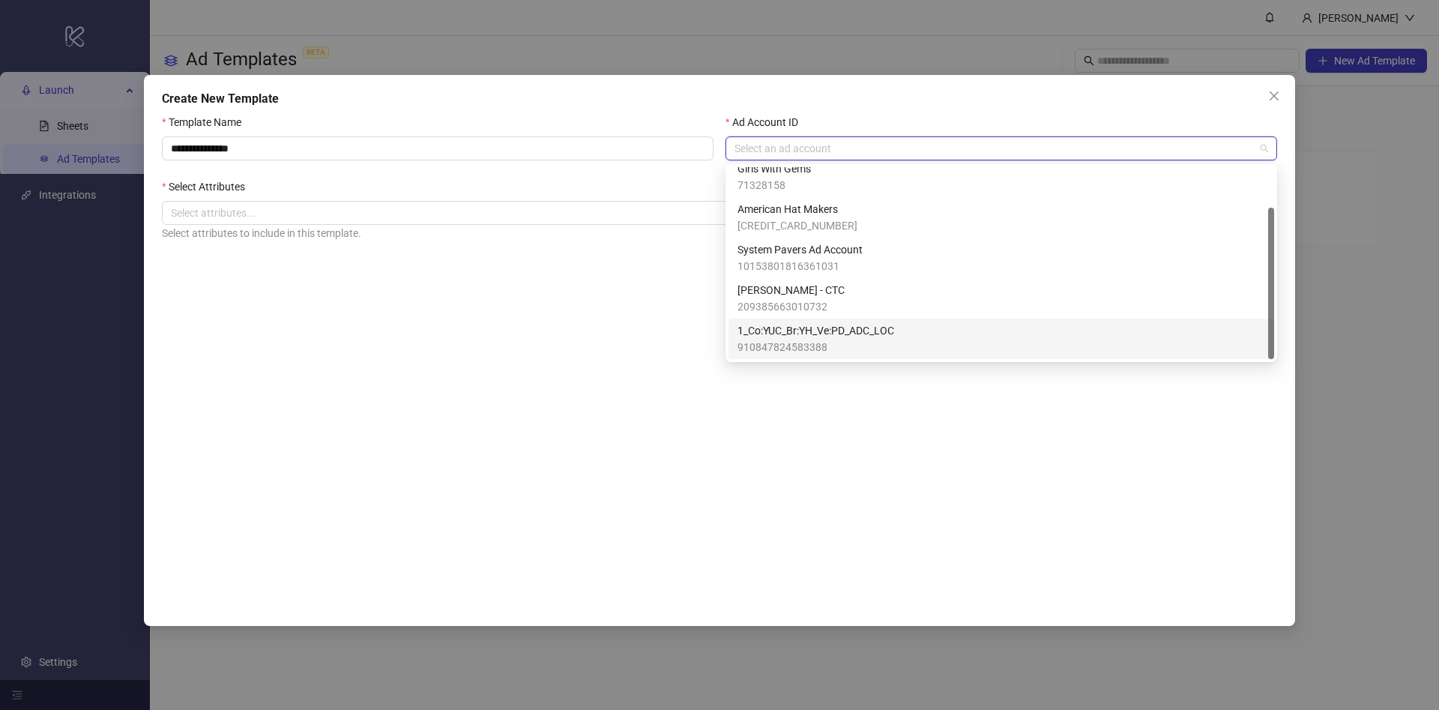
click at [811, 331] on span "1_Co:YUC_Br:YH_Ve:PD_ADC_LOC" at bounding box center [816, 330] width 157 height 16
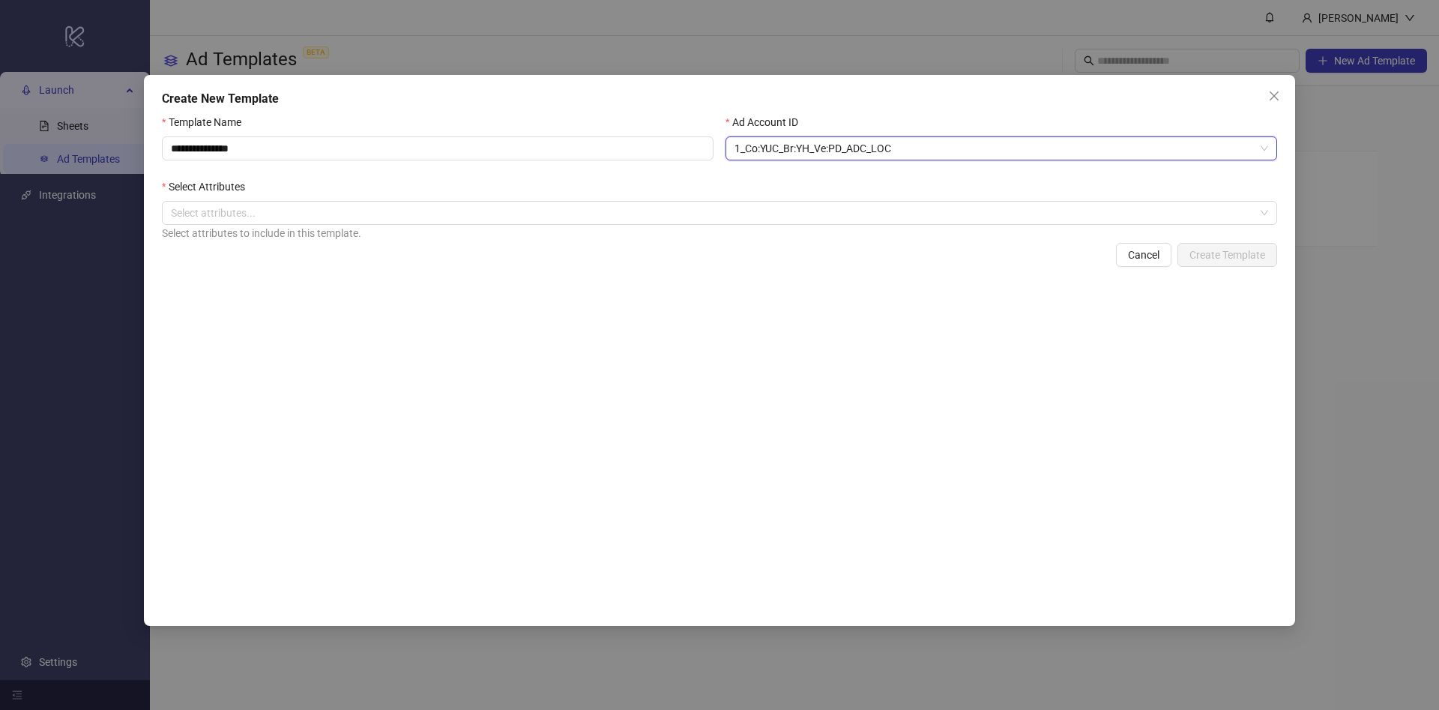
click at [488, 232] on div "Select attributes to include in this template." at bounding box center [719, 233] width 1115 height 16
drag, startPoint x: 495, startPoint y: 220, endPoint x: 502, endPoint y: 212, distance: 11.1
click at [495, 219] on div at bounding box center [712, 212] width 1094 height 21
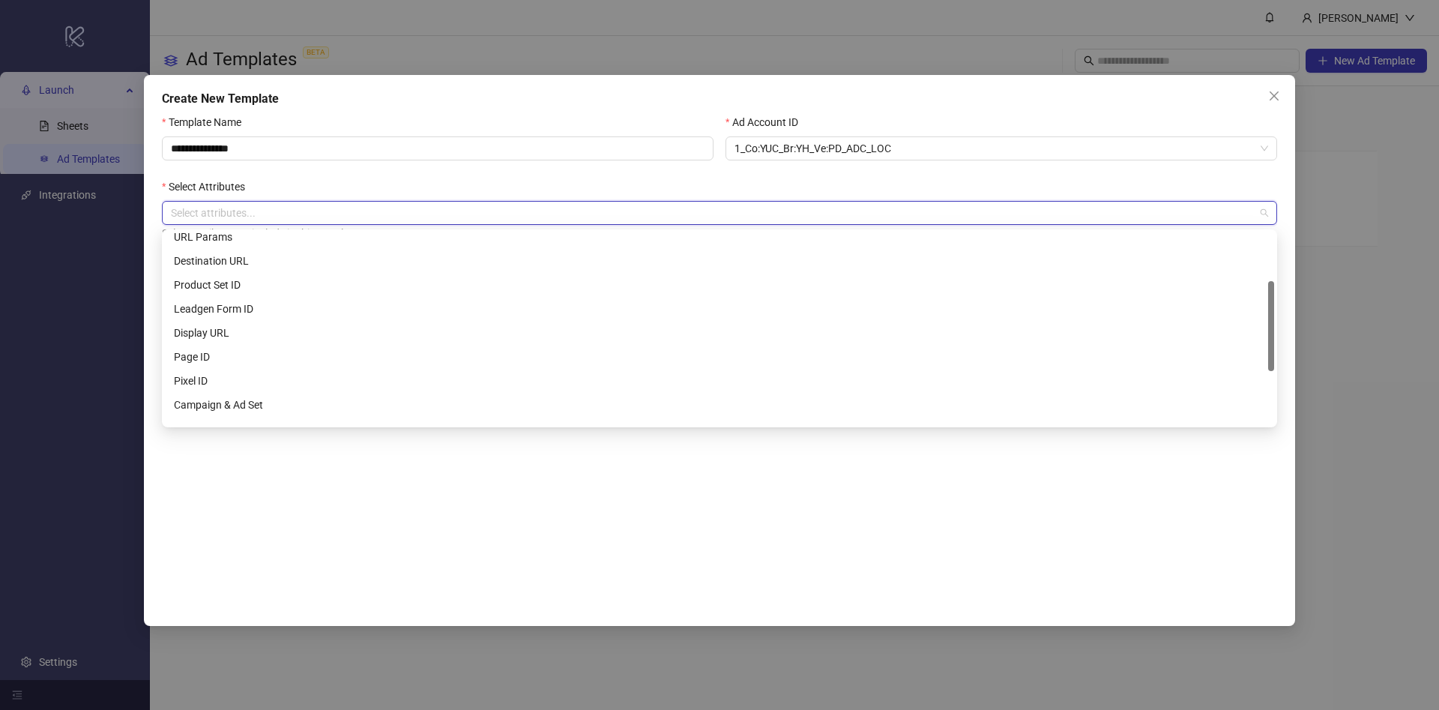
scroll to position [0, 0]
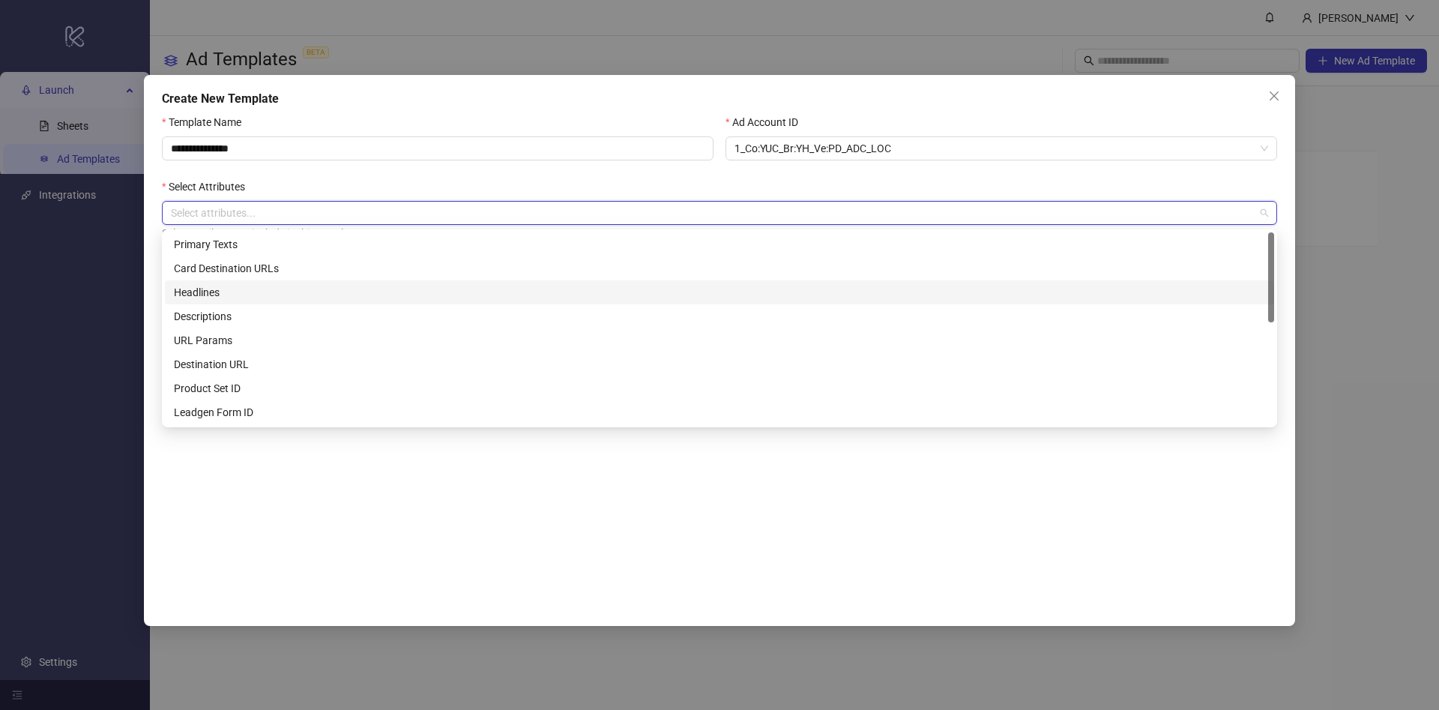
click at [302, 286] on div "Headlines" at bounding box center [719, 292] width 1091 height 16
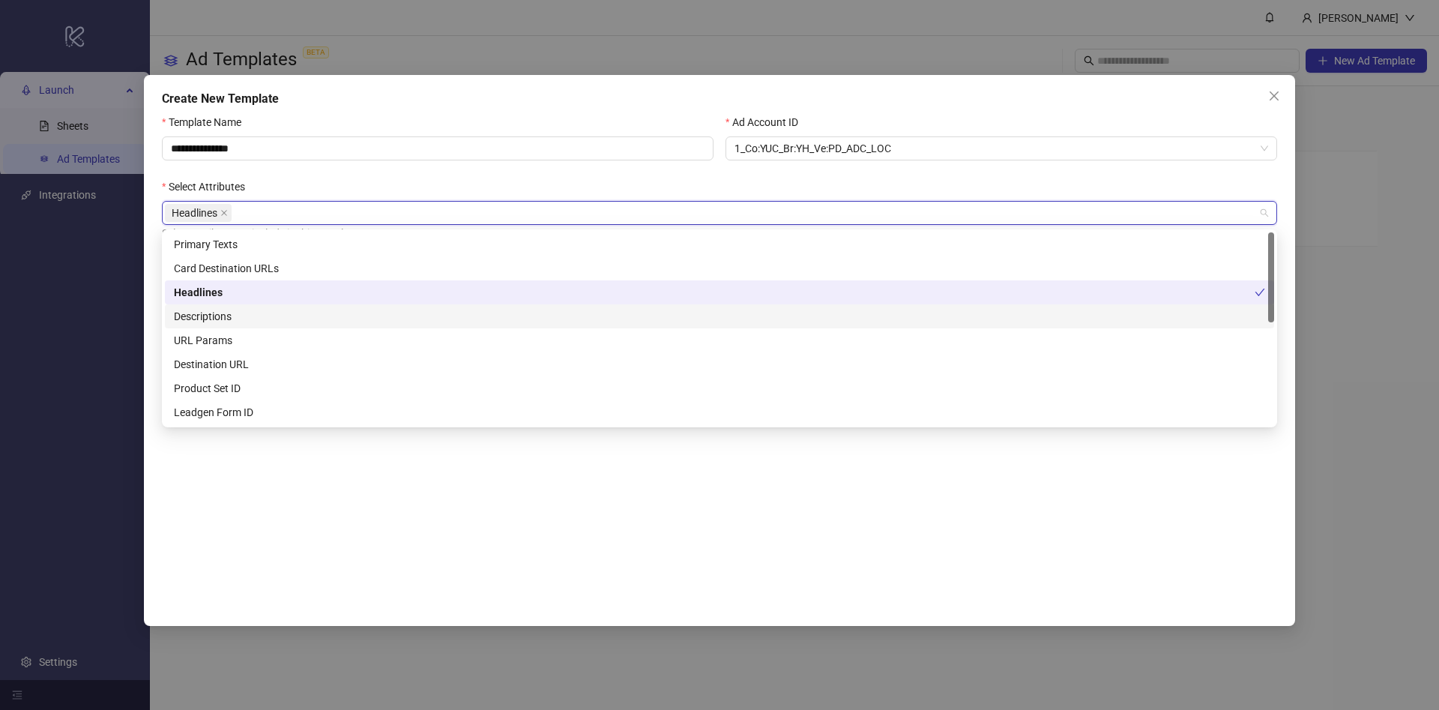
click at [307, 319] on div "Descriptions" at bounding box center [719, 316] width 1091 height 16
click at [338, 298] on div "Headlines" at bounding box center [714, 292] width 1081 height 16
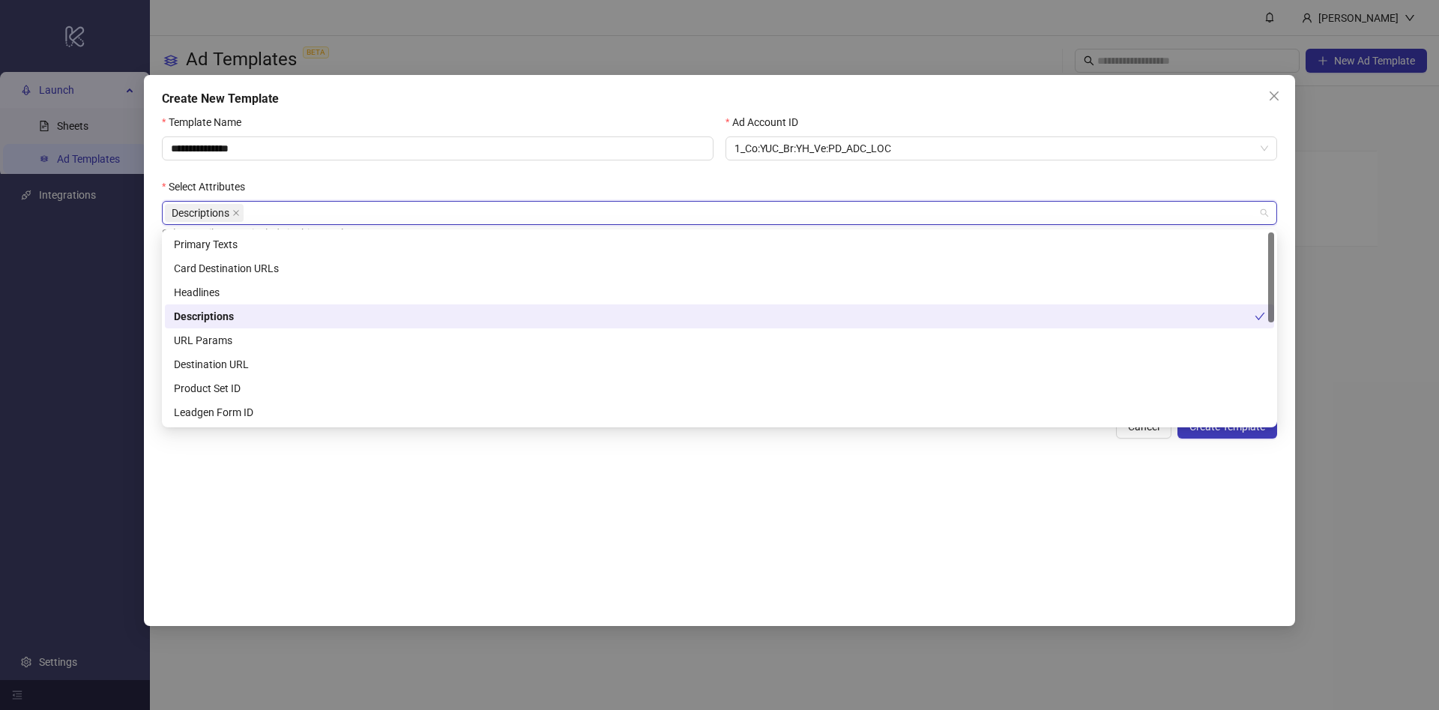
click at [340, 318] on div "Descriptions" at bounding box center [714, 316] width 1081 height 16
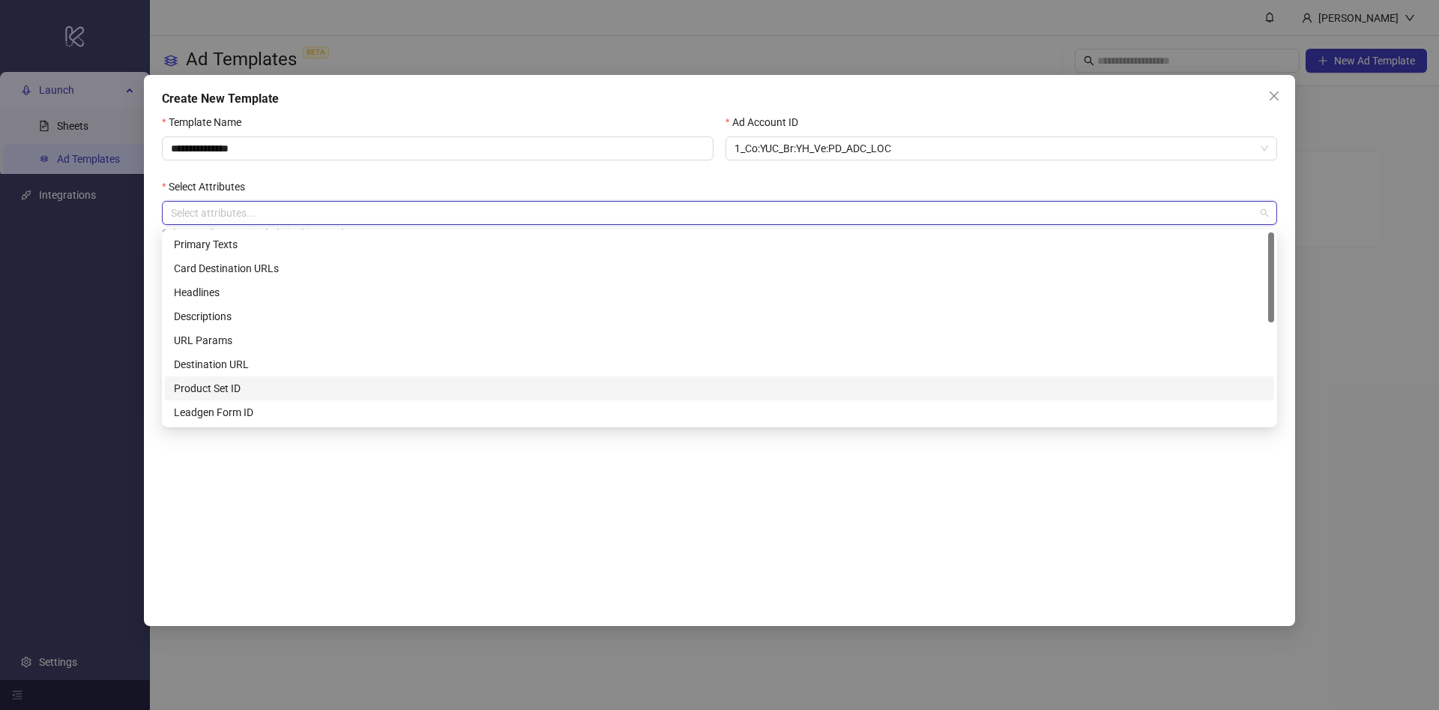
scroll to position [216, 0]
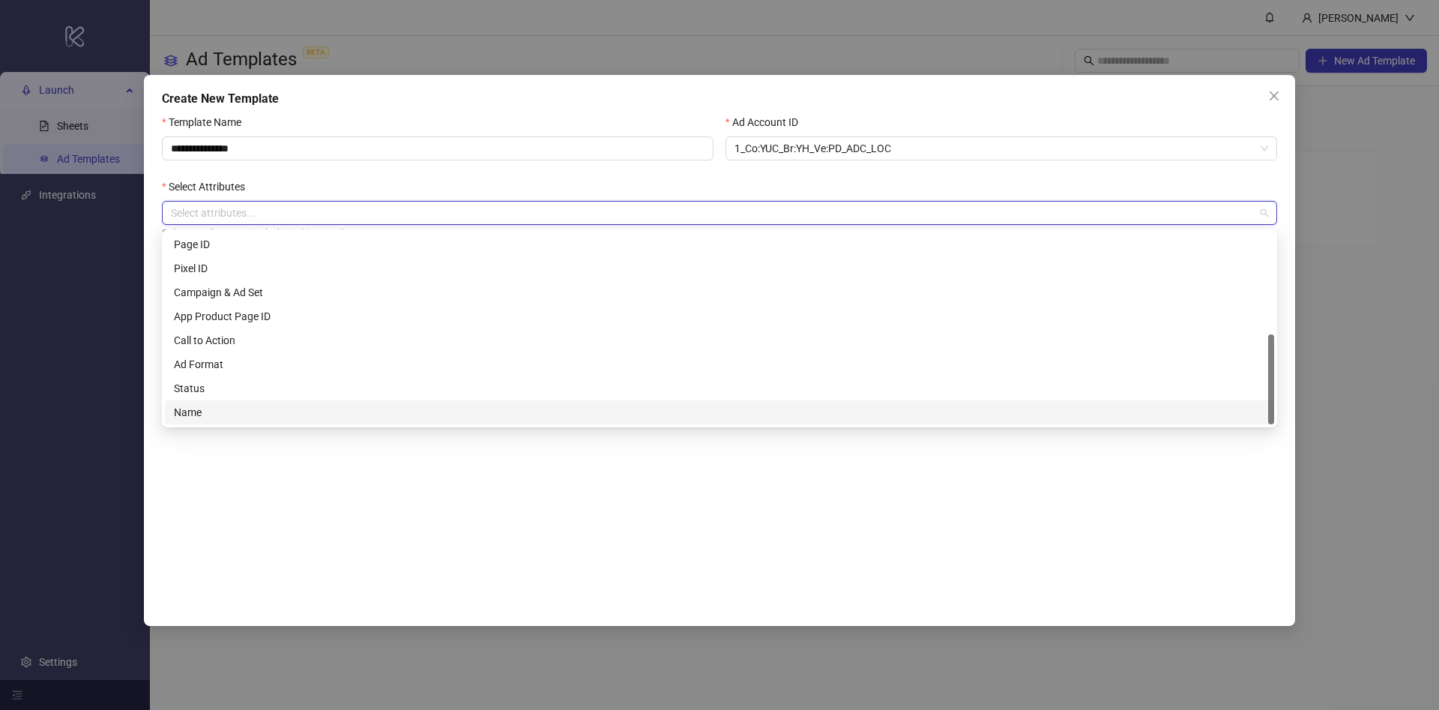
click at [334, 414] on div "Name" at bounding box center [719, 412] width 1091 height 16
click at [625, 519] on div "**********" at bounding box center [719, 362] width 1115 height 497
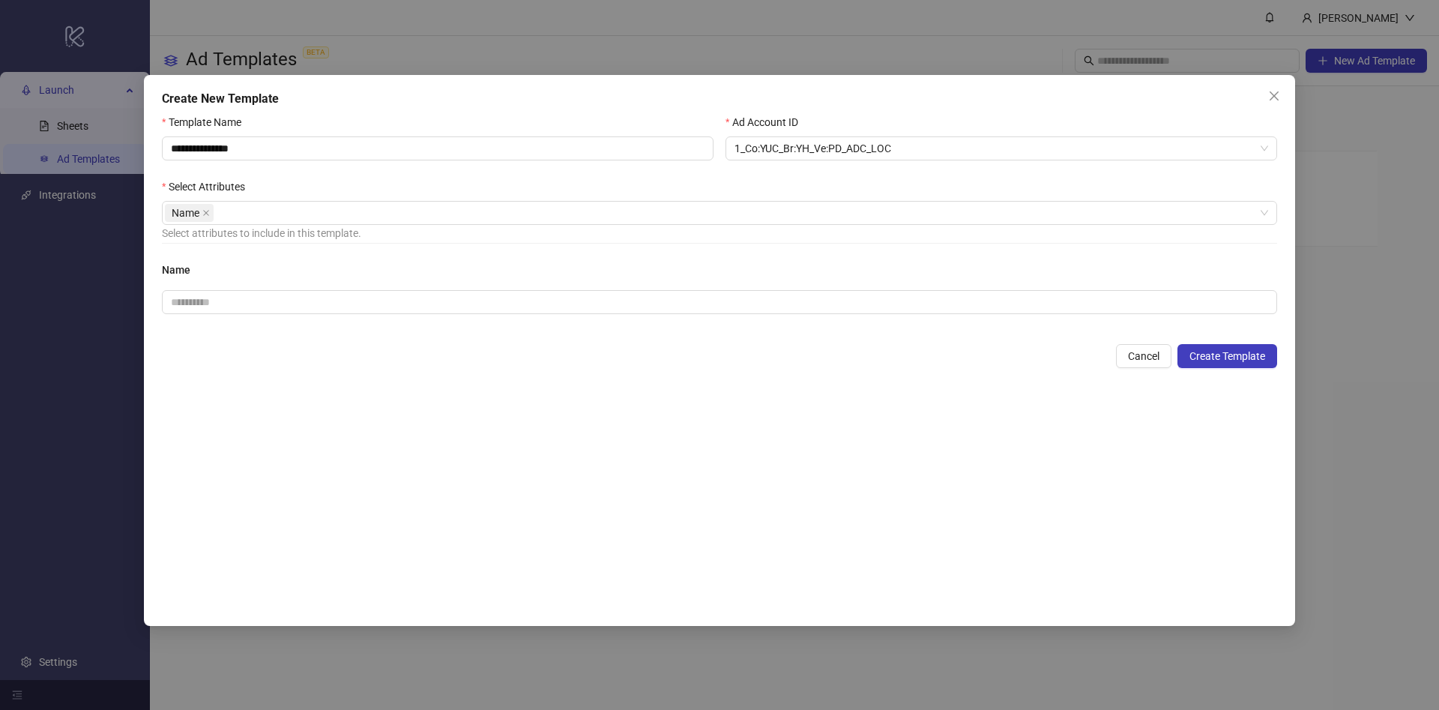
click at [533, 325] on div "Name" at bounding box center [719, 297] width 1115 height 70
click at [543, 312] on input "text" at bounding box center [719, 302] width 1115 height 24
click at [1193, 360] on span "Create Template" at bounding box center [1228, 356] width 76 height 12
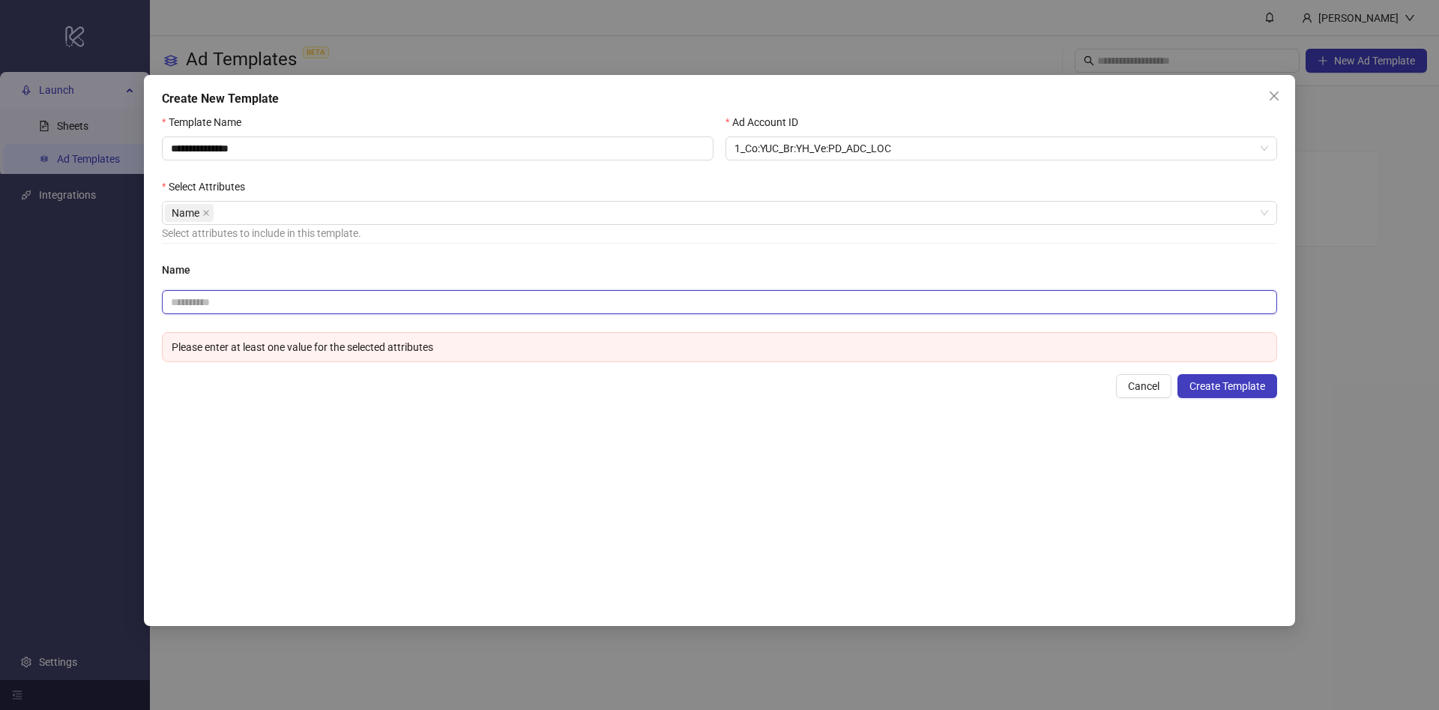
click at [619, 297] on input "text" at bounding box center [719, 302] width 1115 height 24
type input "********"
click at [1221, 389] on span "Create Template" at bounding box center [1228, 386] width 76 height 12
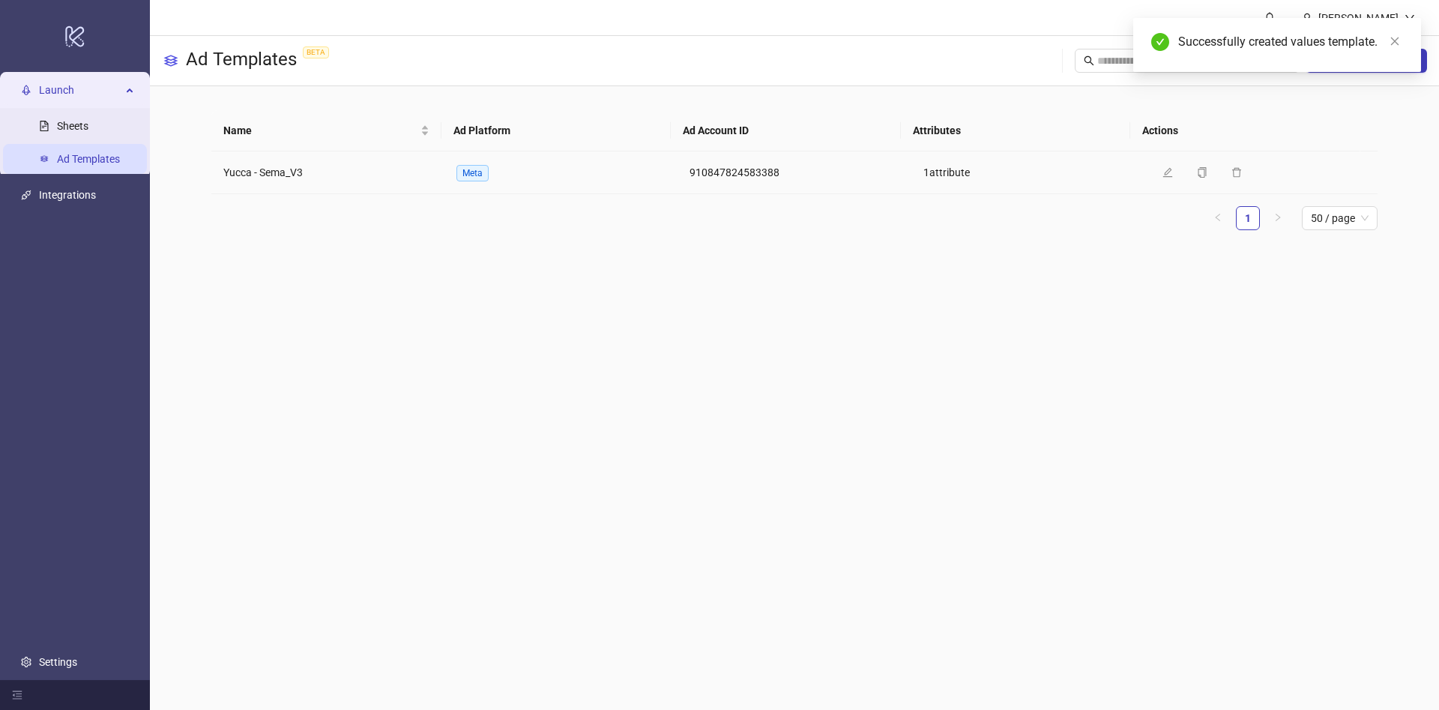
drag, startPoint x: 415, startPoint y: 178, endPoint x: 435, endPoint y: 178, distance: 19.5
click at [416, 178] on td "Yucca - Sema_V3" at bounding box center [327, 172] width 233 height 43
click at [503, 177] on td "Meta" at bounding box center [560, 172] width 233 height 43
click at [258, 170] on span "Yucca - Sema_V3" at bounding box center [262, 172] width 79 height 12
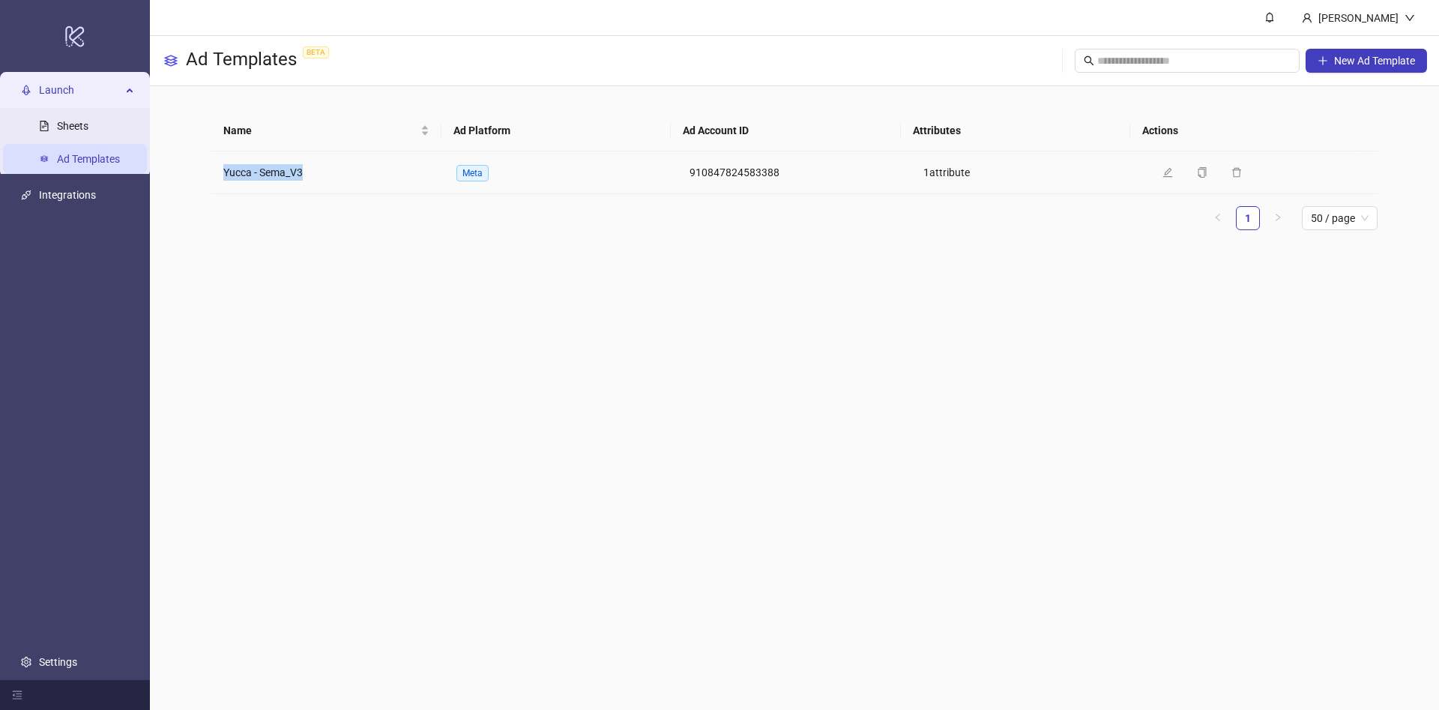
click at [258, 170] on span "Yucca - Sema_V3" at bounding box center [262, 172] width 79 height 12
click at [307, 163] on td "Yucca - Sema_V3" at bounding box center [327, 172] width 233 height 43
click at [319, 176] on td "Yucca - Sema_V3" at bounding box center [327, 172] width 233 height 43
click at [281, 172] on span "Yucca - Sema_V3" at bounding box center [262, 172] width 79 height 12
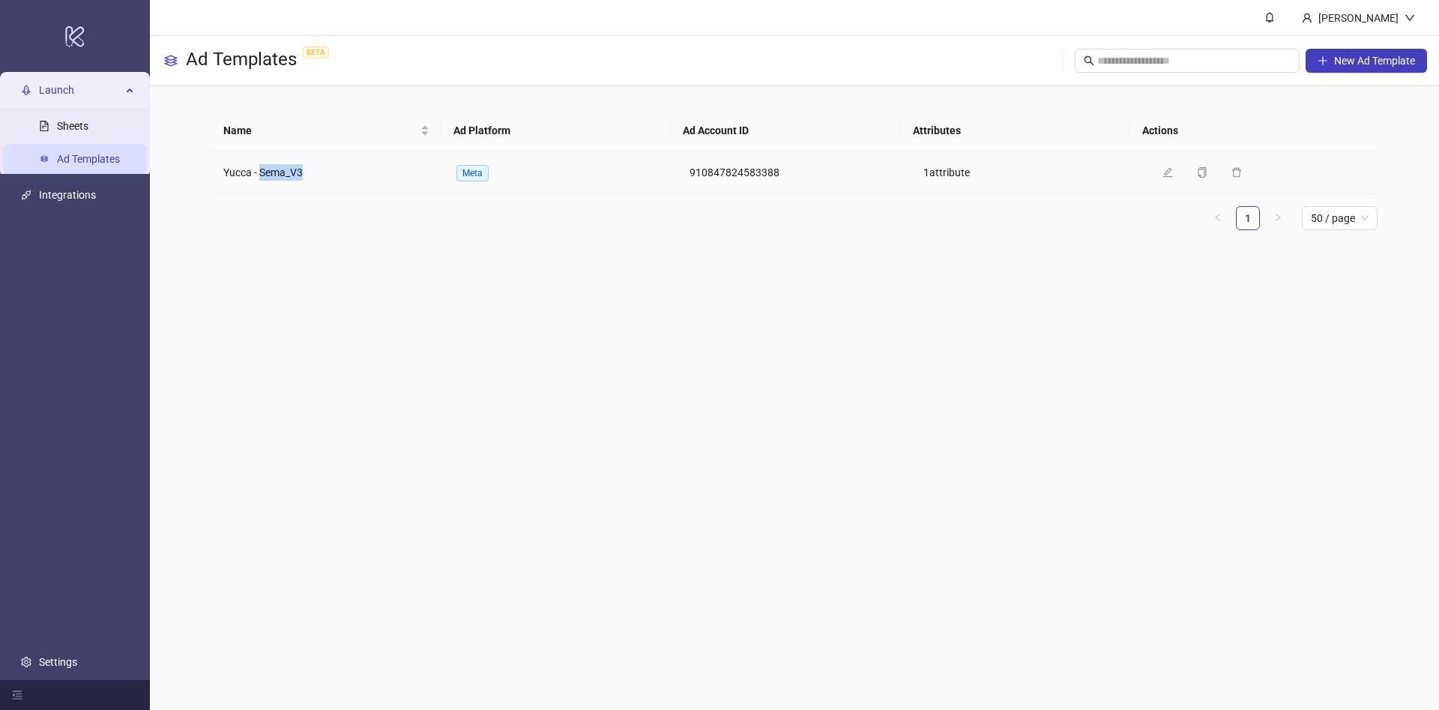
click at [281, 172] on span "Yucca - Sema_V3" at bounding box center [262, 172] width 79 height 12
click at [301, 172] on span "Yucca - Sema_V3" at bounding box center [262, 172] width 79 height 12
click at [416, 127] on span "Name" at bounding box center [320, 130] width 194 height 16
drag, startPoint x: 400, startPoint y: 145, endPoint x: 398, endPoint y: 177, distance: 32.3
click at [398, 139] on div "Name" at bounding box center [326, 130] width 206 height 16
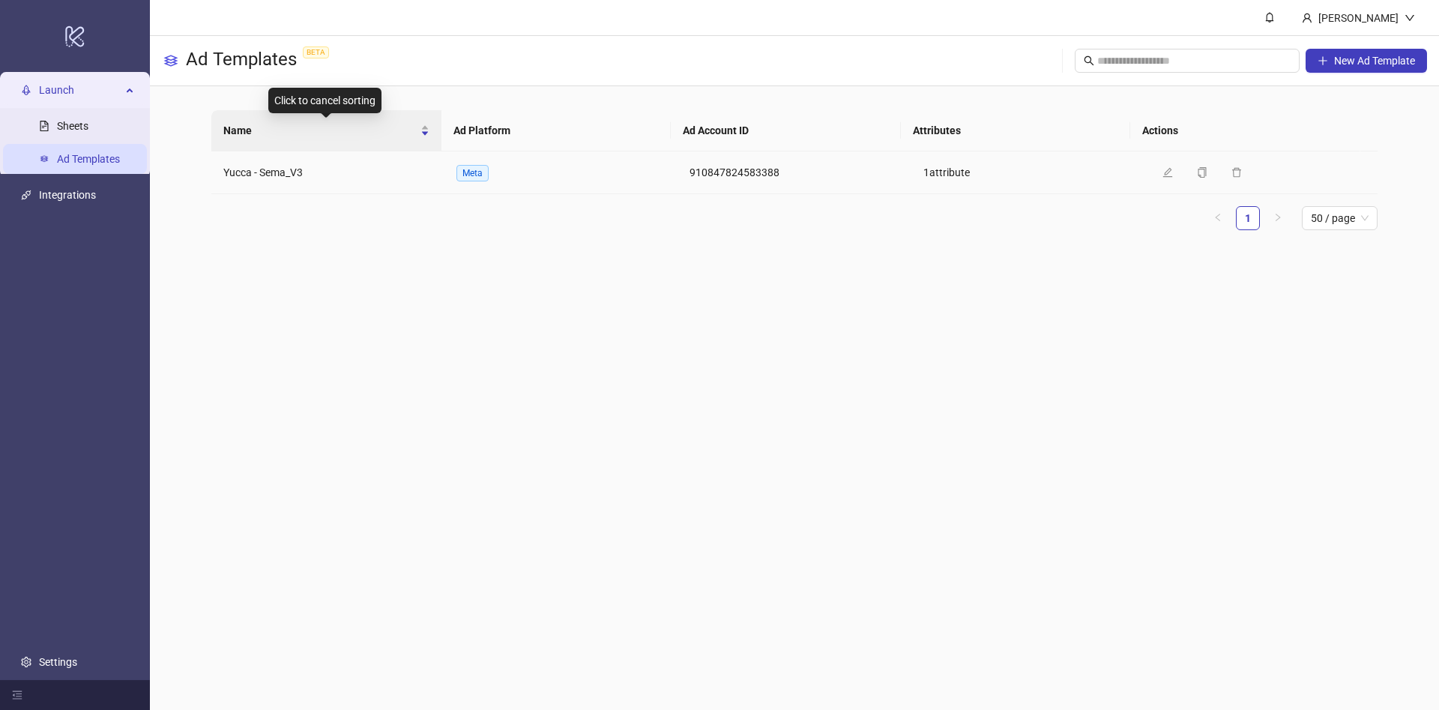
click at [398, 179] on td "Yucca - Sema_V3" at bounding box center [327, 172] width 233 height 43
click at [258, 169] on span "Yucca - Sema_V3" at bounding box center [262, 172] width 79 height 12
click at [507, 184] on td "Meta" at bounding box center [560, 172] width 233 height 43
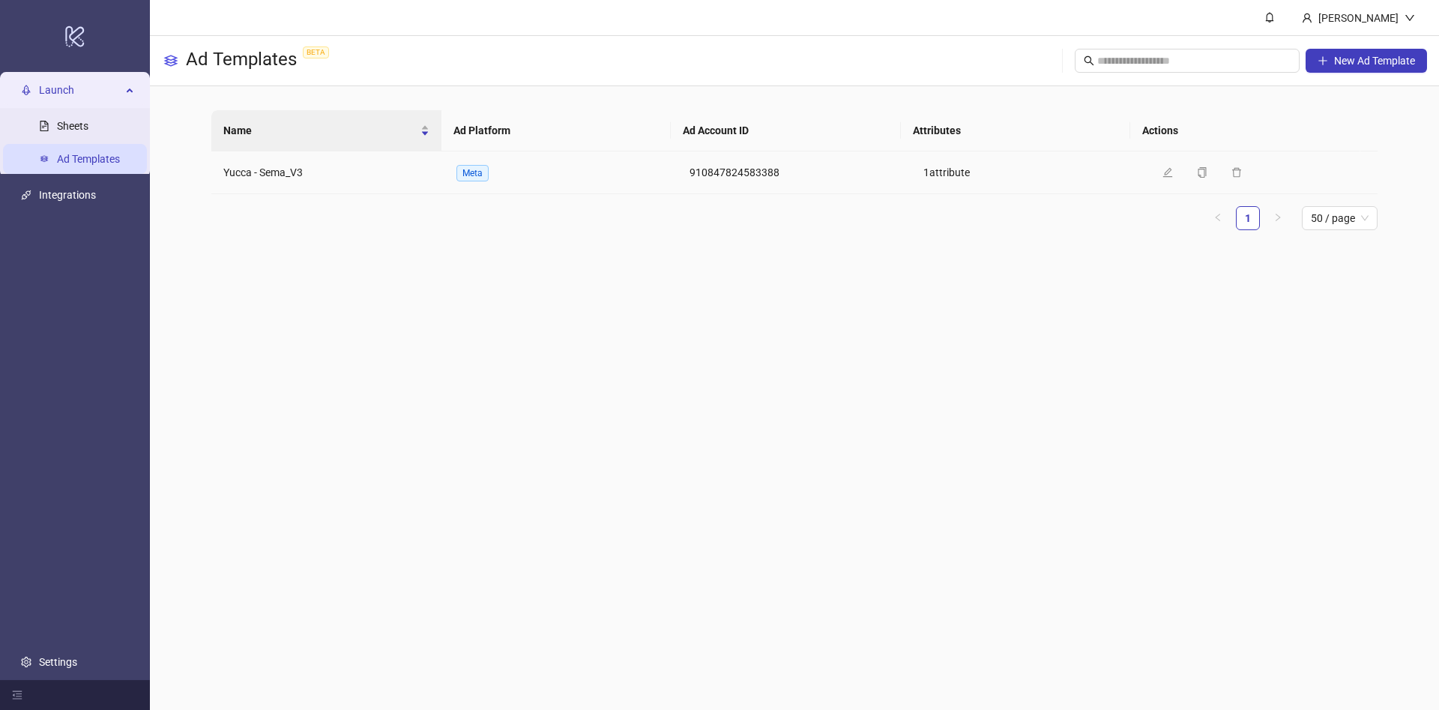
click at [321, 166] on td "Yucca - Sema_V3" at bounding box center [327, 172] width 233 height 43
click at [1164, 175] on button "Edit" at bounding box center [1181, 172] width 49 height 18
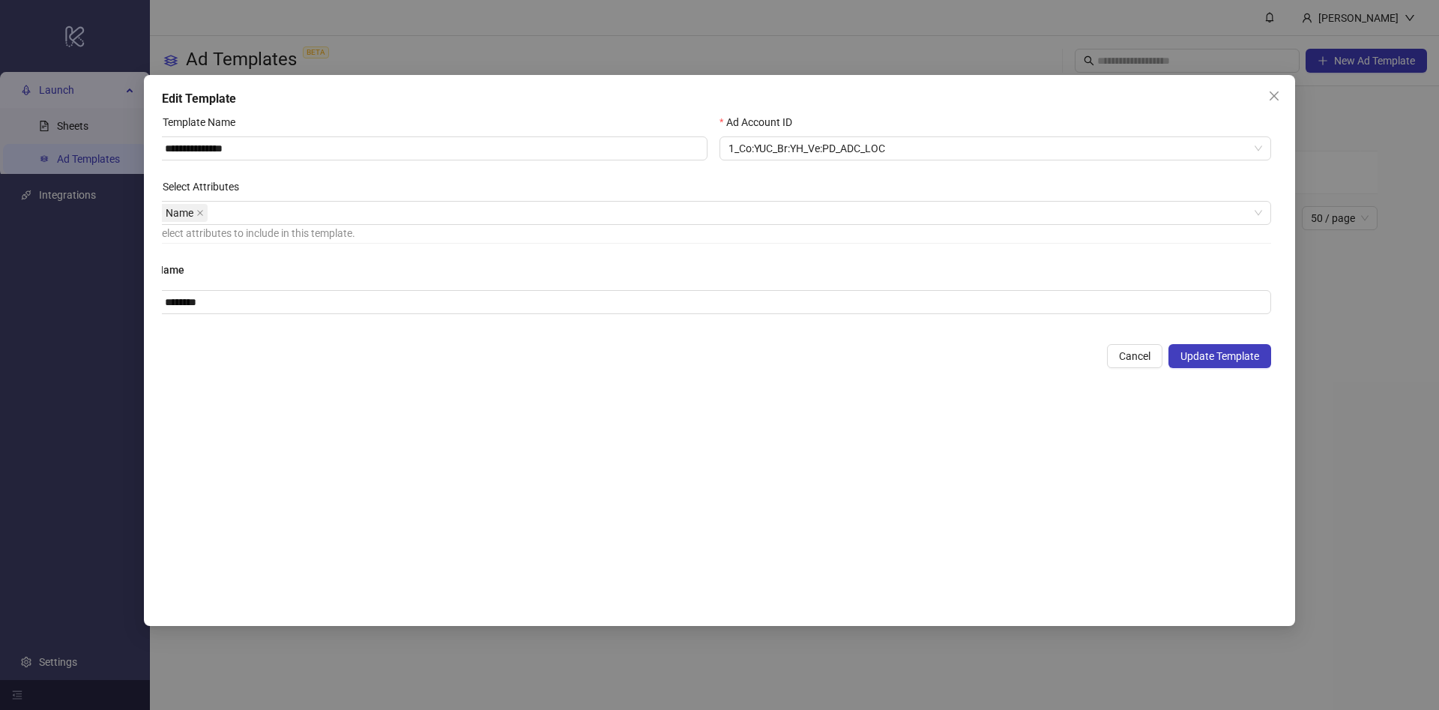
scroll to position [0, 0]
click at [1271, 96] on icon "close" at bounding box center [1274, 96] width 12 height 12
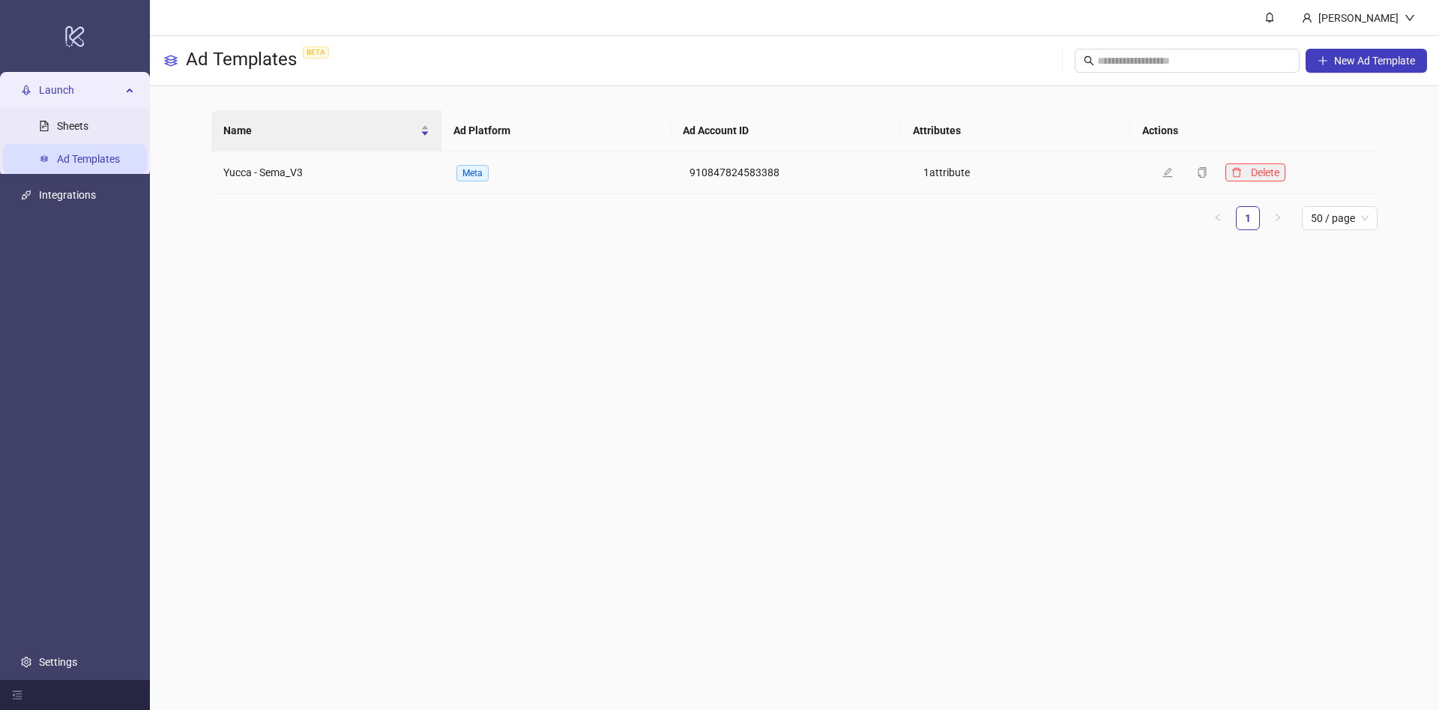
click at [1232, 171] on icon "delete" at bounding box center [1237, 172] width 10 height 10
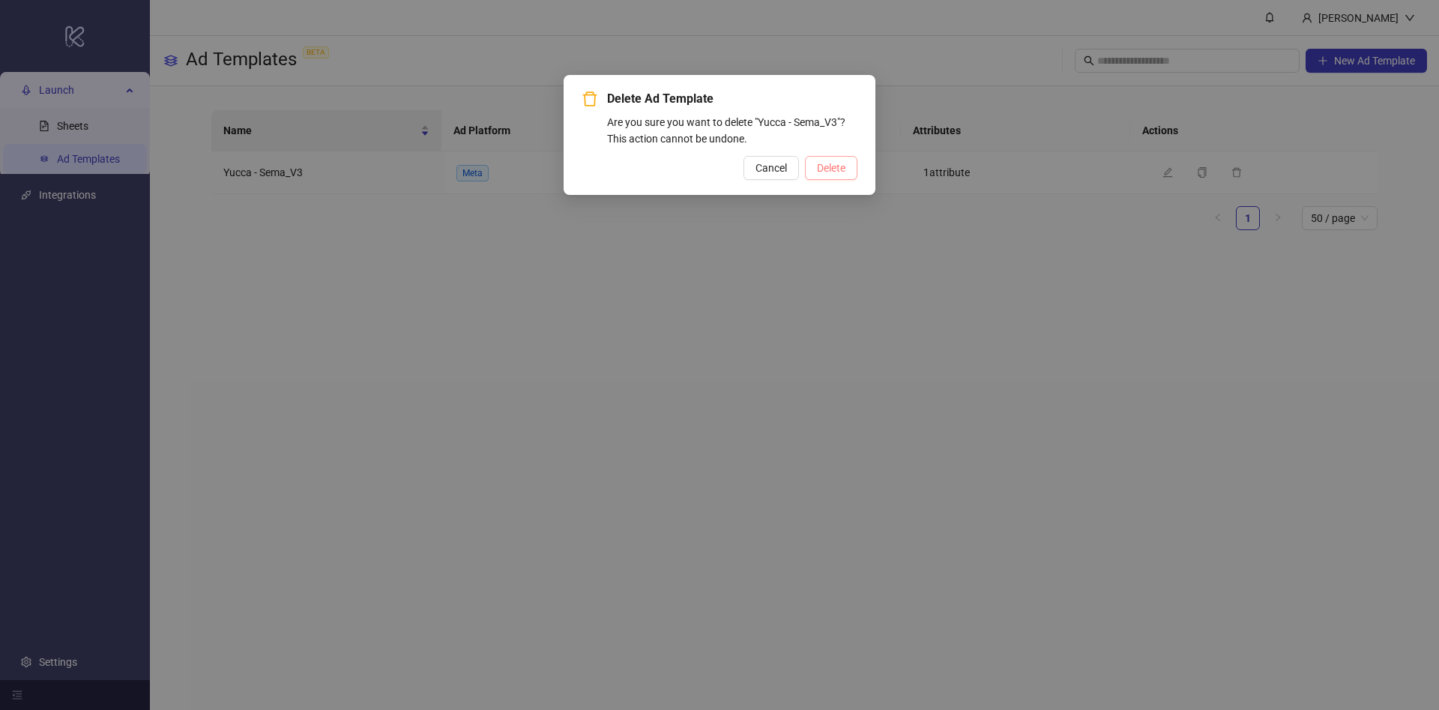
click at [822, 165] on span "Delete" at bounding box center [831, 168] width 28 height 12
